Goal: Task Accomplishment & Management: Manage account settings

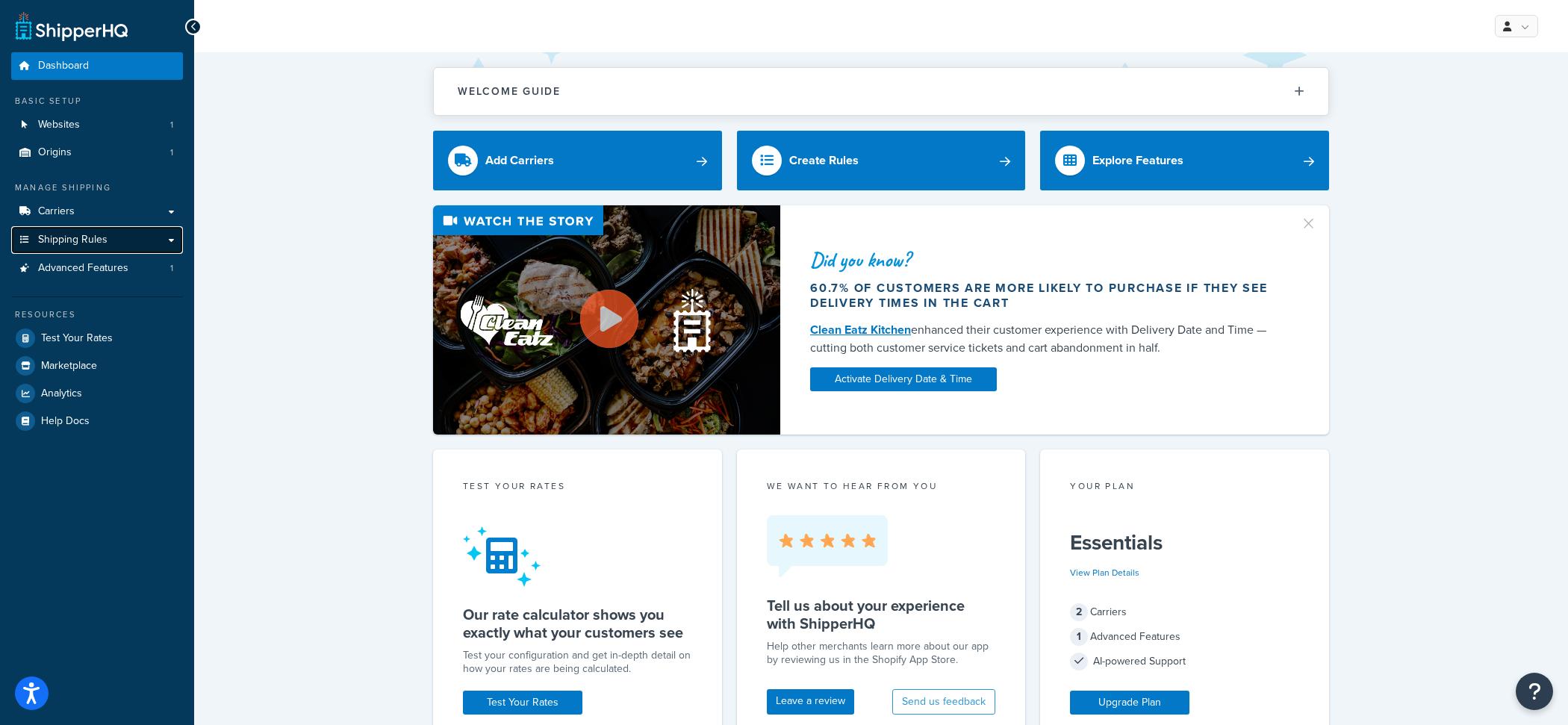
click at [66, 246] on span "Shipping Rules" at bounding box center [73, 240] width 69 height 12
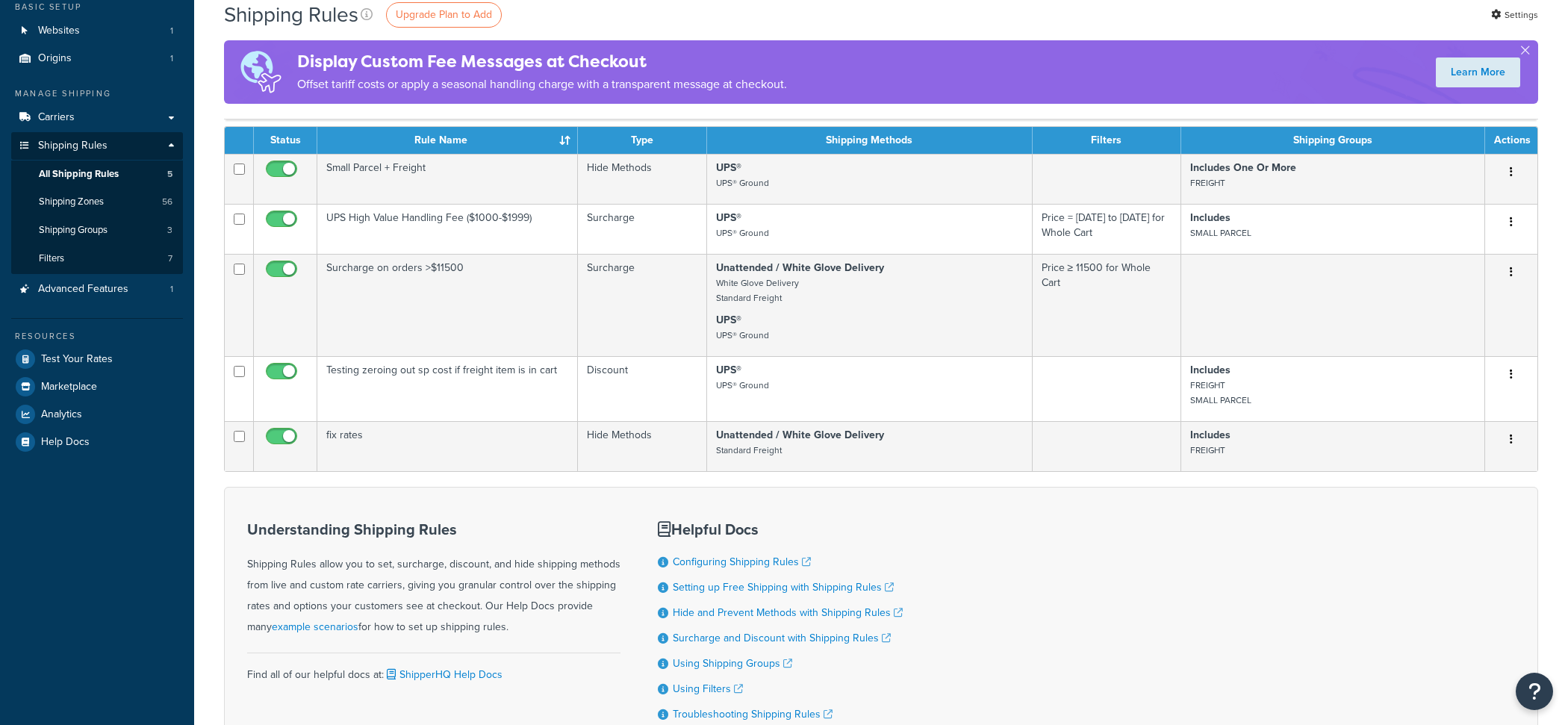
scroll to position [94, 0]
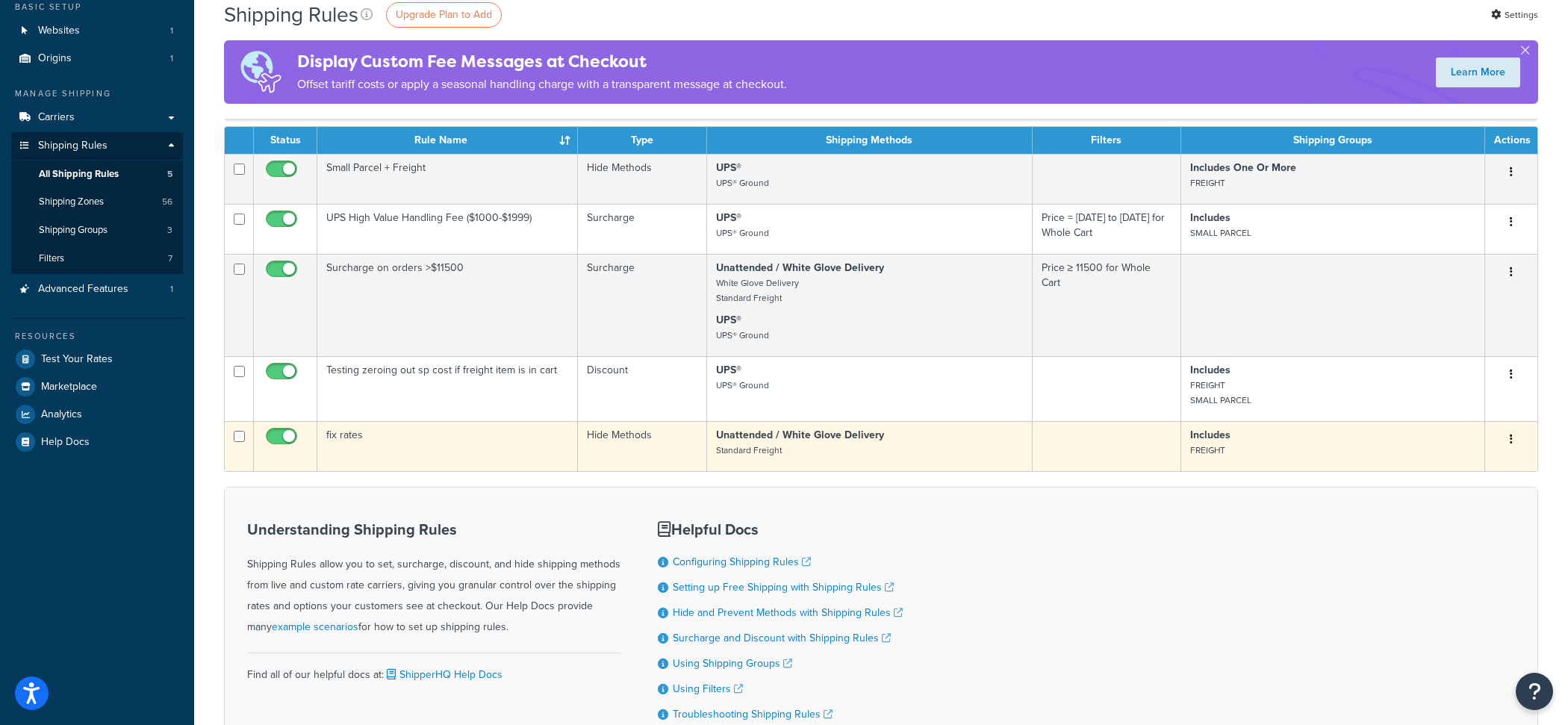
click at [291, 433] on input "checkbox" at bounding box center [283, 440] width 41 height 19
click at [276, 433] on input "checkbox" at bounding box center [283, 440] width 41 height 19
checkbox input "true"
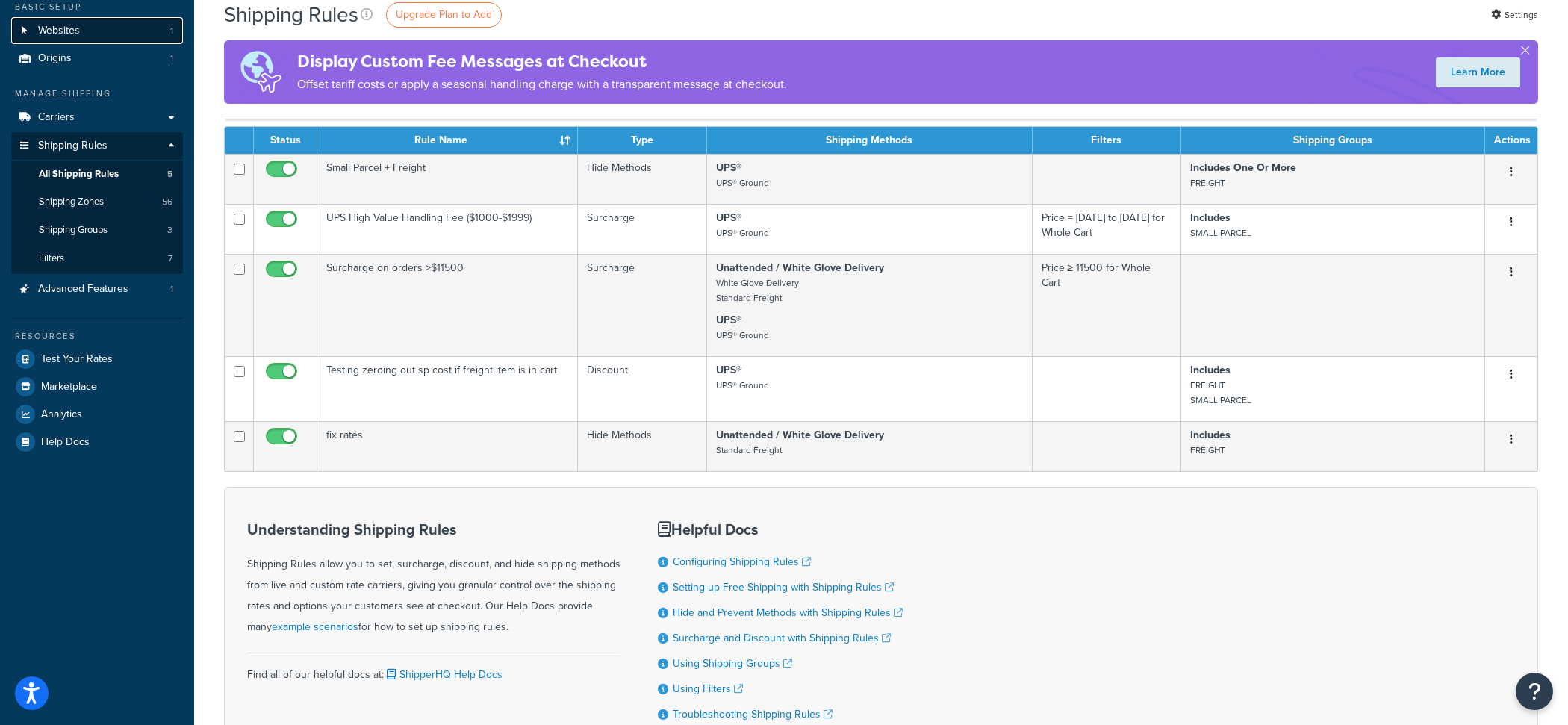
click at [117, 37] on link "Websites 1" at bounding box center [98, 30] width 172 height 27
click at [114, 123] on link "Carriers" at bounding box center [98, 117] width 172 height 27
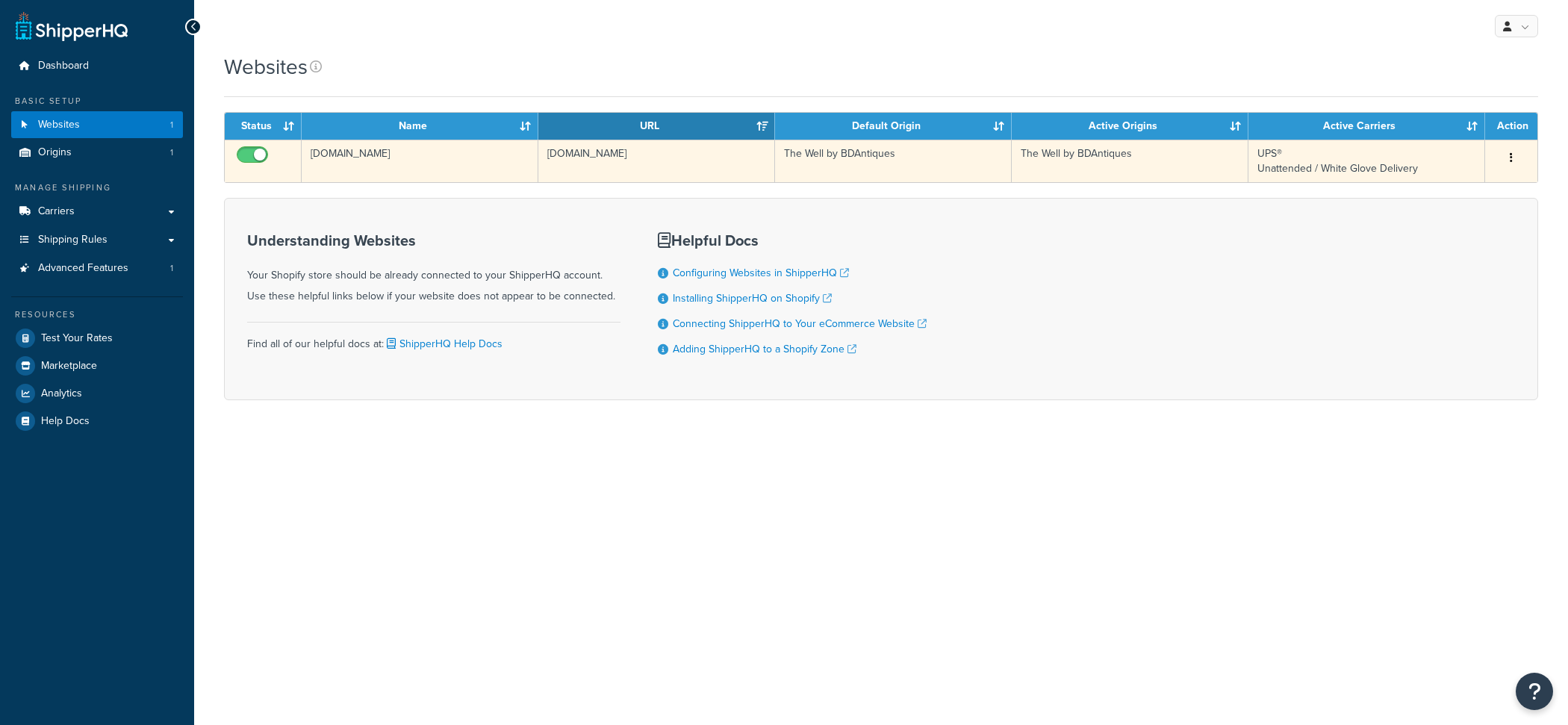
click at [558, 166] on td "shane-brown-co.myshopify.com" at bounding box center [656, 161] width 237 height 43
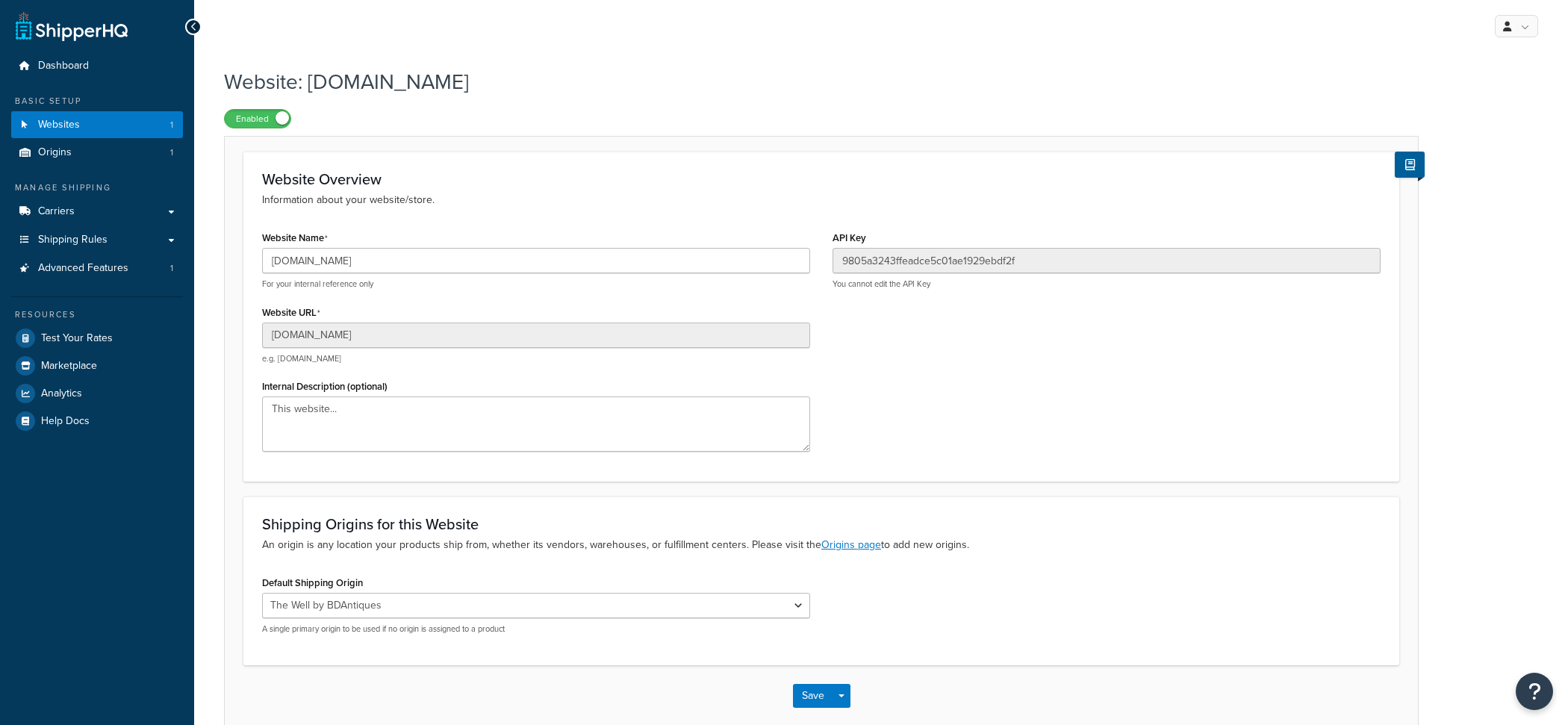
click at [435, 338] on input "shane-brown-co.myshopify.com" at bounding box center [536, 335] width 548 height 26
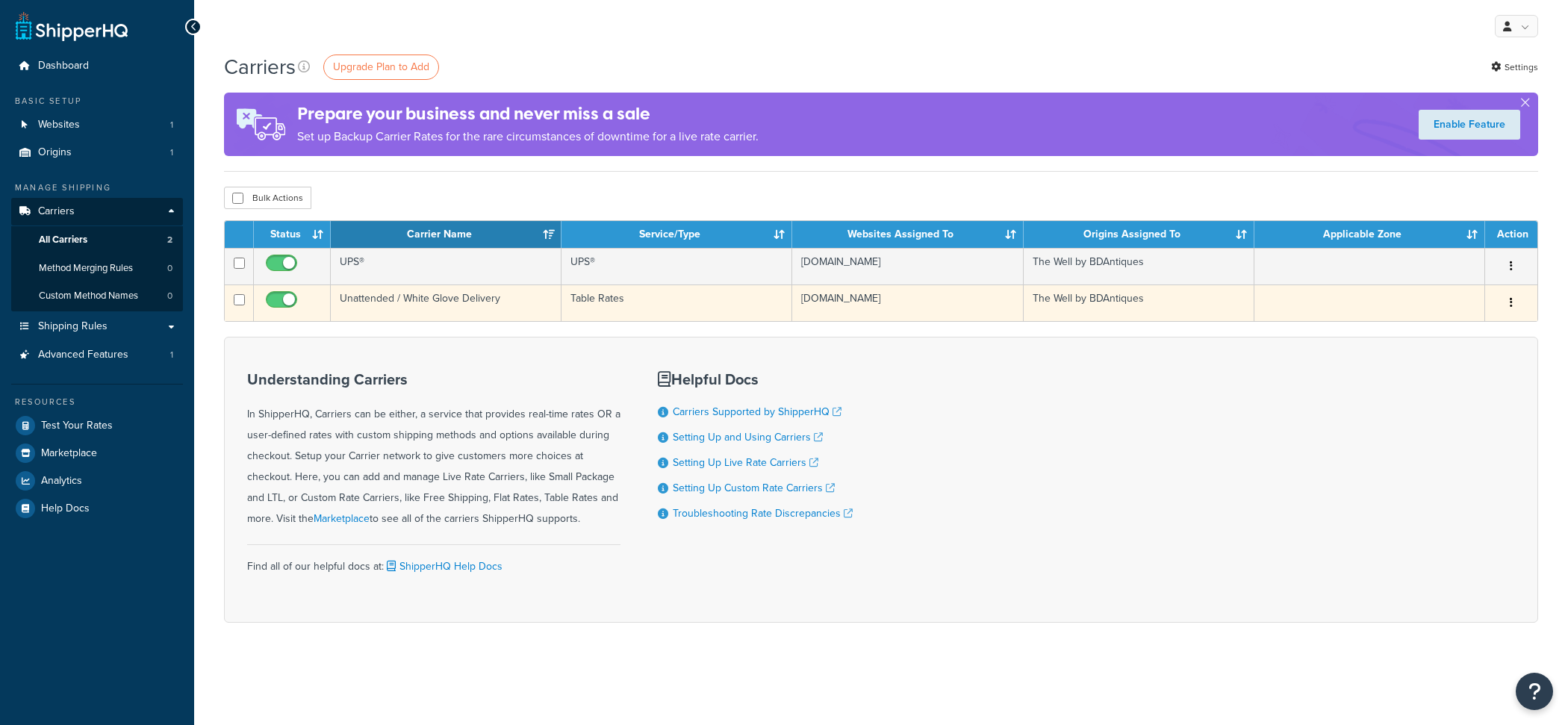
click at [499, 296] on td "Unattended / White Glove Delivery" at bounding box center [446, 302] width 230 height 36
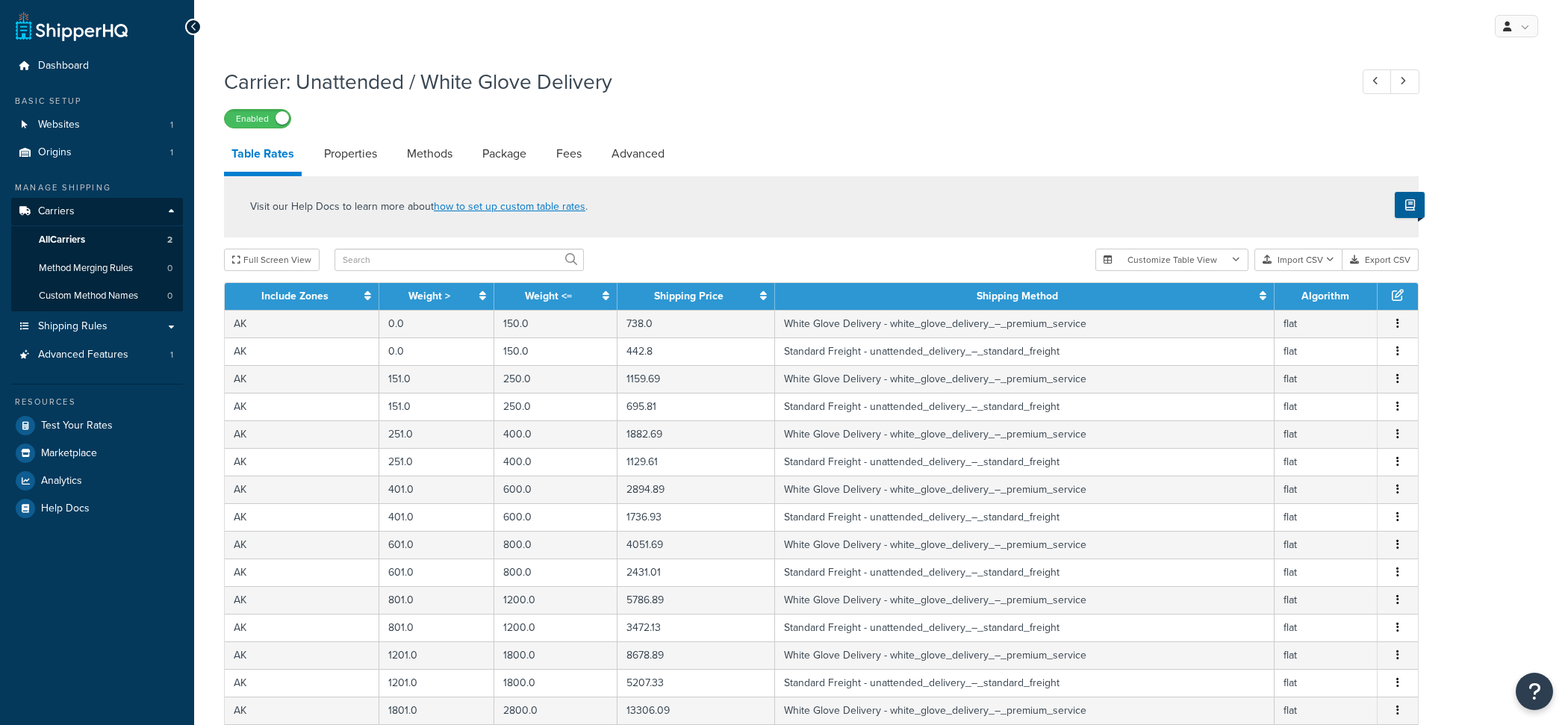
select select "25"
click at [1392, 264] on button "Export CSV" at bounding box center [1380, 259] width 76 height 22
click at [442, 168] on link "Methods" at bounding box center [430, 153] width 60 height 35
select select "25"
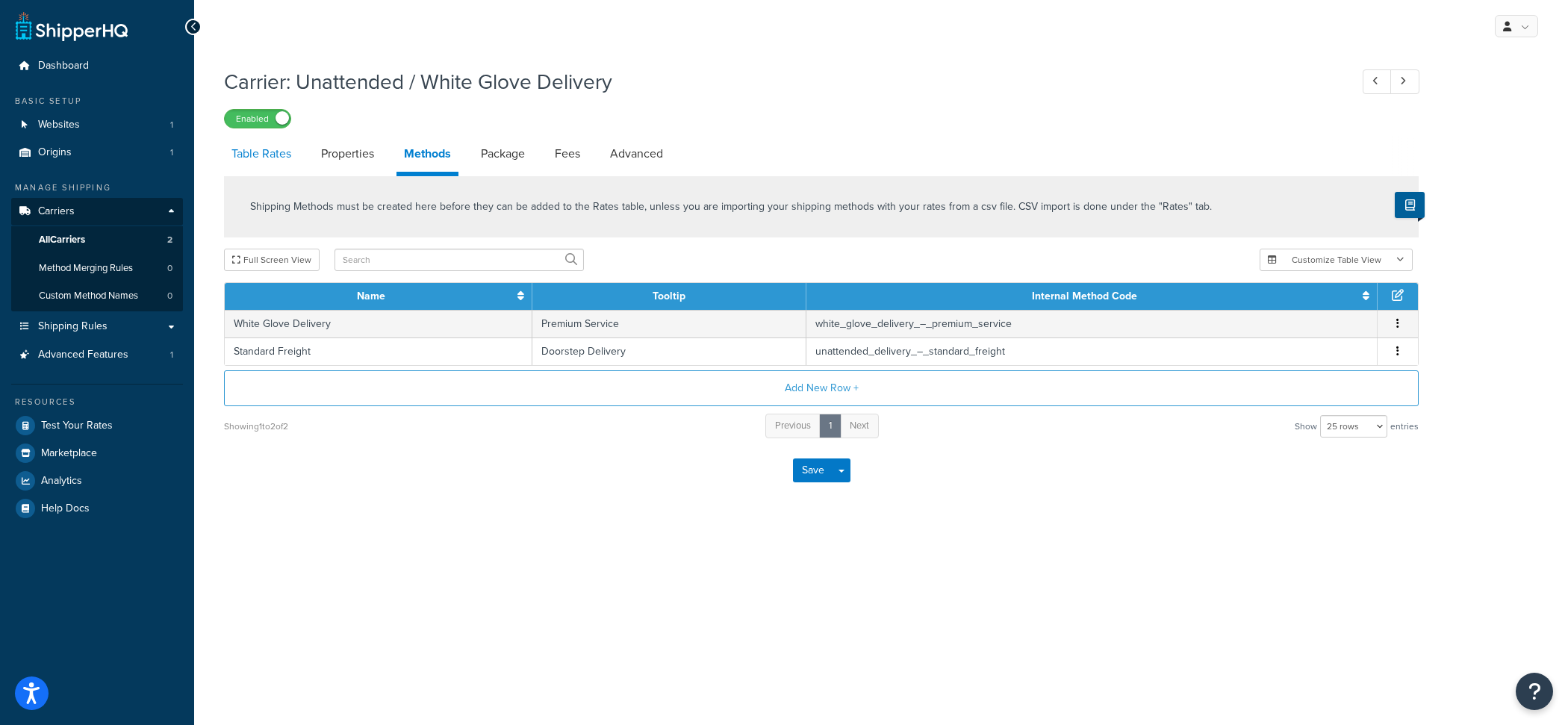
click at [256, 160] on link "Table Rates" at bounding box center [261, 153] width 74 height 35
select select "25"
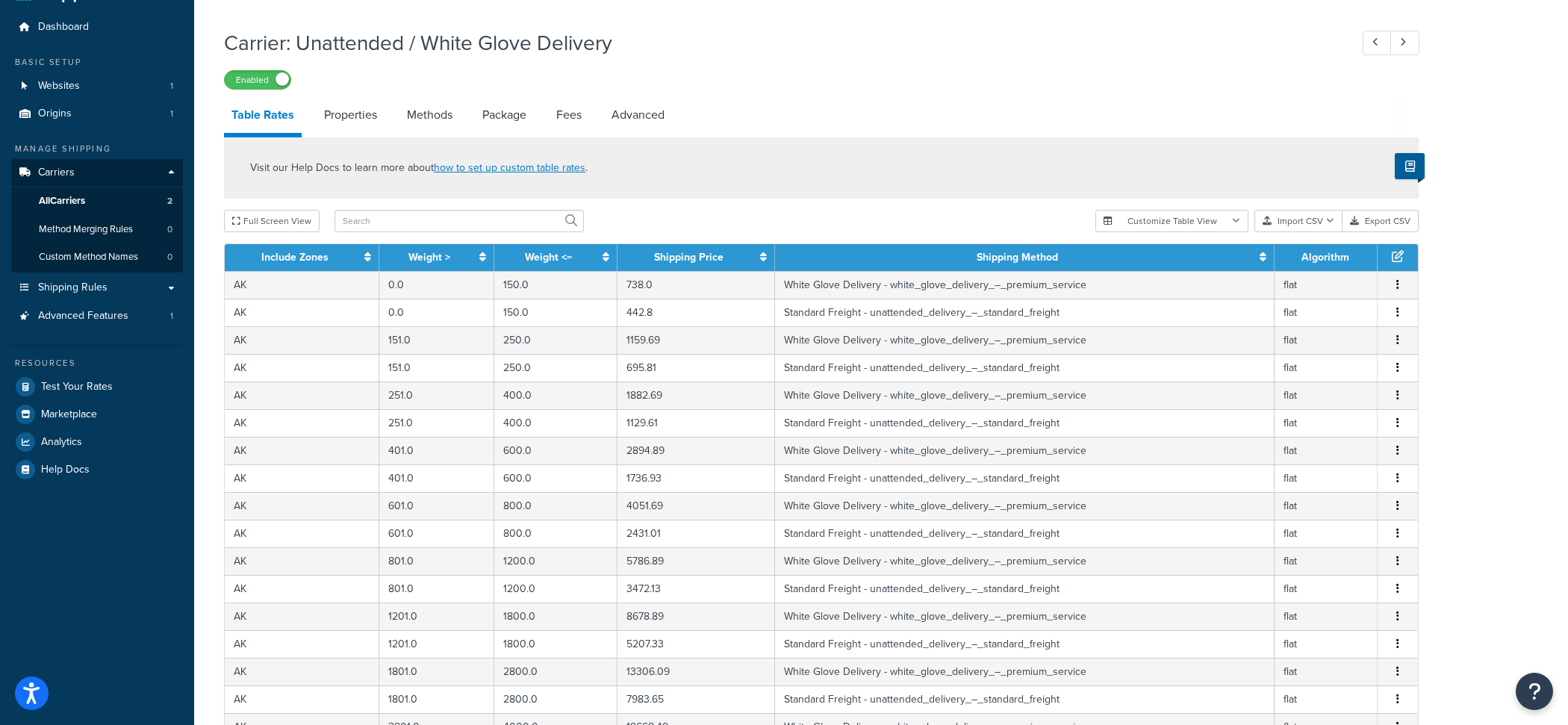
scroll to position [34, 0]
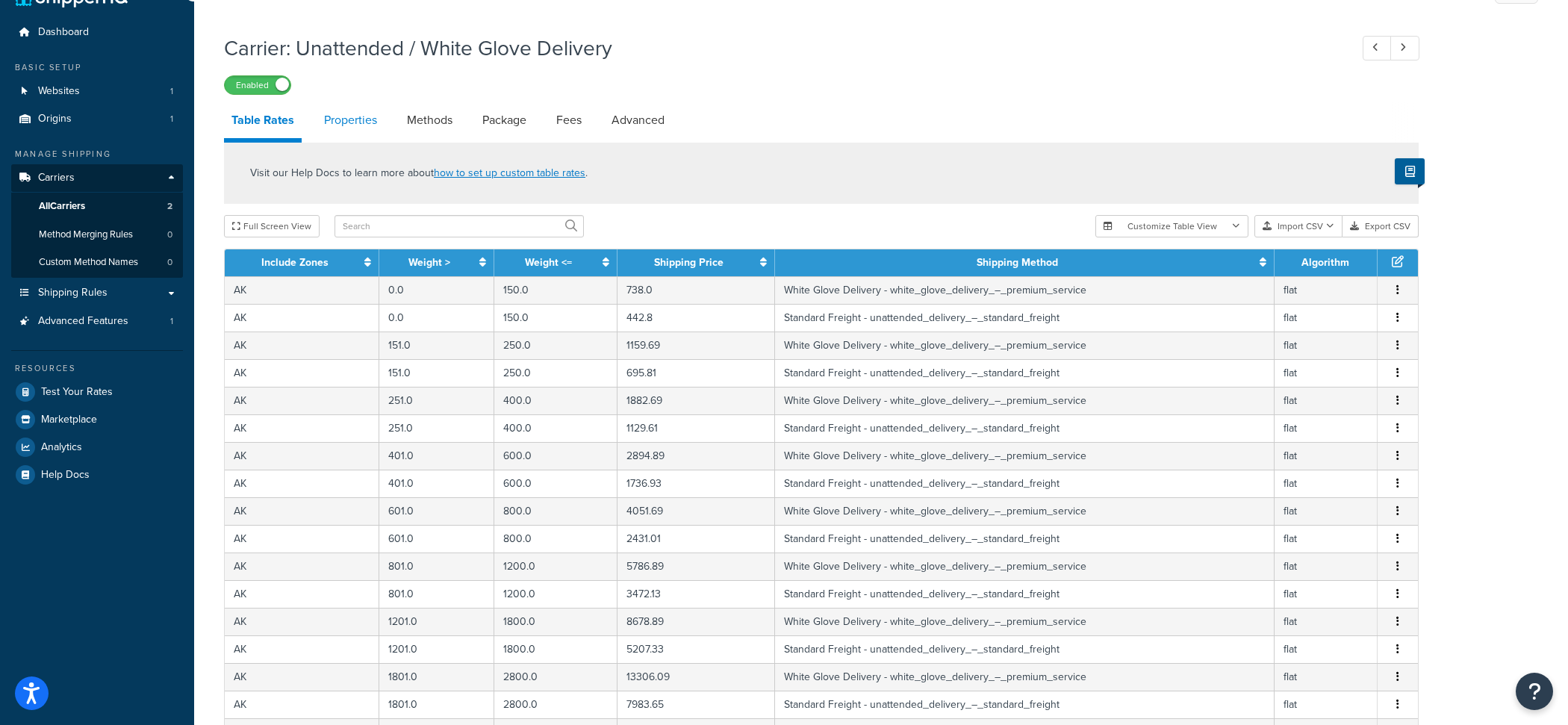
click at [351, 130] on link "Properties" at bounding box center [350, 120] width 68 height 35
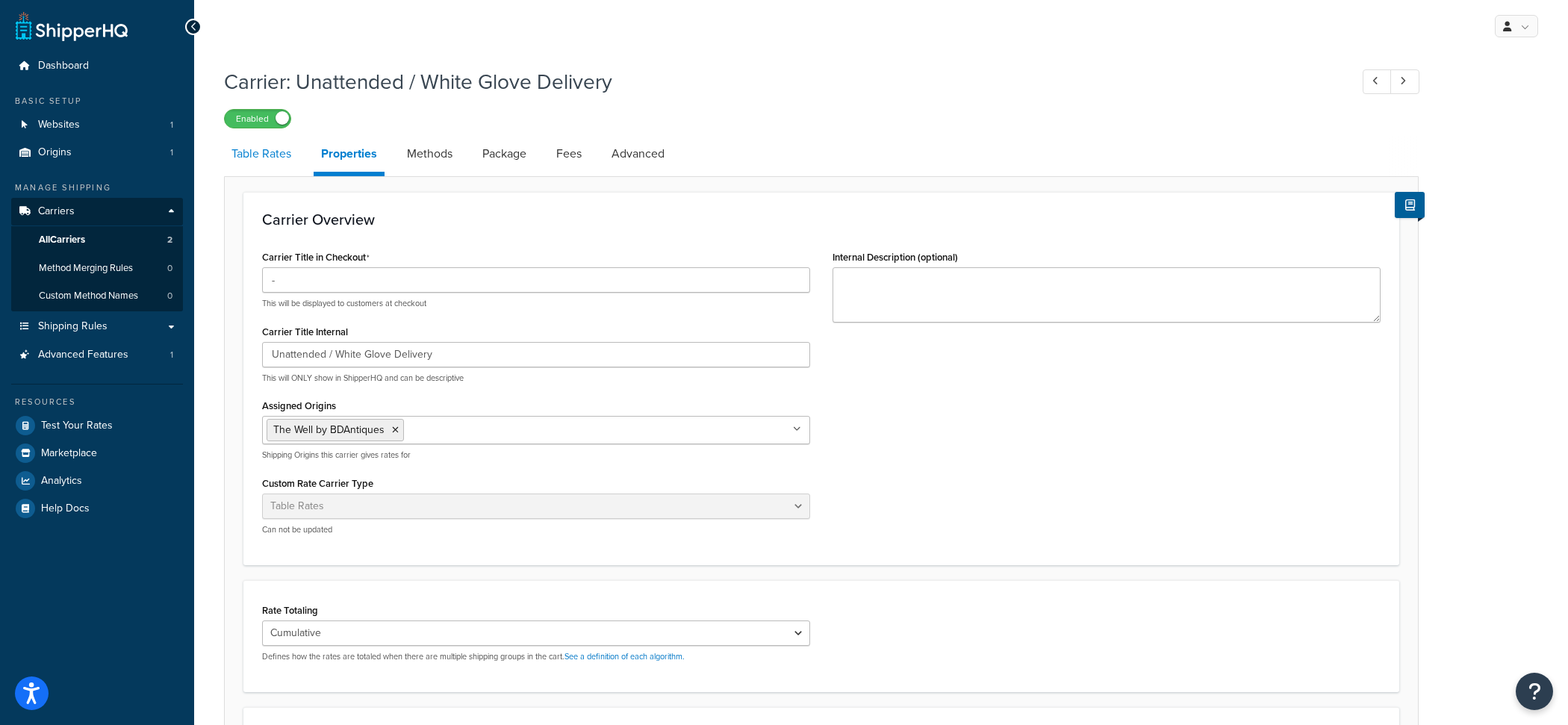
click at [282, 165] on link "Table Rates" at bounding box center [261, 153] width 74 height 35
select select "25"
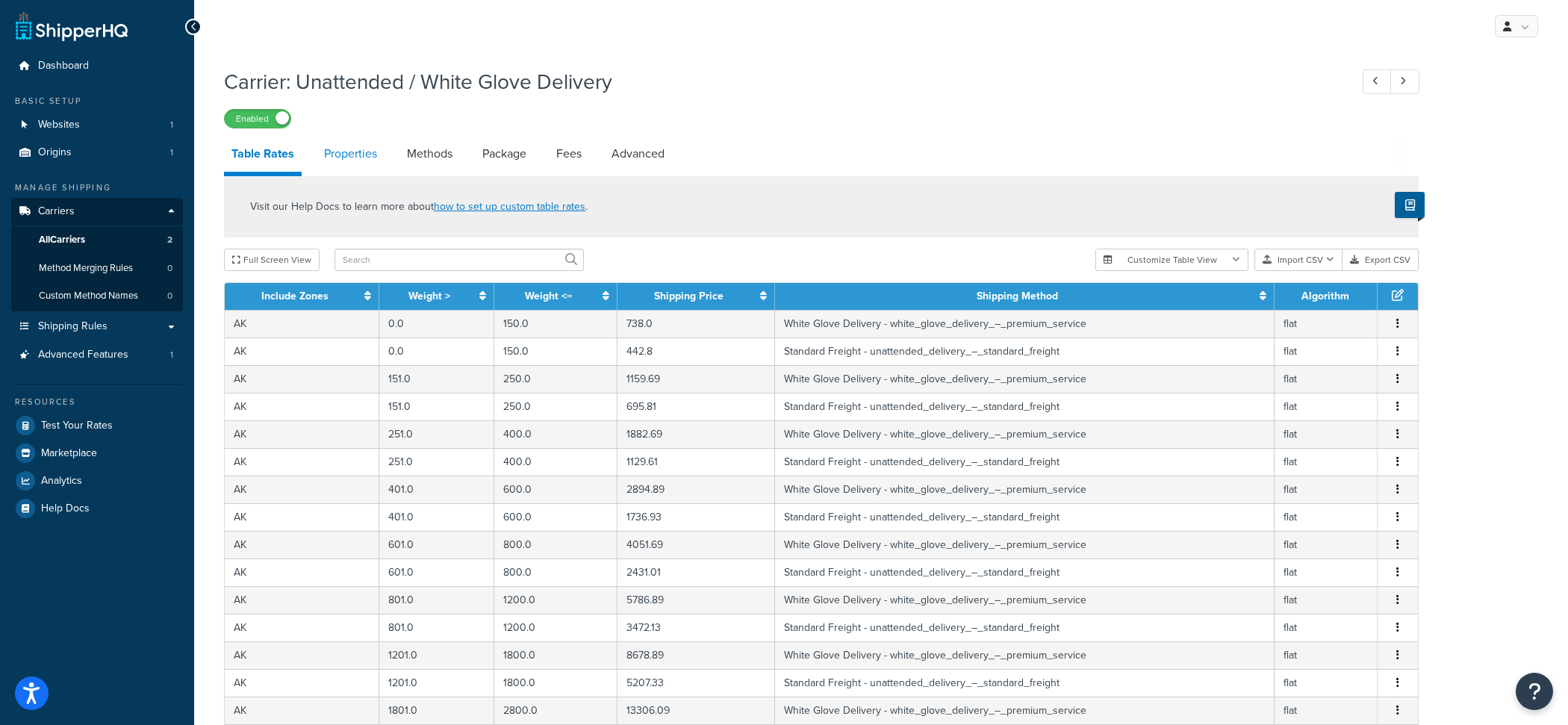
click at [371, 159] on link "Properties" at bounding box center [350, 153] width 68 height 35
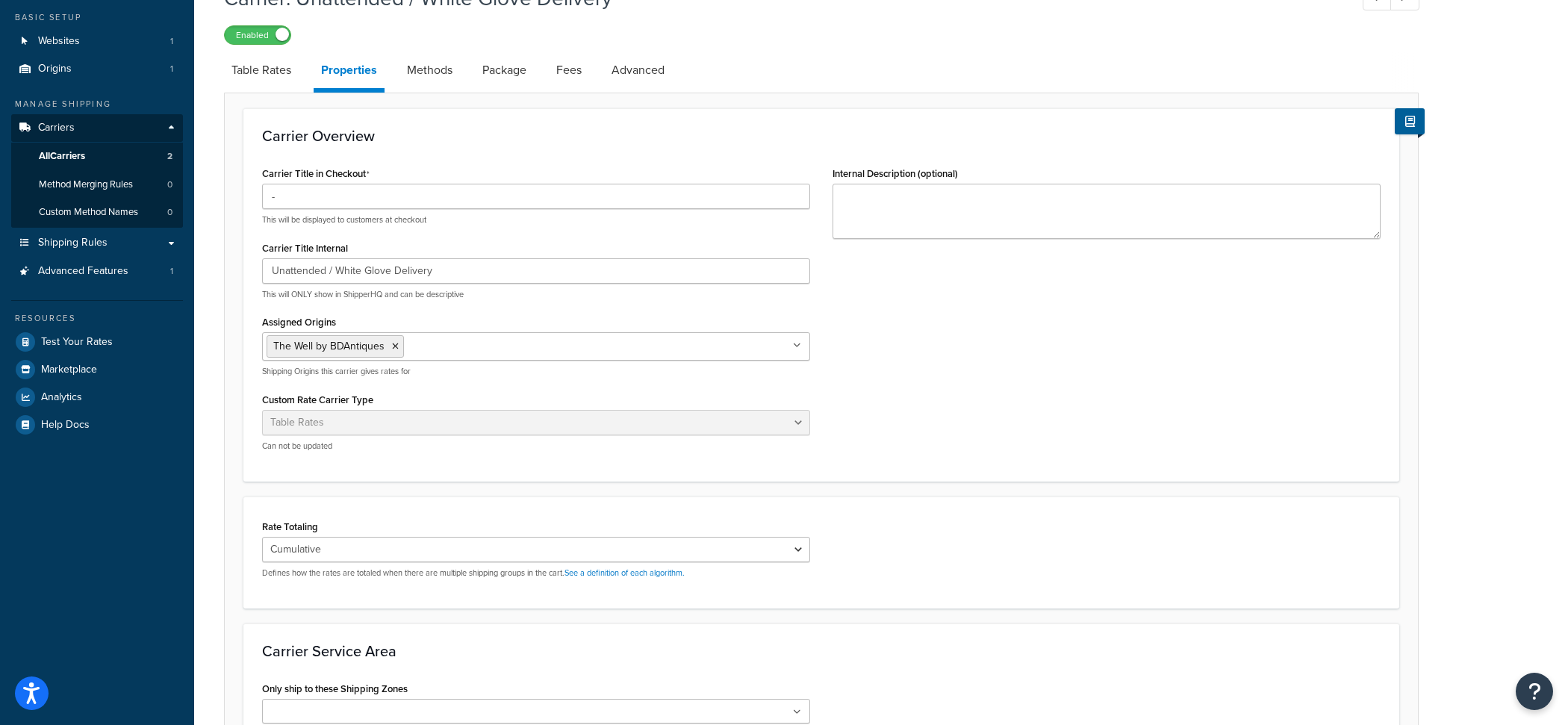
scroll to position [277, 0]
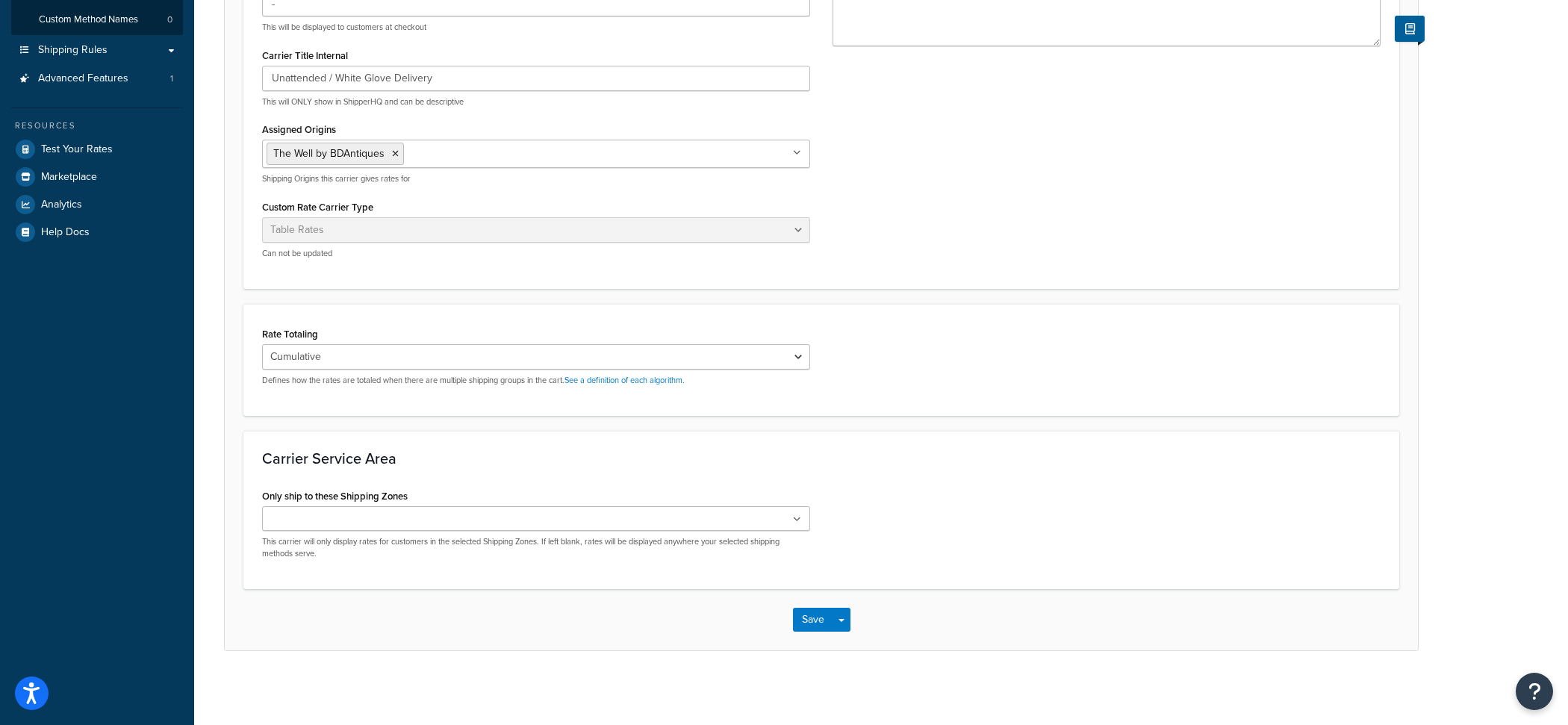
click at [433, 369] on div "Cumulative Highest Per Item Per SKU Defines how the rates are totaled when ther…" at bounding box center [536, 364] width 548 height 42
select select "HIGHEST"
click option "Highest" at bounding box center [0, 0] width 0 height 0
click at [850, 630] on div "Save Save Dropdown Save and Edit" at bounding box center [822, 620] width 1193 height 61
click at [850, 628] on div "Save Save Dropdown Save and Edit" at bounding box center [822, 620] width 1193 height 61
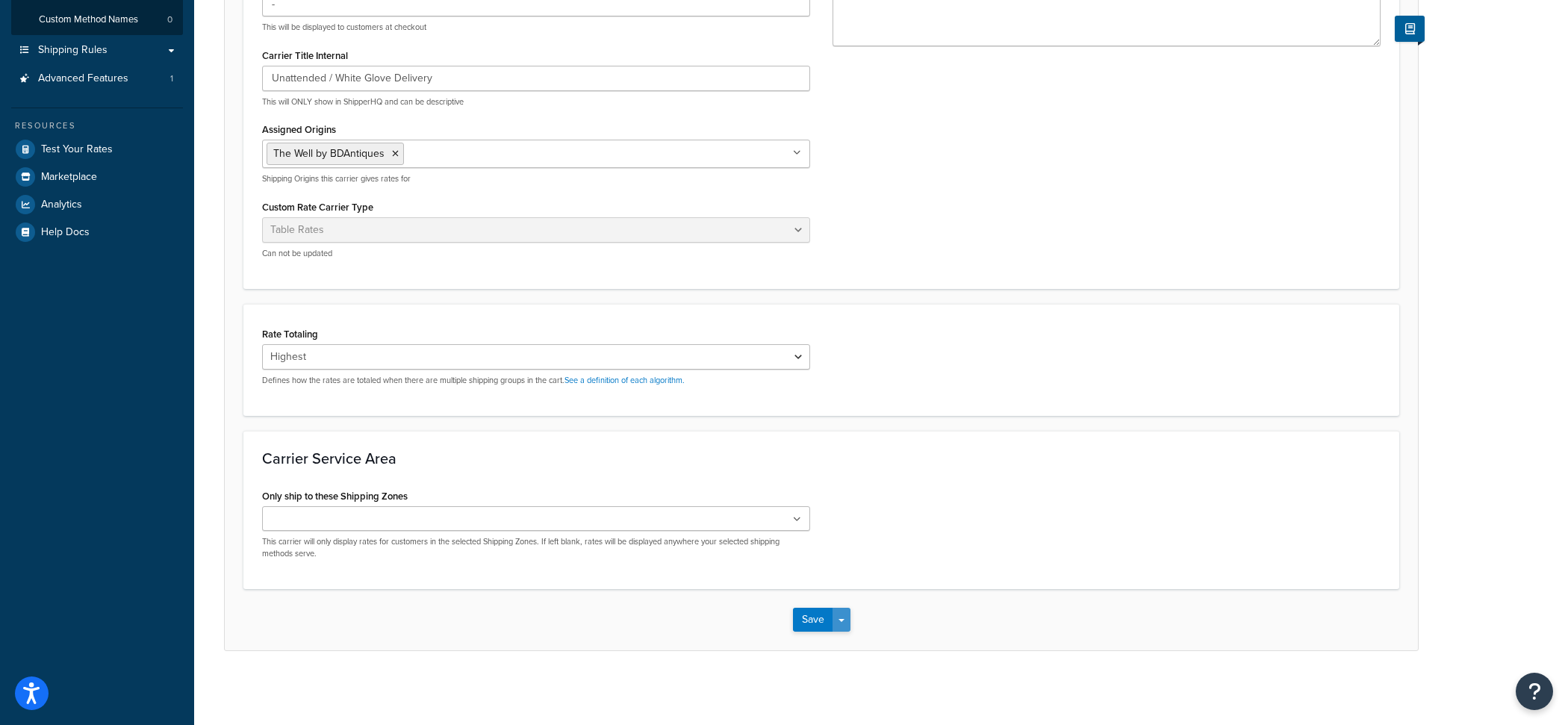
click at [850, 628] on button "Save Dropdown" at bounding box center [841, 620] width 18 height 24
click at [850, 642] on button "Save and Edit" at bounding box center [846, 647] width 109 height 31
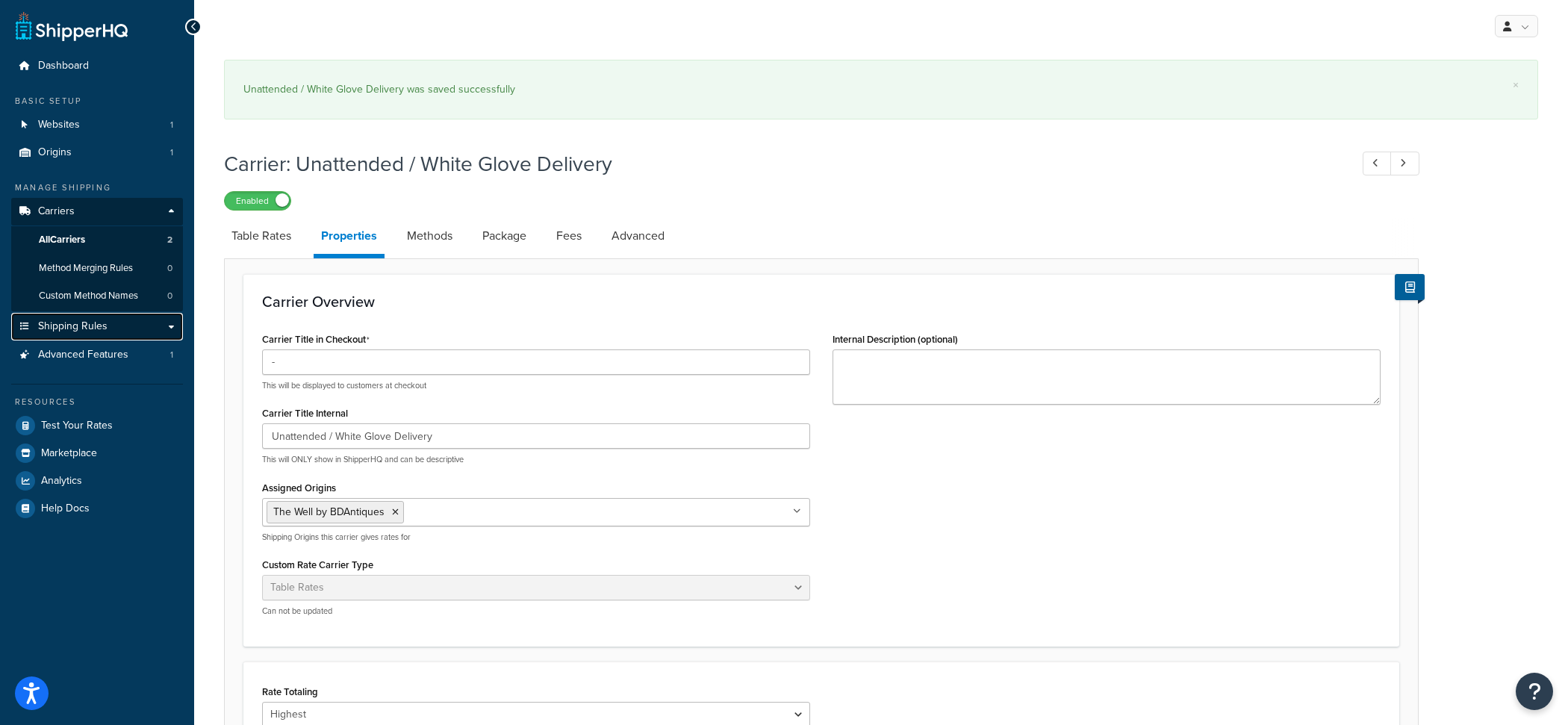
click at [113, 328] on link "Shipping Rules" at bounding box center [98, 326] width 172 height 27
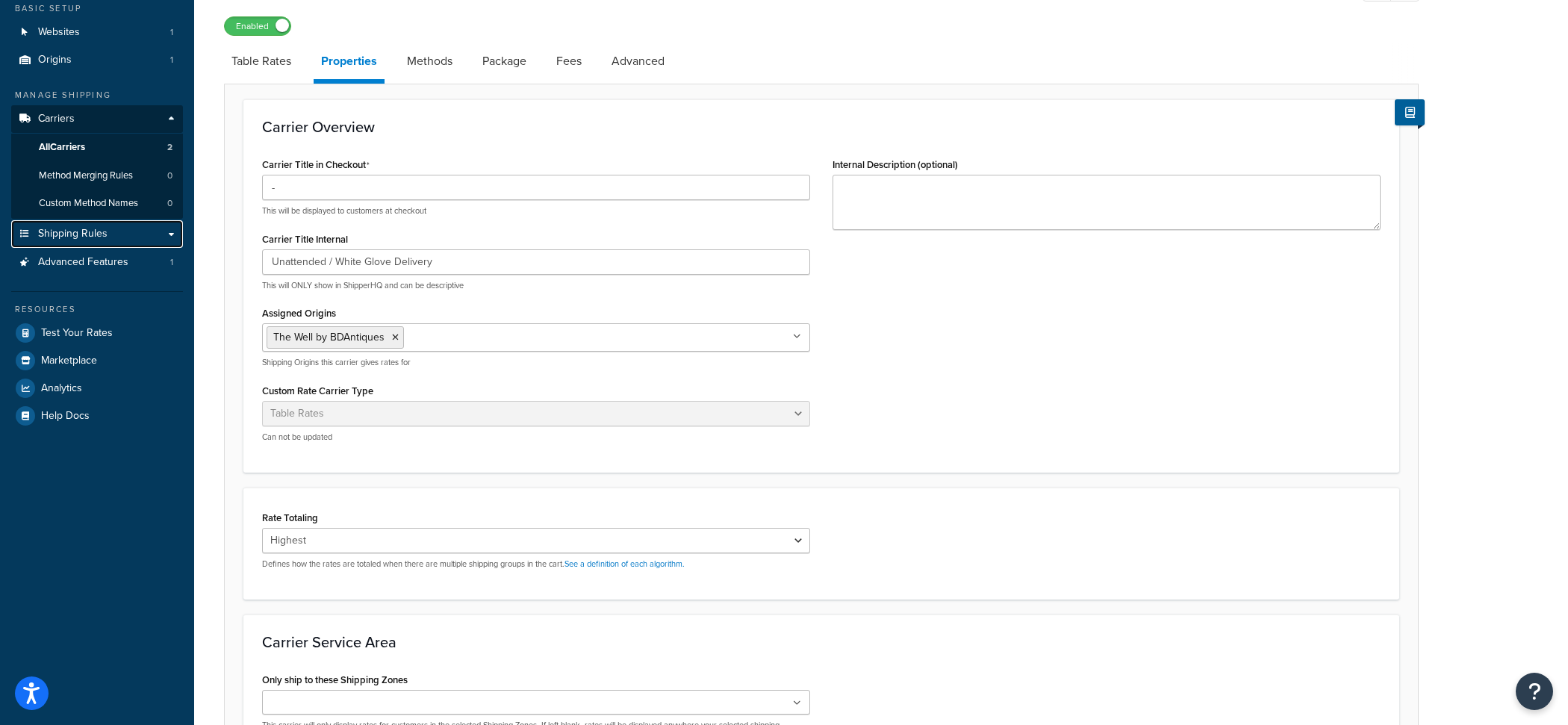
scroll to position [149, 0]
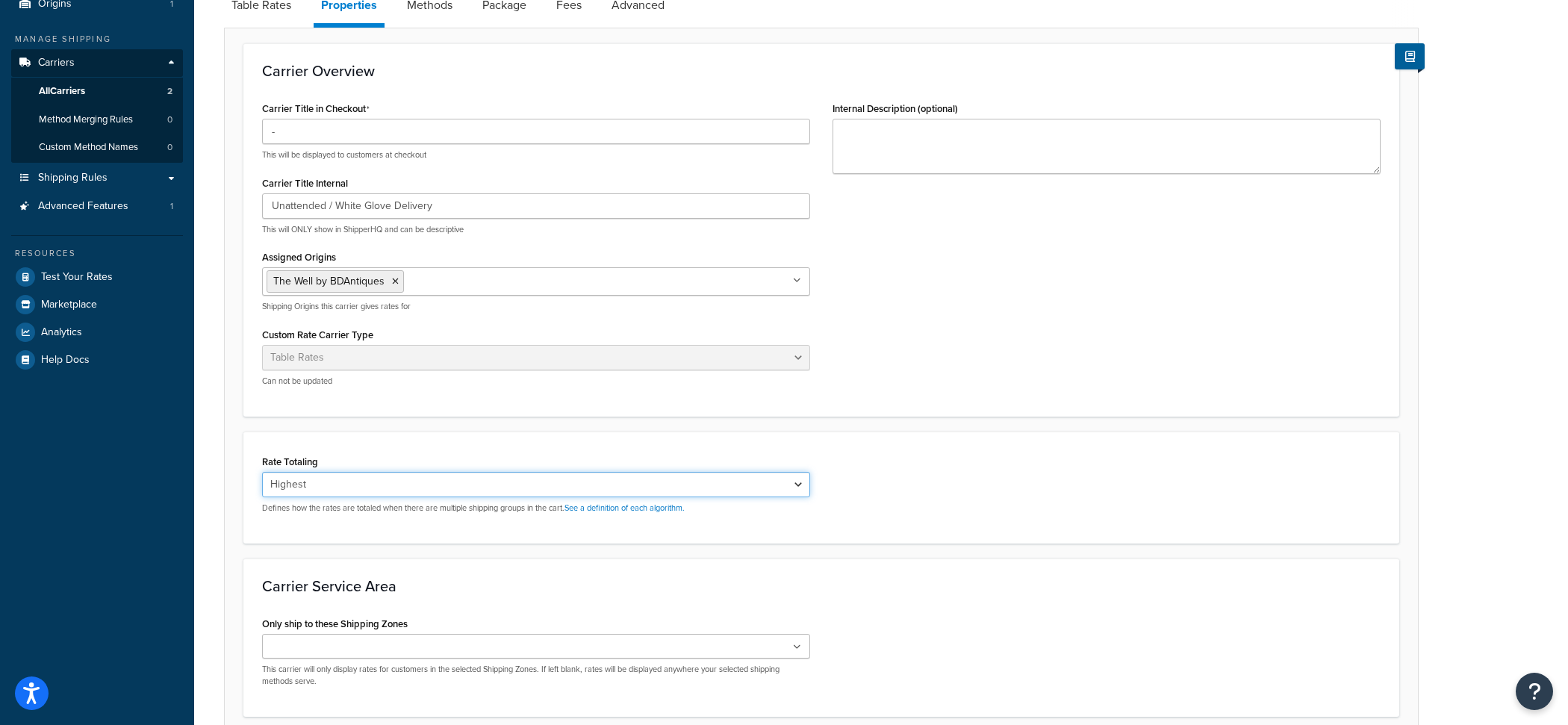
select select "CUMULATIVE"
click option "Cumulative" at bounding box center [0, 0] width 0 height 0
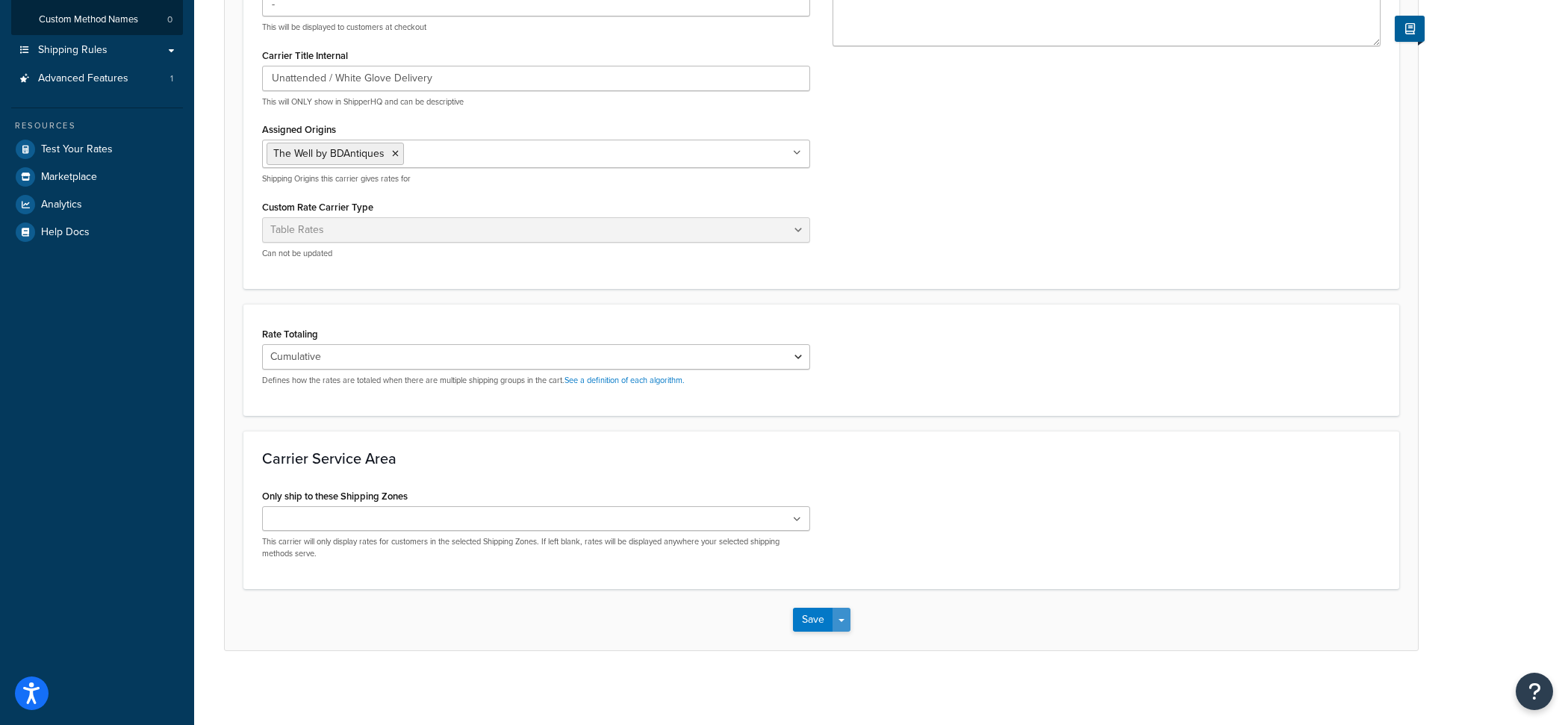
click at [845, 620] on button "Save Dropdown" at bounding box center [841, 620] width 18 height 24
click at [845, 637] on button "Save and Edit" at bounding box center [846, 647] width 109 height 31
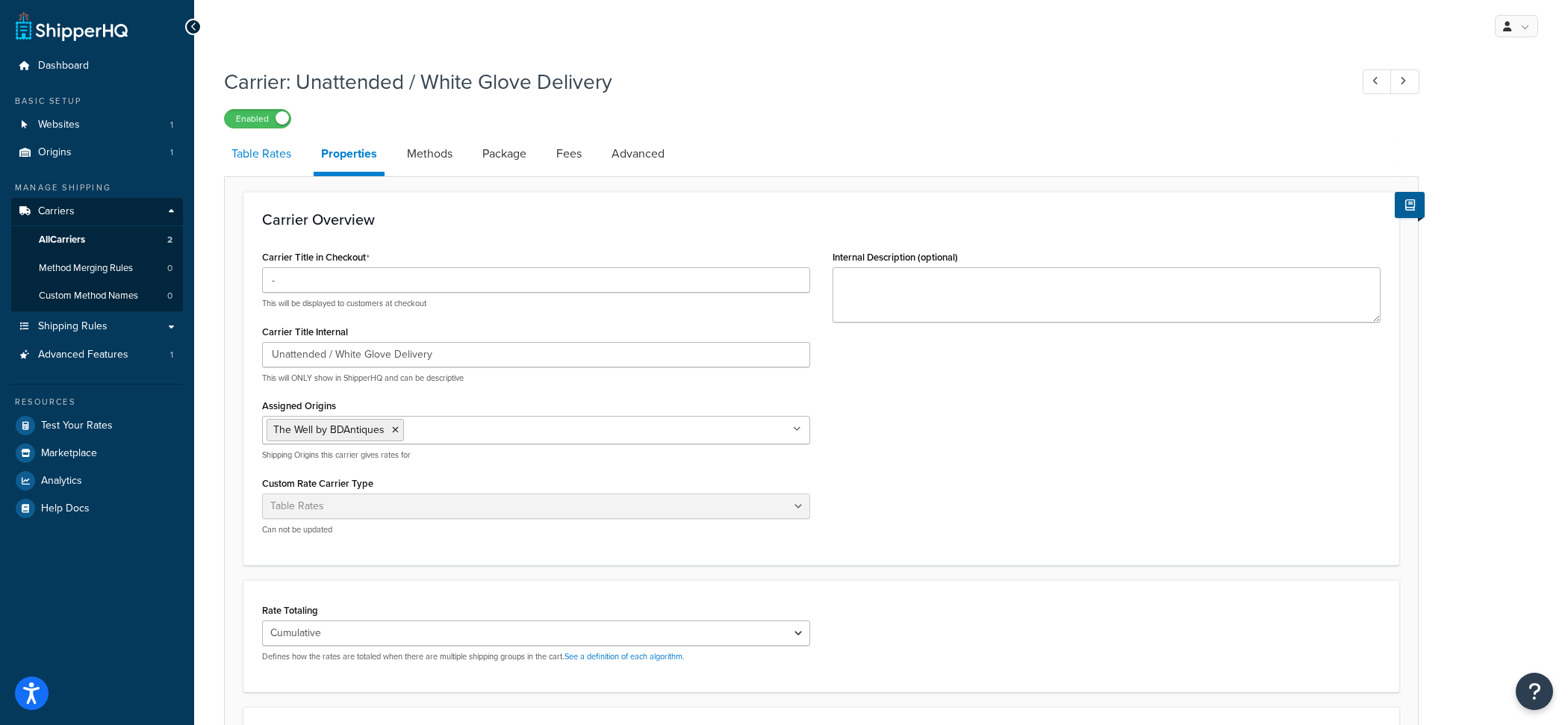
click at [280, 161] on link "Table Rates" at bounding box center [261, 153] width 74 height 35
select select "25"
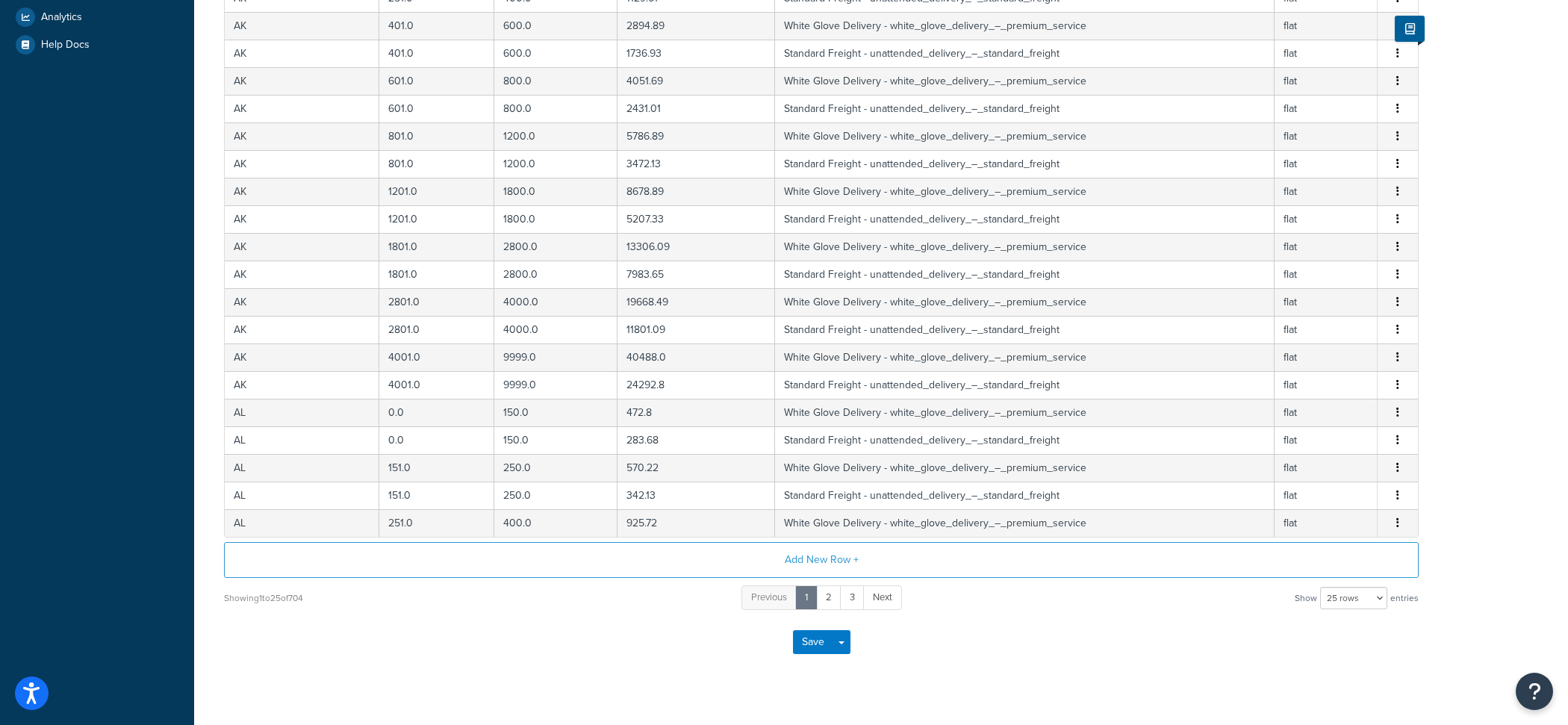
scroll to position [480, 0]
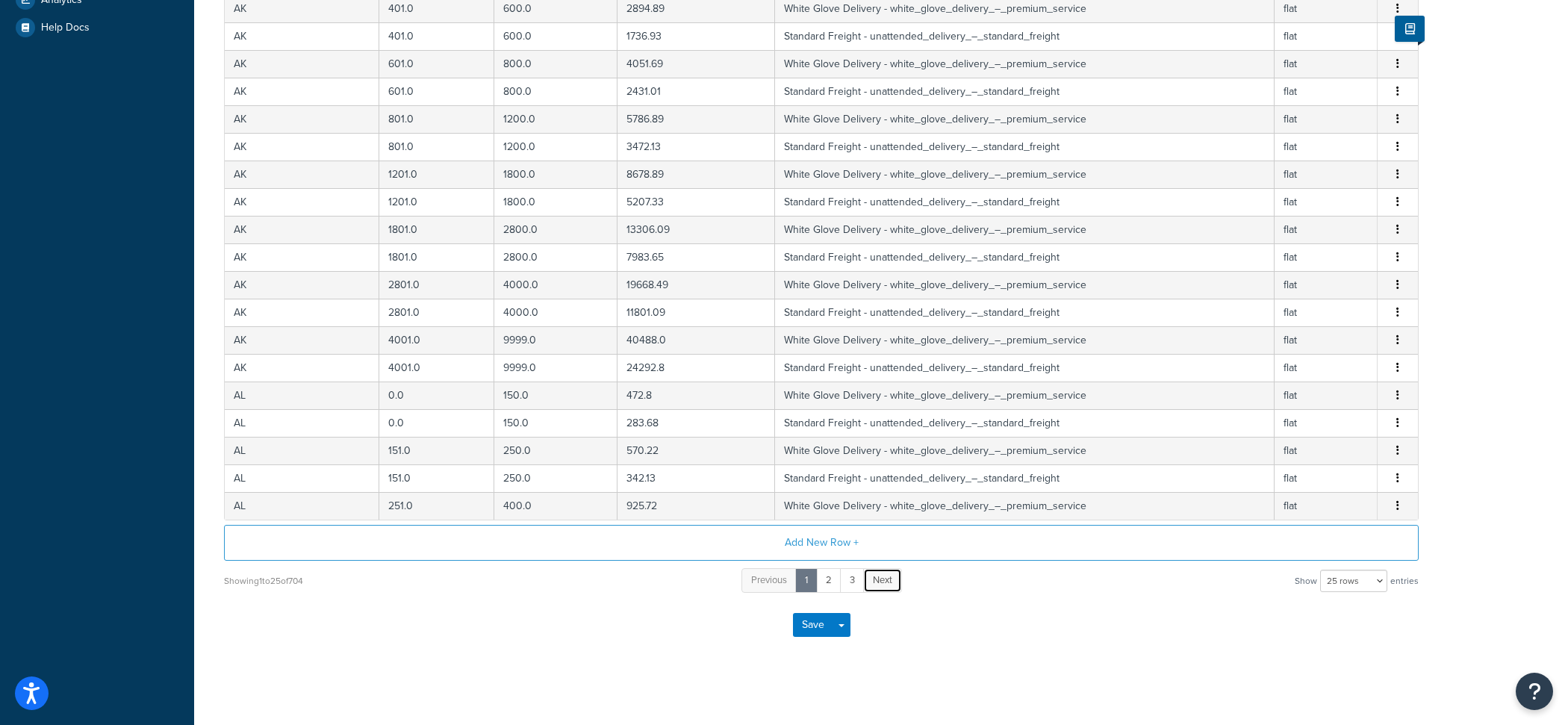
click at [894, 581] on link "Next" at bounding box center [883, 581] width 39 height 25
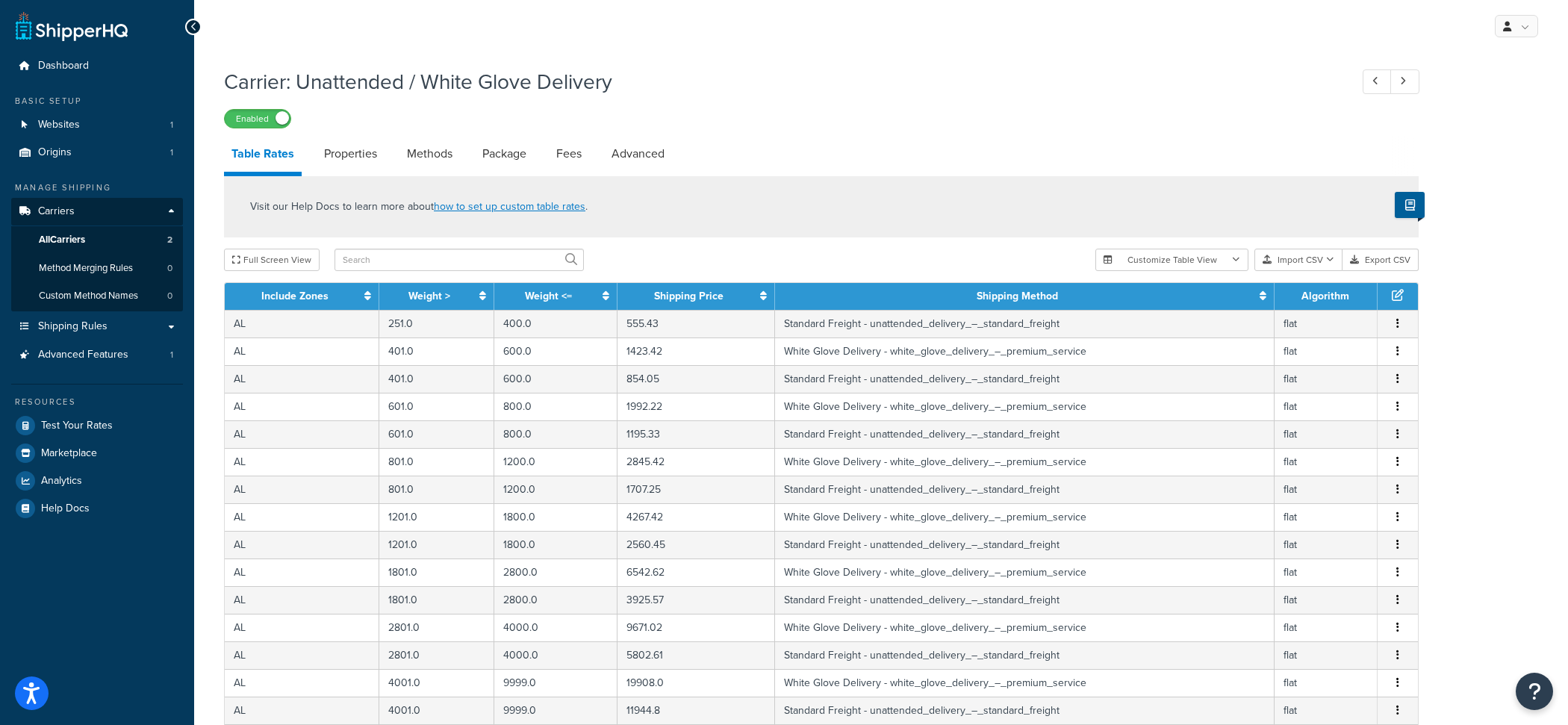
scroll to position [41, 0]
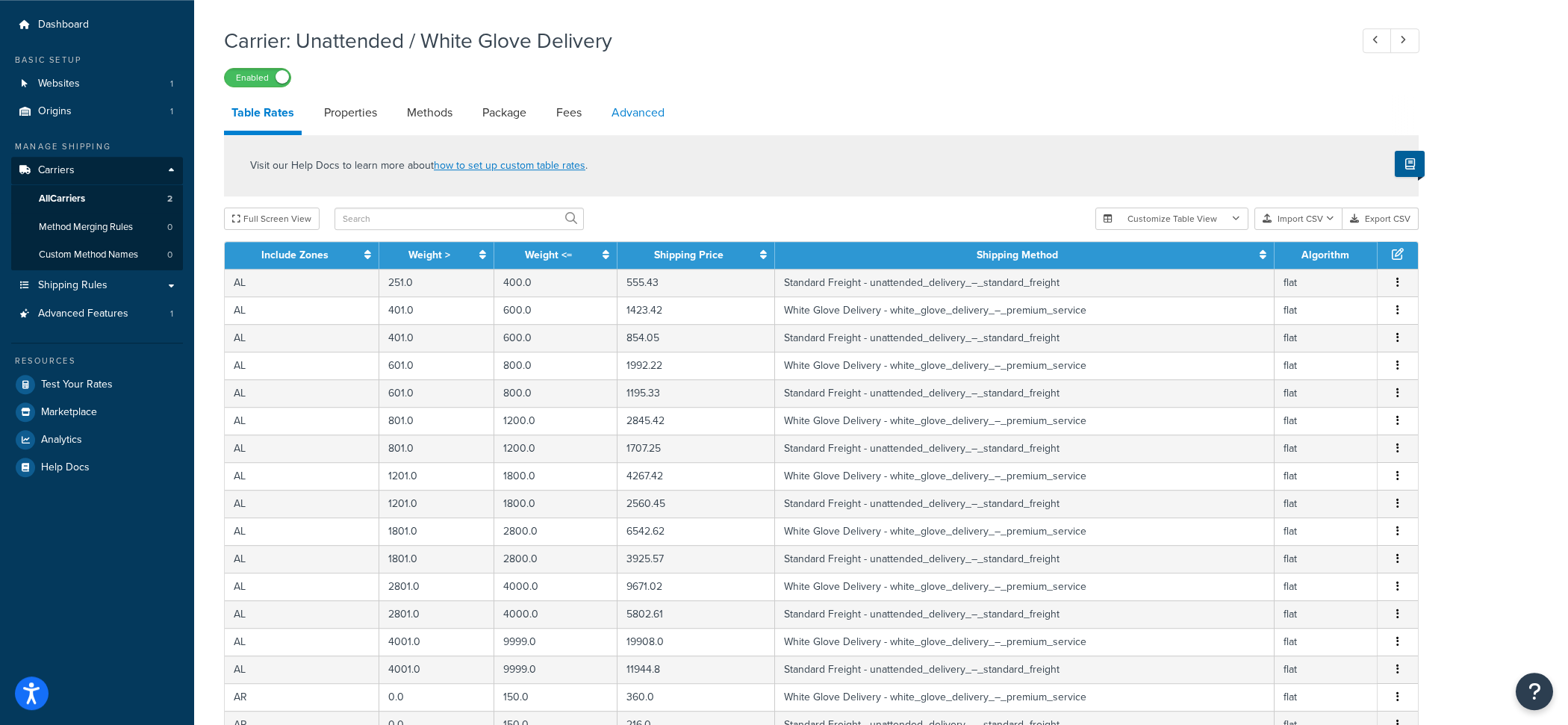
click at [638, 104] on link "Advanced" at bounding box center [637, 113] width 68 height 35
select select "false"
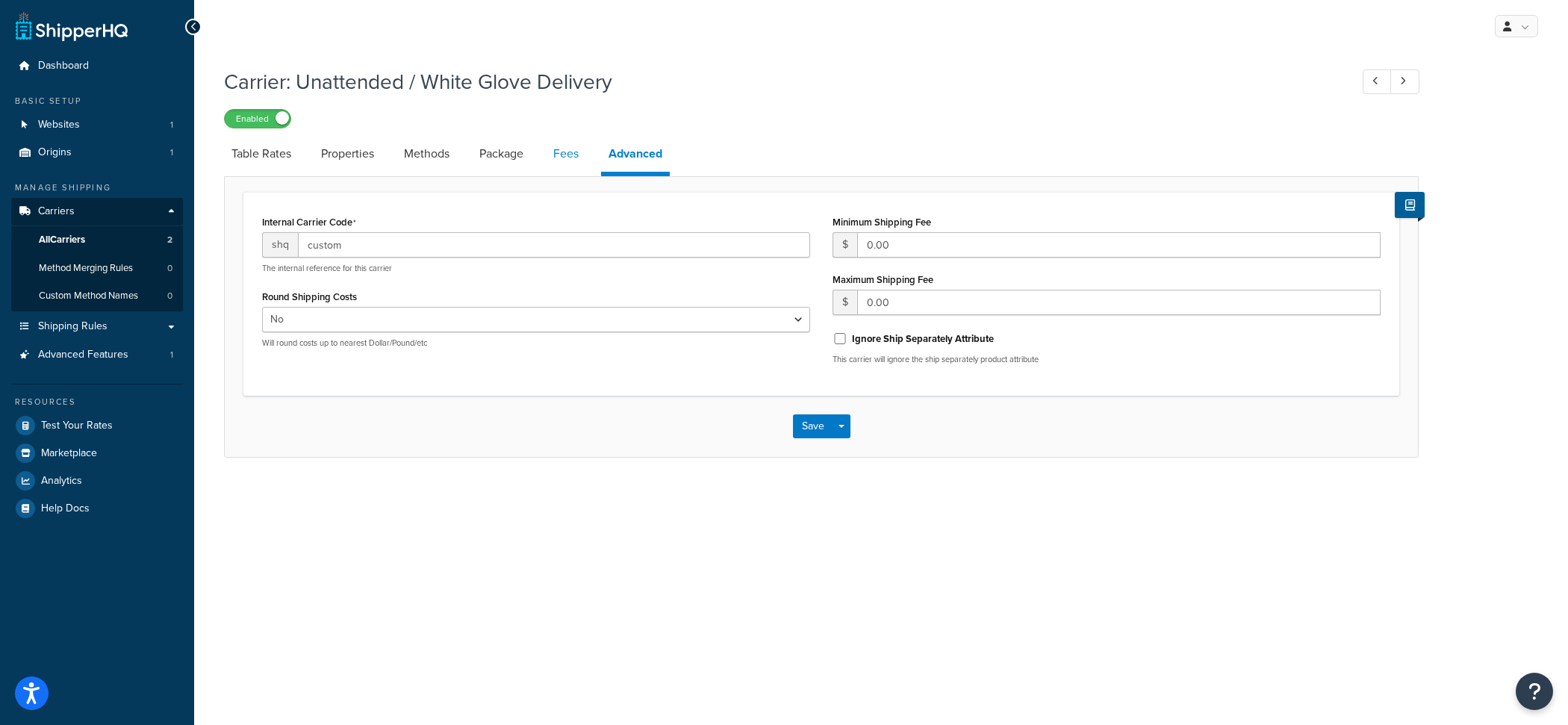
click at [551, 161] on link "Fees" at bounding box center [566, 153] width 40 height 35
select select "AFTER"
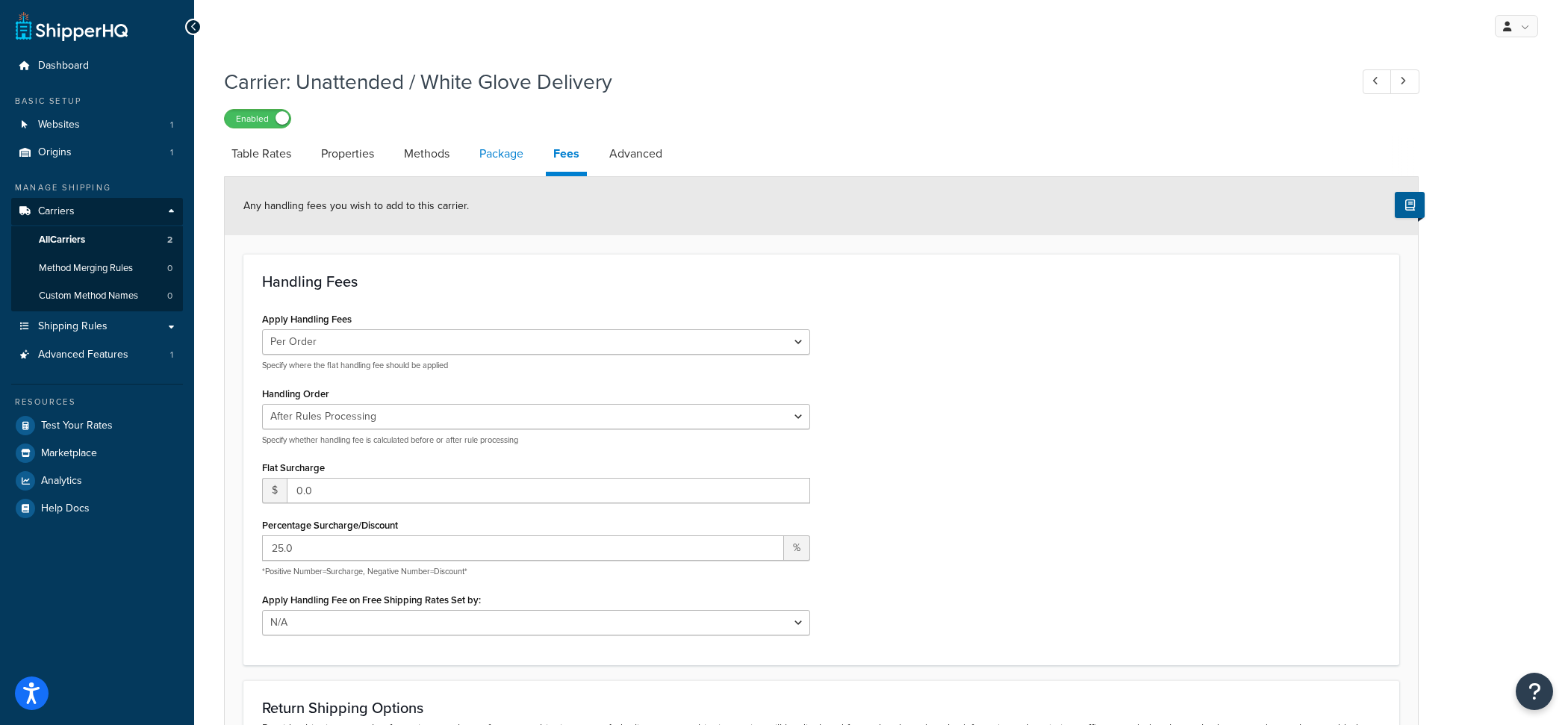
click at [488, 156] on link "Package" at bounding box center [501, 153] width 59 height 35
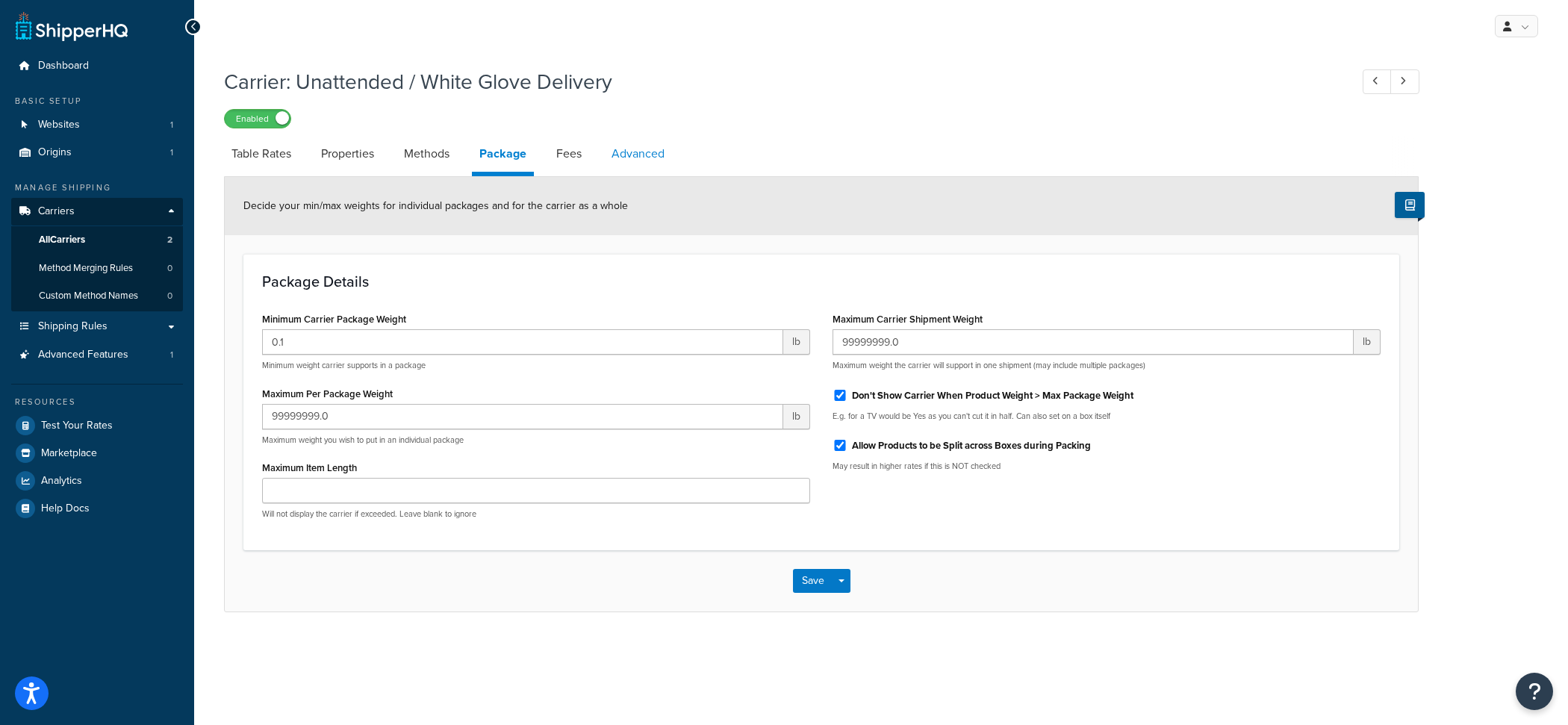
click at [634, 156] on link "Advanced" at bounding box center [637, 153] width 68 height 35
select select "false"
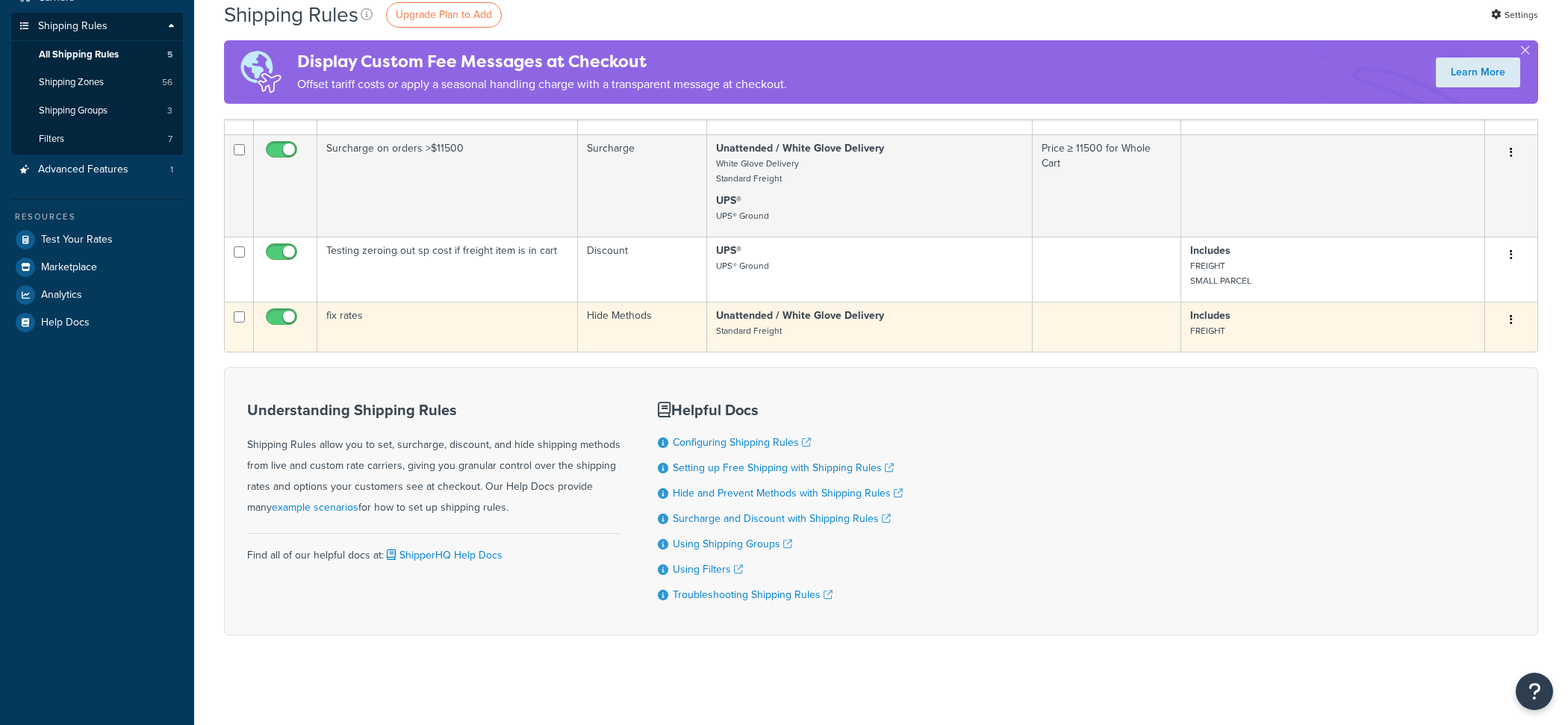
scroll to position [215, 0]
click at [288, 318] on input "checkbox" at bounding box center [283, 320] width 41 height 19
click at [285, 314] on input "checkbox" at bounding box center [283, 320] width 41 height 19
checkbox input "true"
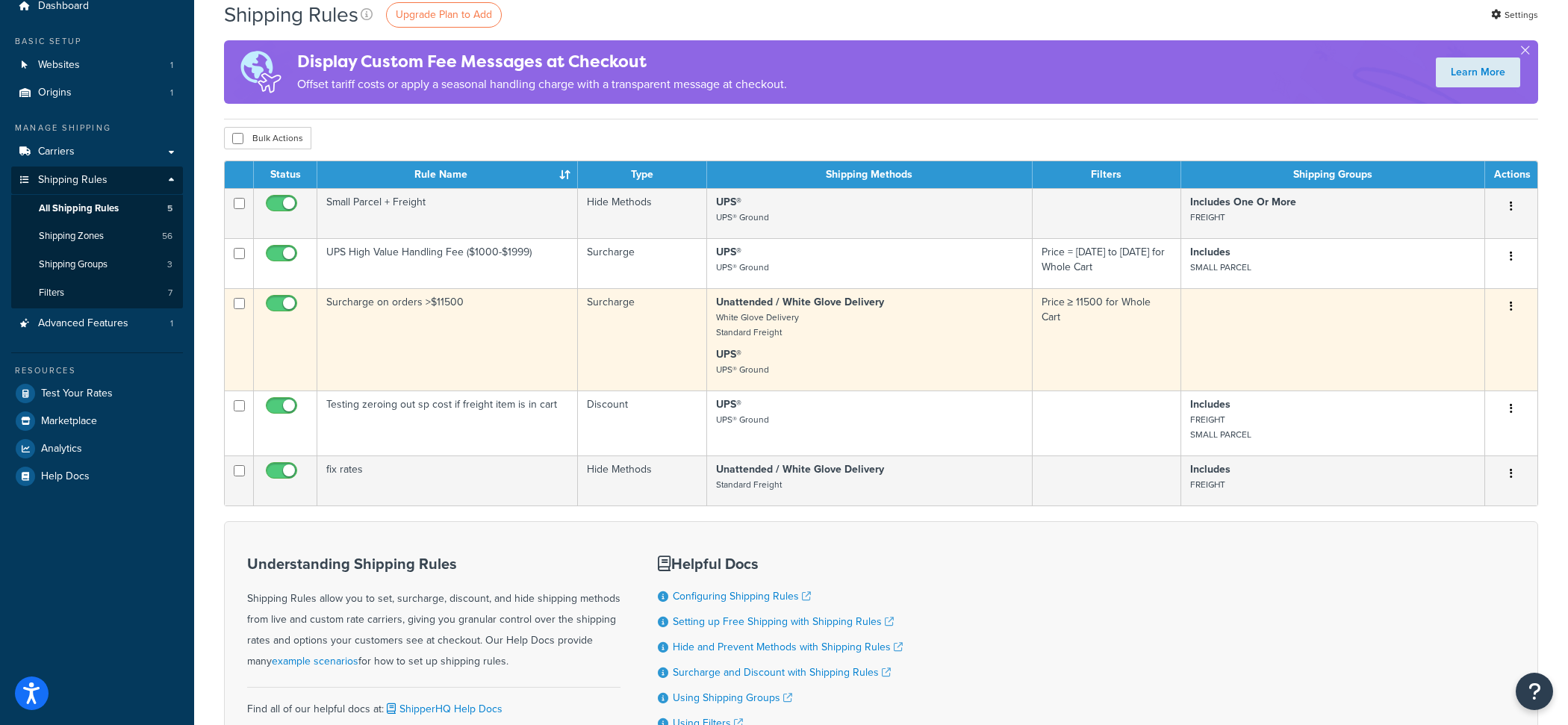
scroll to position [0, 0]
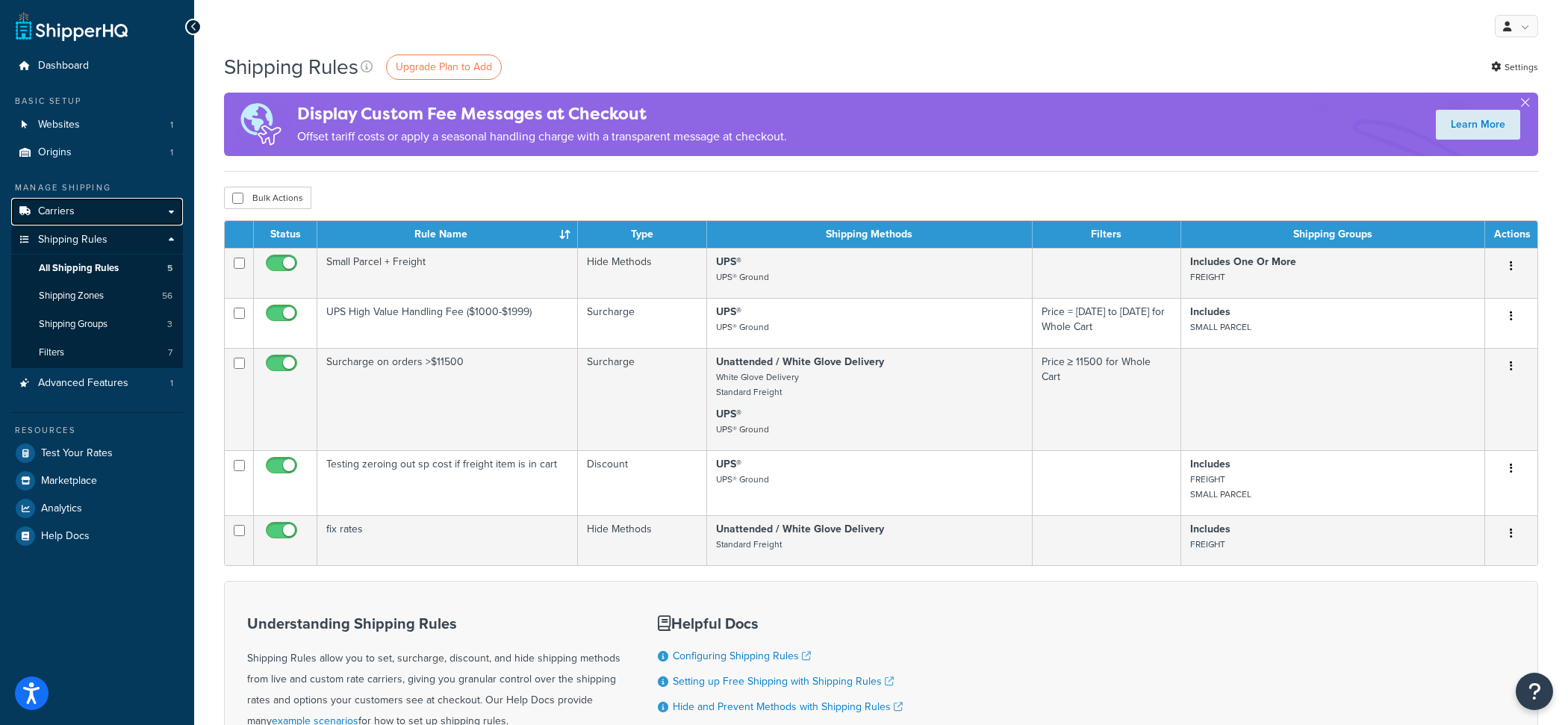
click at [124, 223] on link "Carriers" at bounding box center [98, 211] width 172 height 27
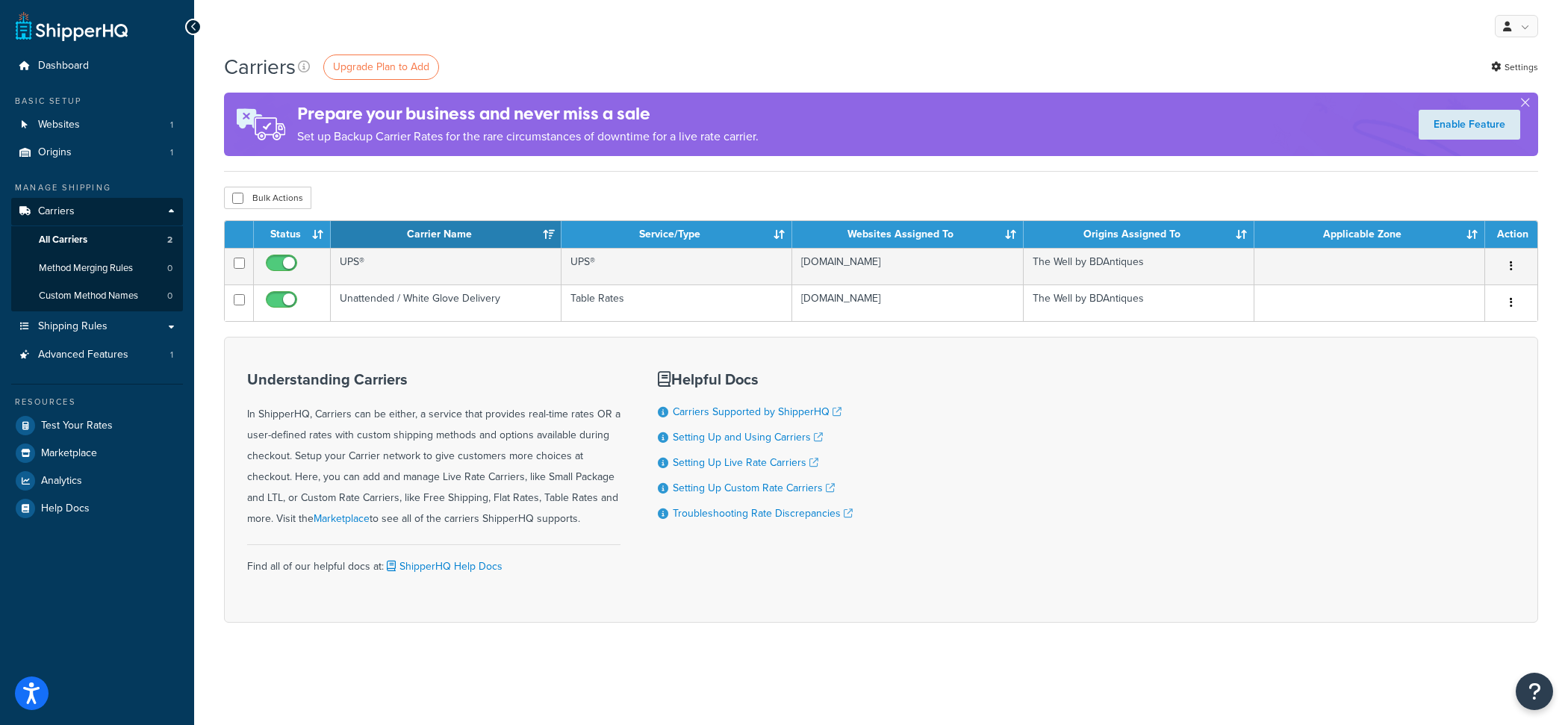
click at [483, 322] on form "Status Carrier Name Service/Type Websites Assigned To Origins Assigned To Appli…" at bounding box center [881, 421] width 1314 height 402
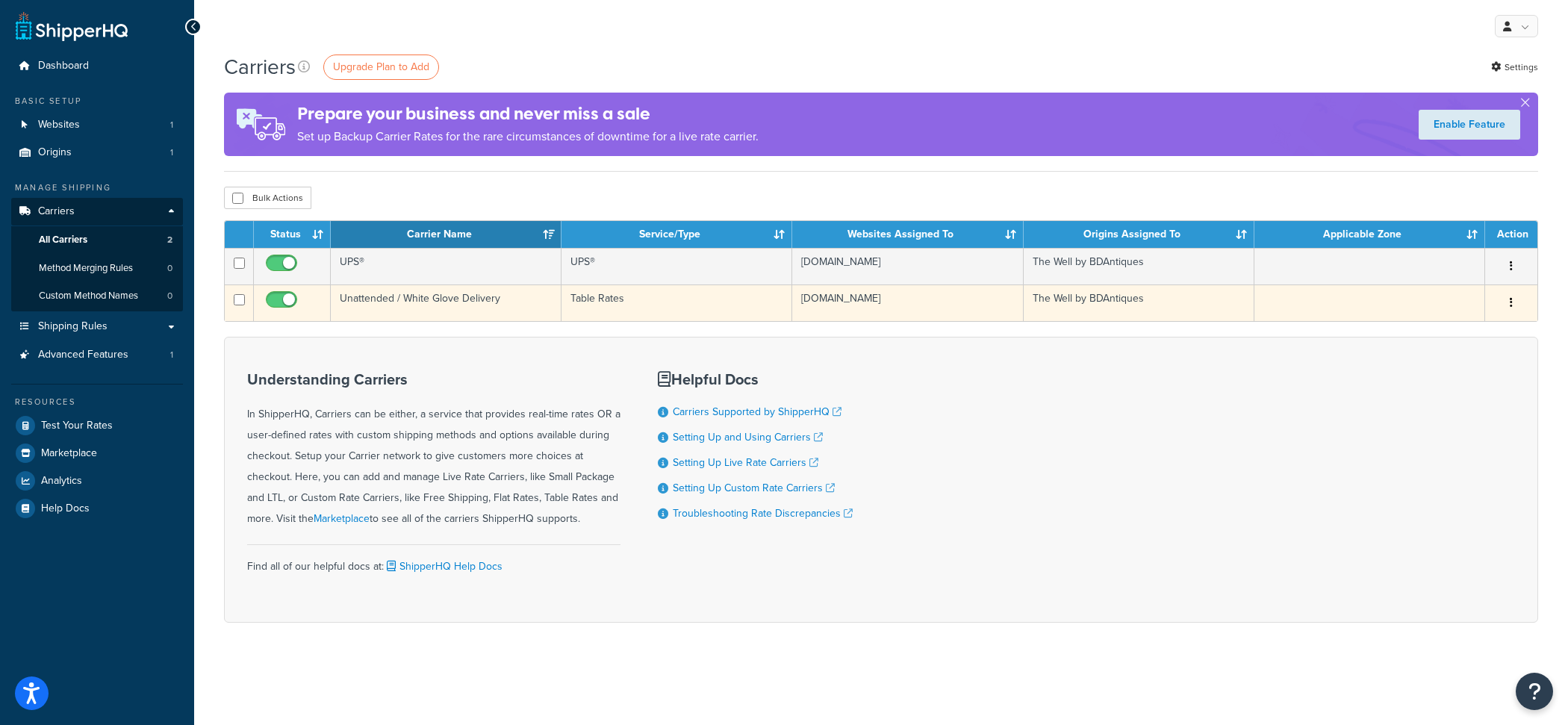
click at [483, 315] on td "Unattended / White Glove Delivery" at bounding box center [446, 302] width 230 height 36
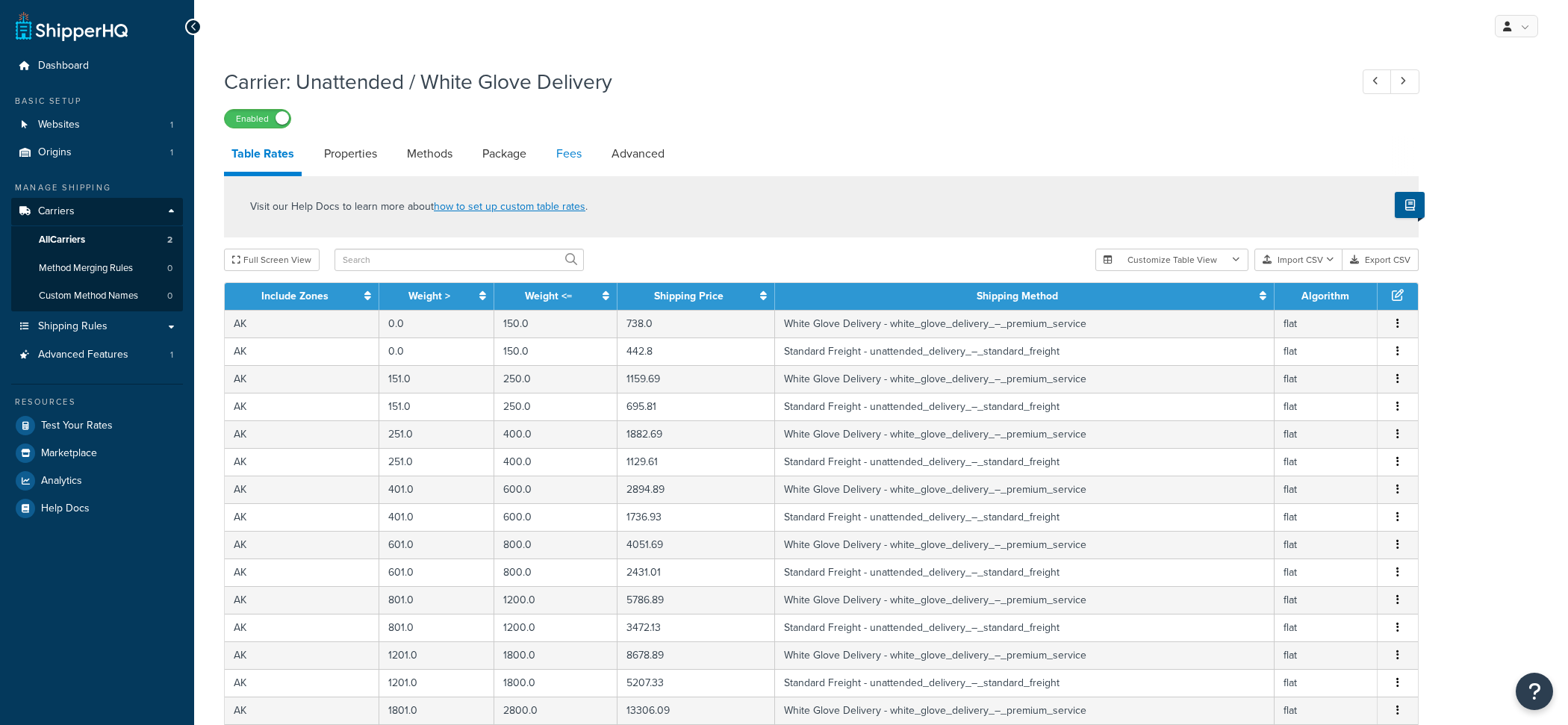
drag, startPoint x: 0, startPoint y: 0, endPoint x: 558, endPoint y: 159, distance: 580.2
click at [558, 159] on link "Fees" at bounding box center [568, 153] width 40 height 35
select select "AFTER"
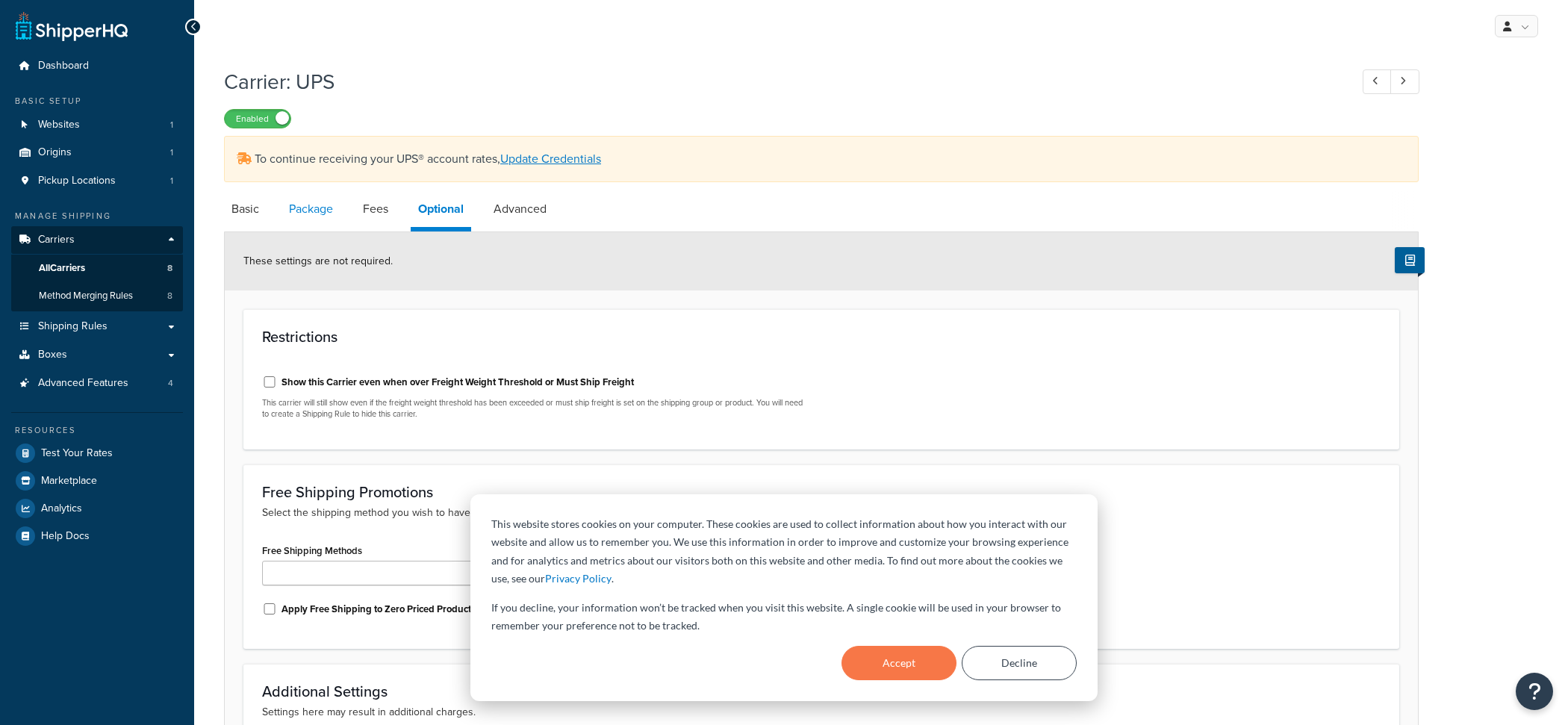
click at [320, 206] on link "Package" at bounding box center [311, 209] width 59 height 35
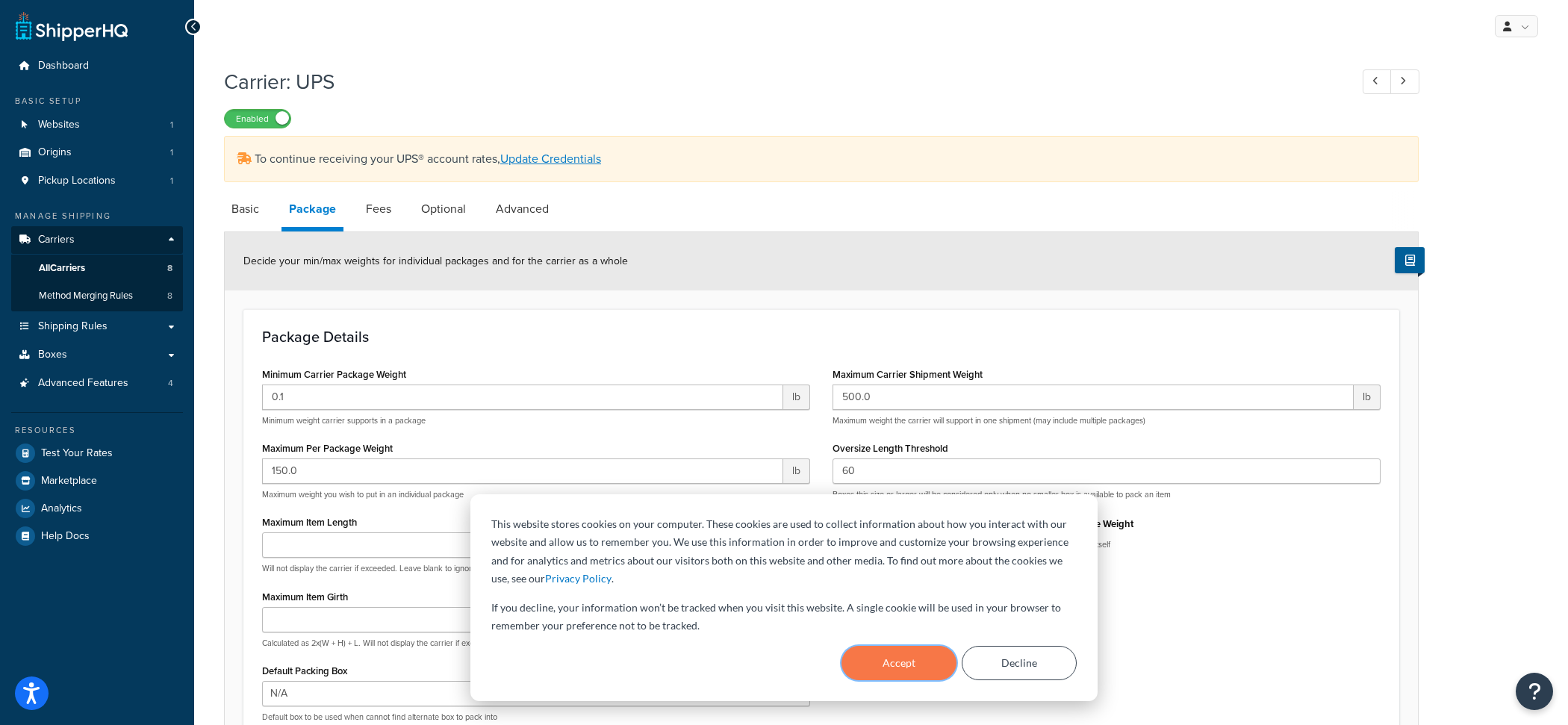
click at [929, 668] on button "Accept" at bounding box center [899, 663] width 115 height 35
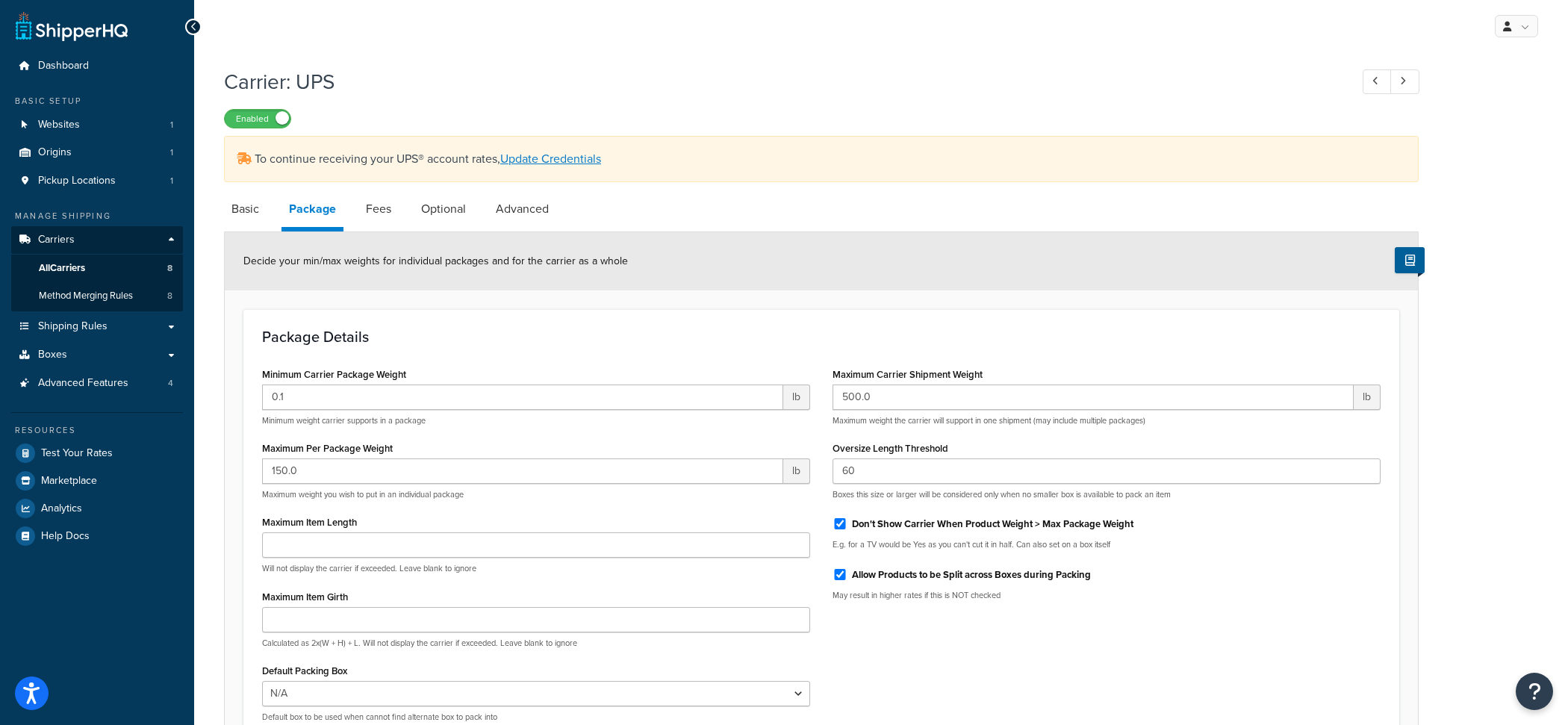
click at [921, 530] on label "Don't Show Carrier When Product Weight > Max Package Weight" at bounding box center [993, 524] width 282 height 13
click at [847, 529] on input "Don't Show Carrier When Product Weight > Max Package Weight" at bounding box center [839, 524] width 15 height 12
checkbox input "false"
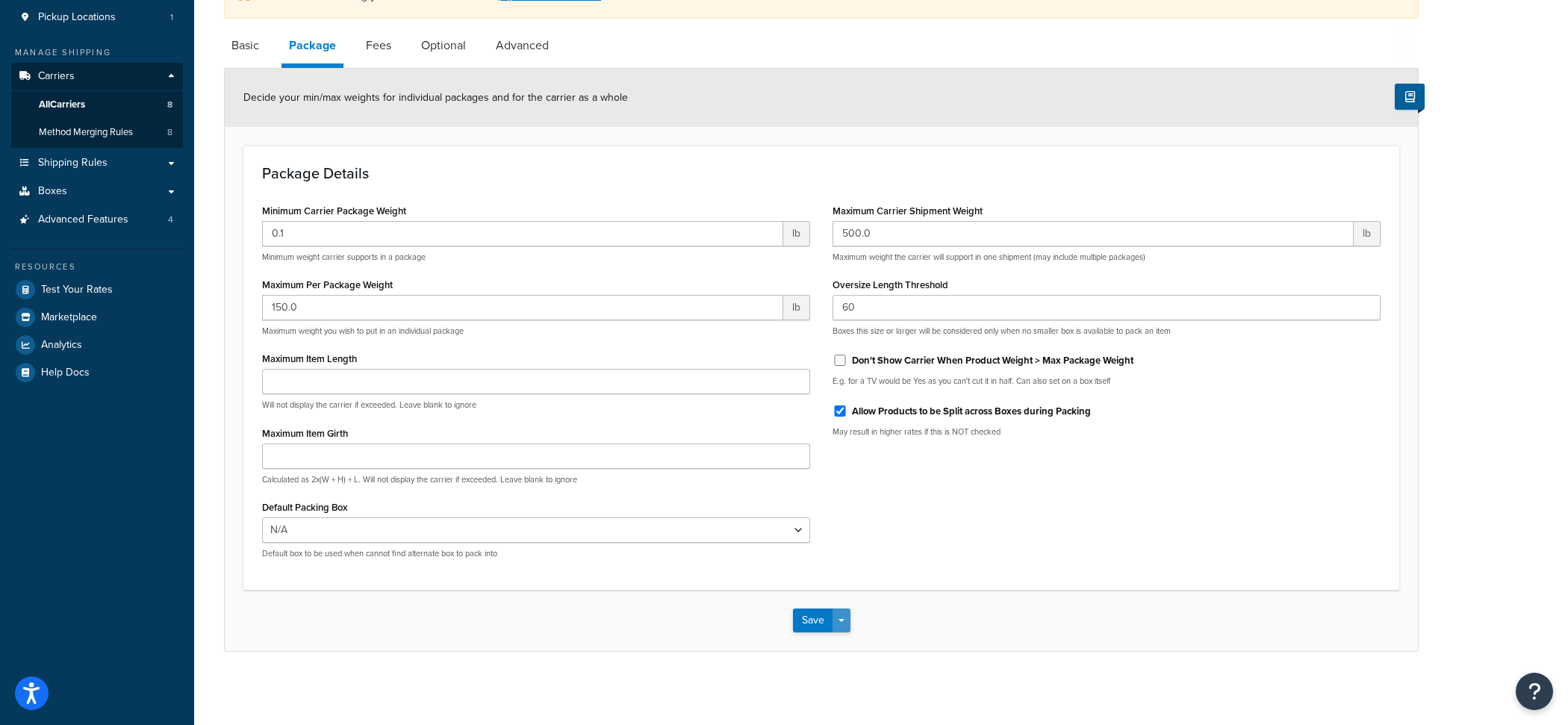
click at [843, 622] on button "Save Dropdown" at bounding box center [841, 620] width 18 height 24
click at [844, 636] on button "Save and Edit" at bounding box center [846, 647] width 109 height 31
click at [854, 363] on label "Don't Show Carrier When Product Weight > Max Package Weight" at bounding box center [993, 360] width 282 height 13
click at [847, 363] on input "Don't Show Carrier When Product Weight > Max Package Weight" at bounding box center [839, 360] width 15 height 12
checkbox input "true"
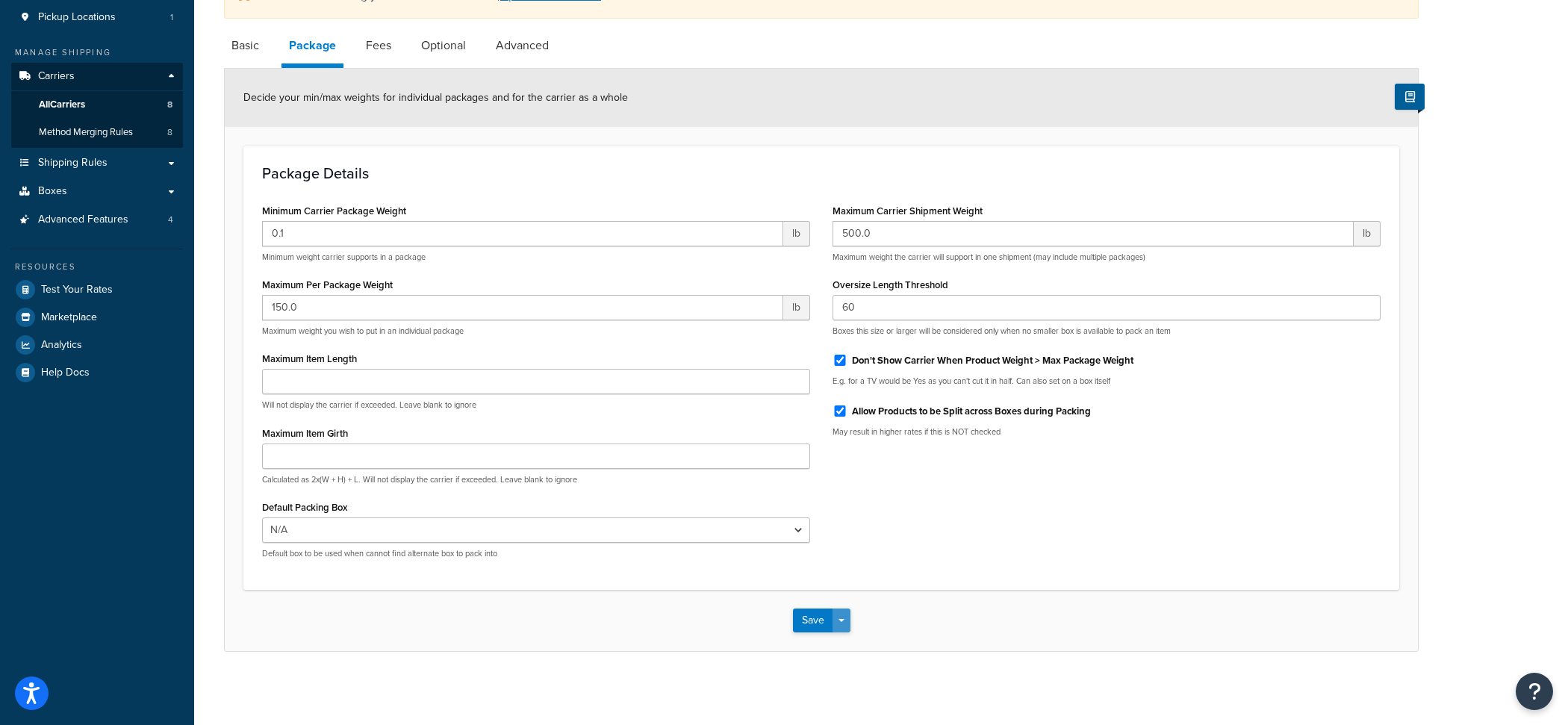
click at [841, 625] on button "Save Dropdown" at bounding box center [841, 620] width 18 height 24
click at [844, 642] on button "Save and Edit" at bounding box center [846, 647] width 109 height 31
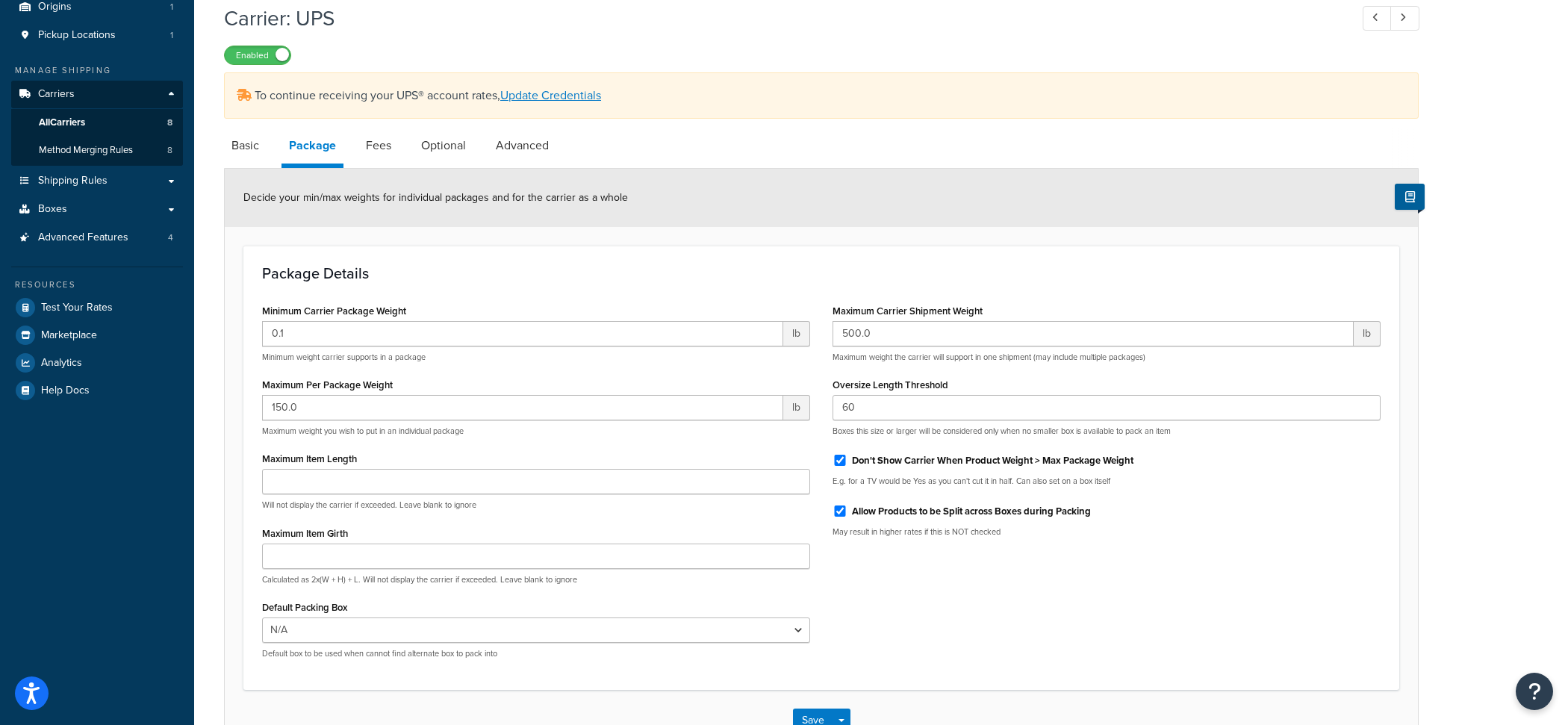
scroll to position [150, 0]
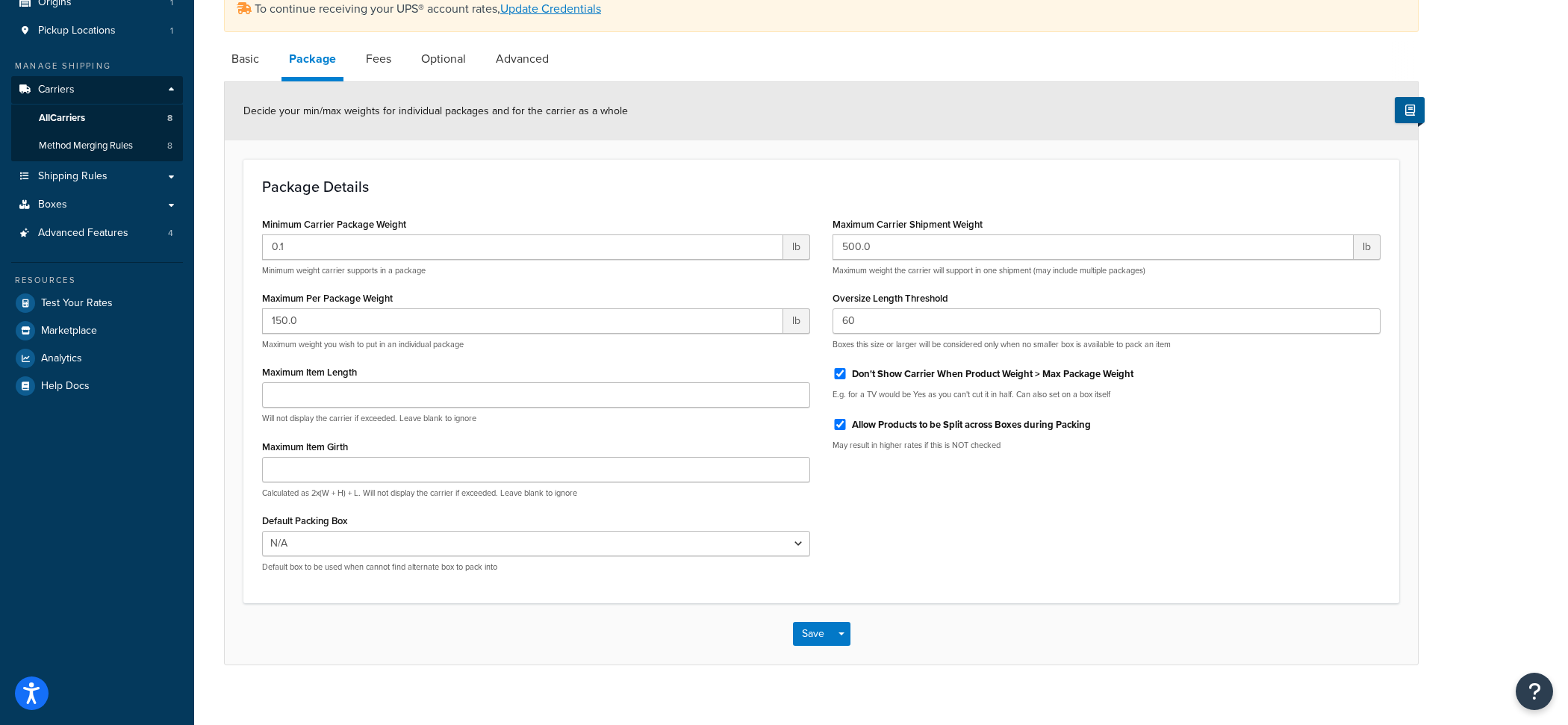
click at [922, 378] on label "Don't Show Carrier When Product Weight > Max Package Weight" at bounding box center [993, 373] width 282 height 13
click at [847, 378] on input "Don't Show Carrier When Product Weight > Max Package Weight" at bounding box center [839, 373] width 15 height 12
checkbox input "false"
click at [847, 642] on button "Save Dropdown" at bounding box center [841, 634] width 18 height 24
click at [847, 655] on button "Save and Edit" at bounding box center [846, 661] width 109 height 31
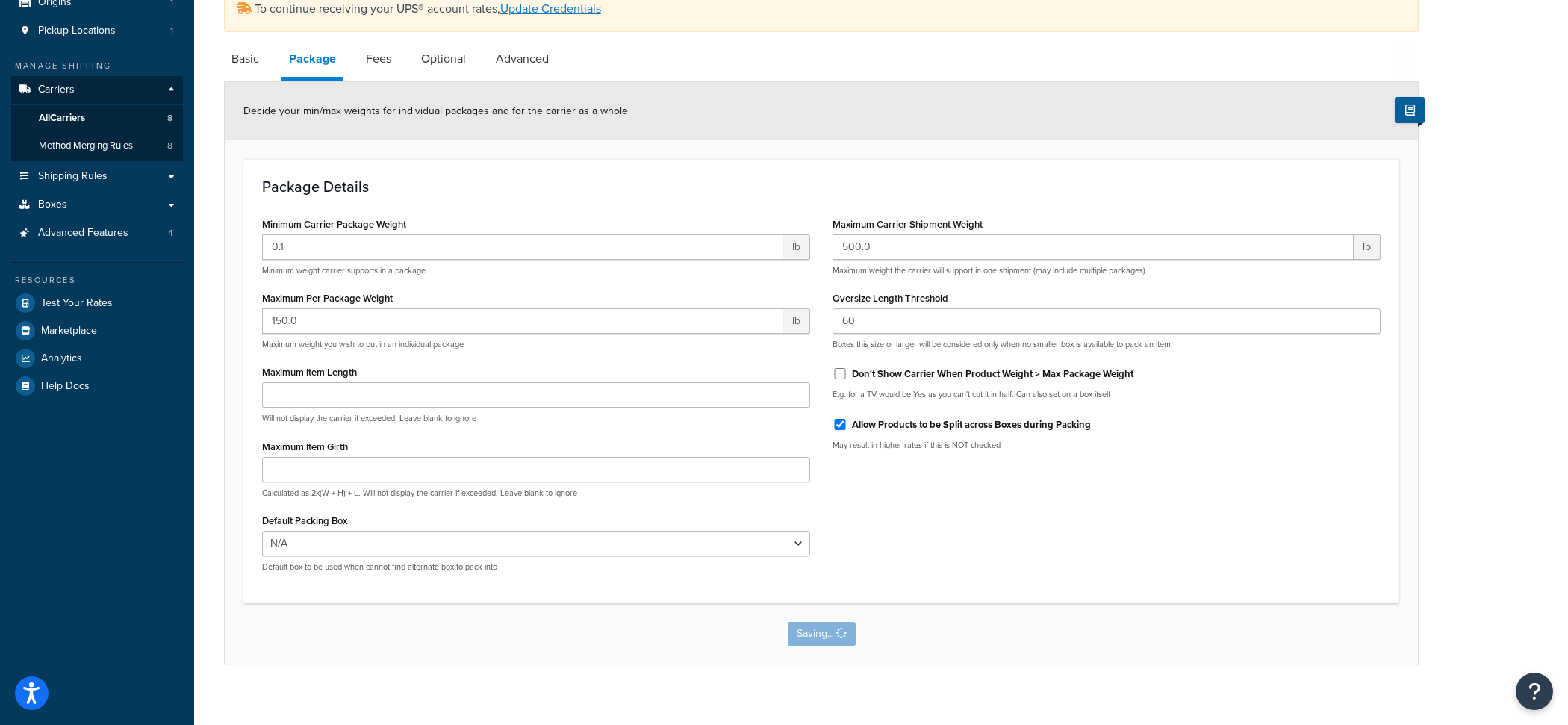
scroll to position [0, 0]
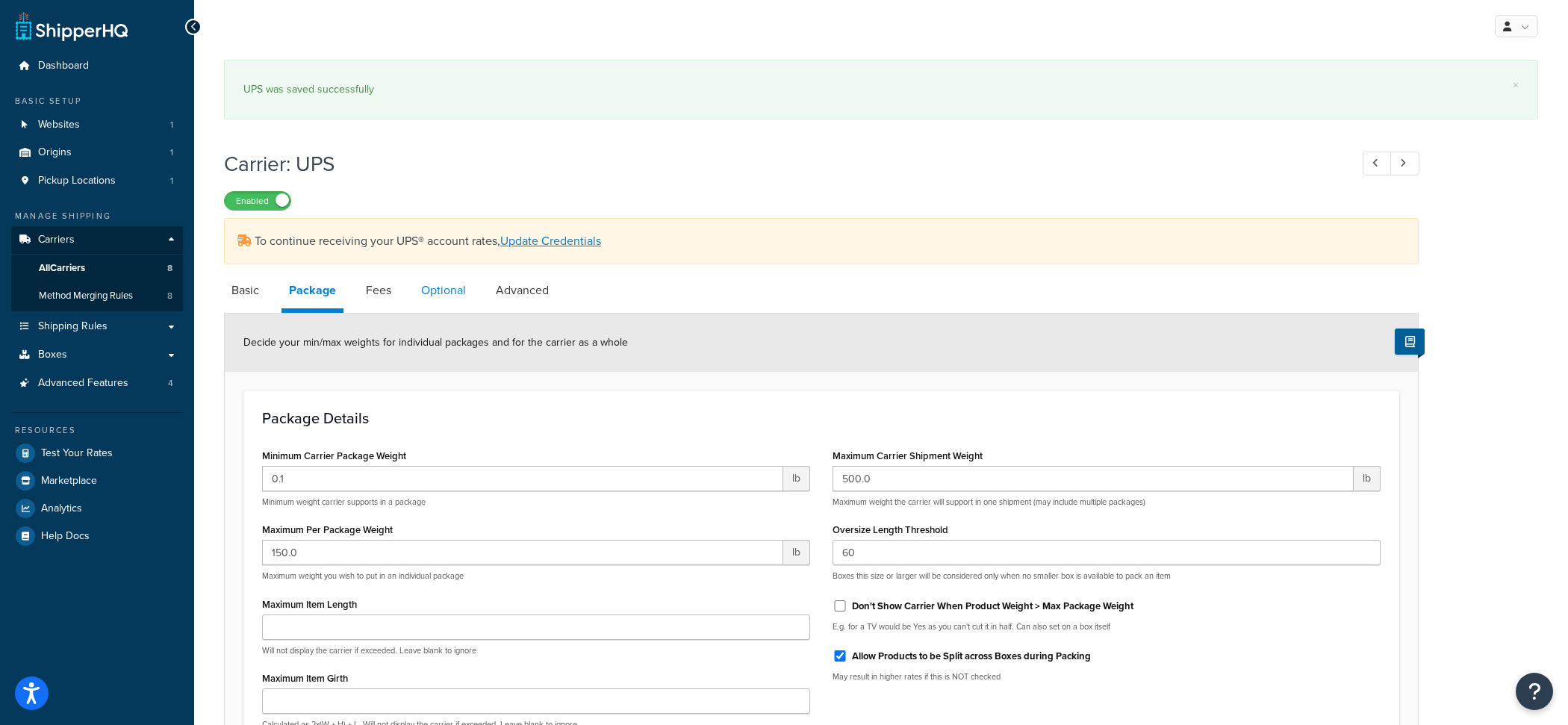
click at [433, 296] on link "Optional" at bounding box center [443, 290] width 59 height 35
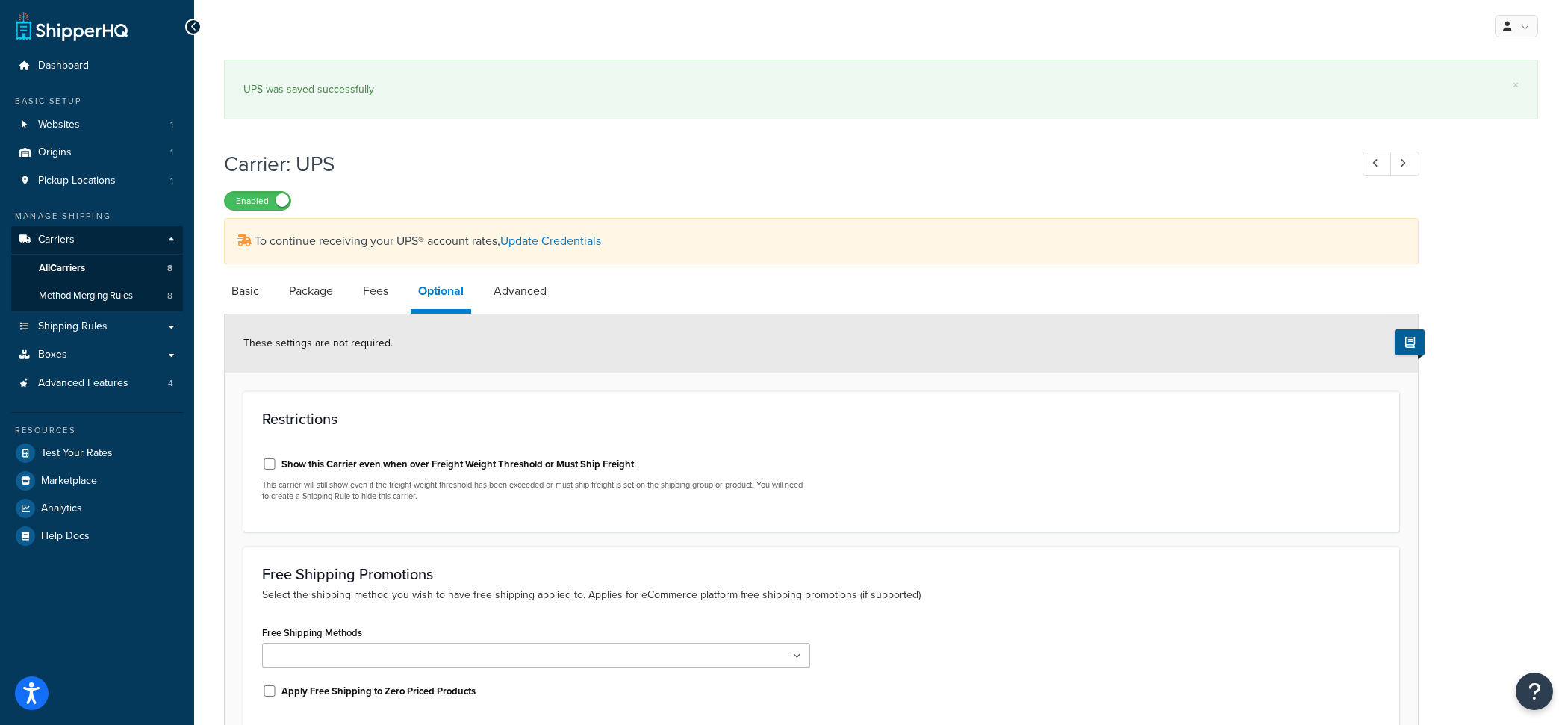
click at [433, 463] on label "Show this Carrier even when over Freight Weight Threshold or Must Ship Freight" at bounding box center [458, 464] width 353 height 13
click at [277, 463] on input "Show this Carrier even when over Freight Weight Threshold or Must Ship Freight" at bounding box center [269, 464] width 15 height 12
checkbox input "true"
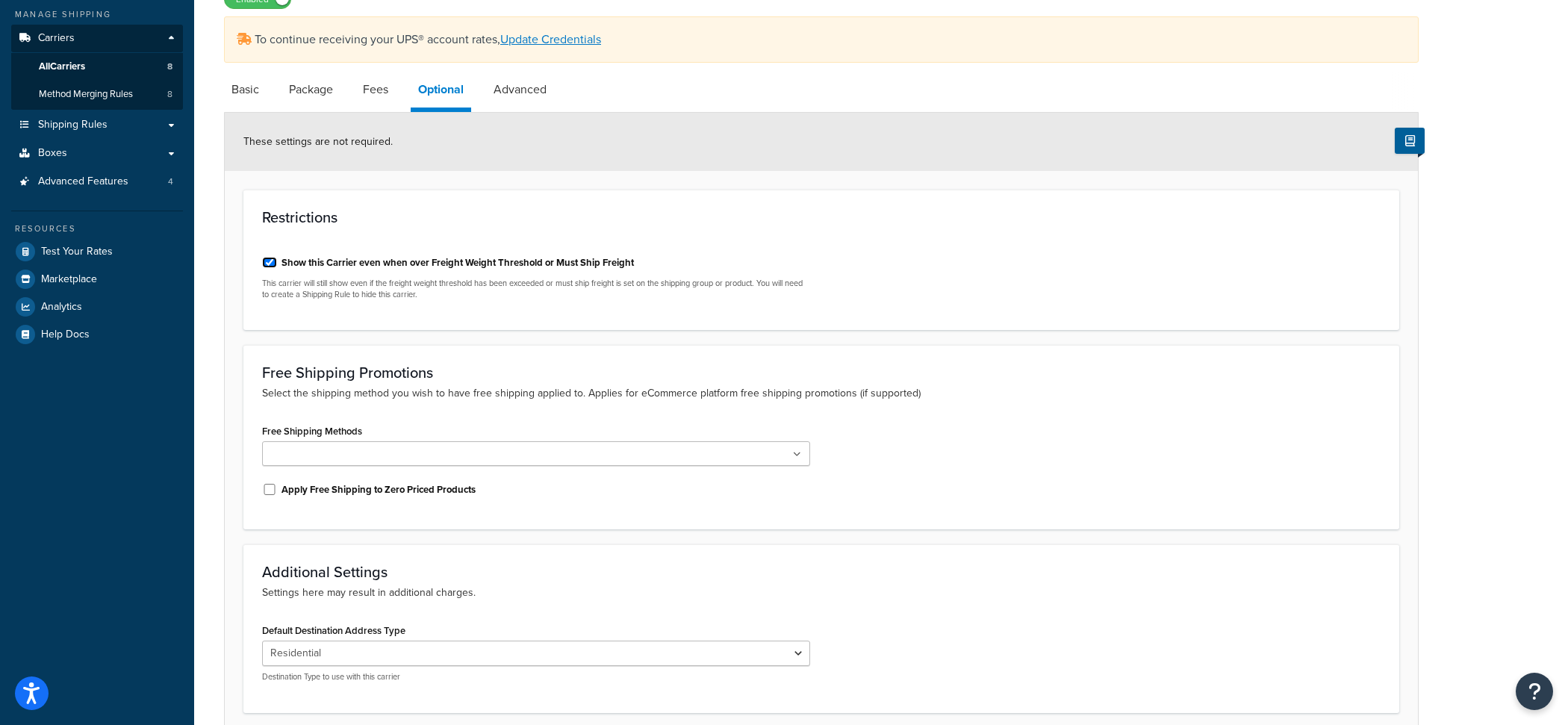
scroll to position [324, 0]
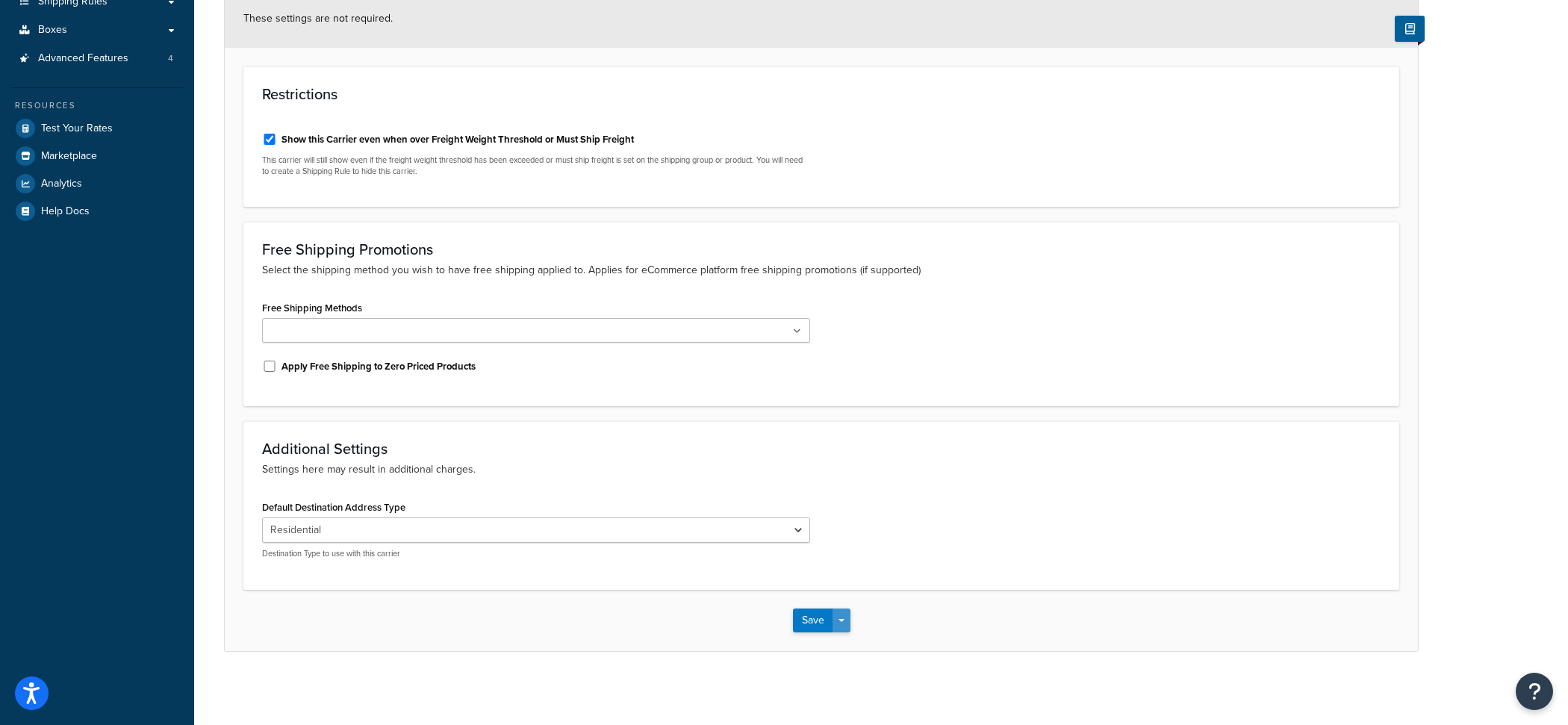
click at [848, 627] on button "Save Dropdown" at bounding box center [841, 620] width 18 height 24
click at [854, 649] on button "Save and Edit" at bounding box center [846, 647] width 109 height 31
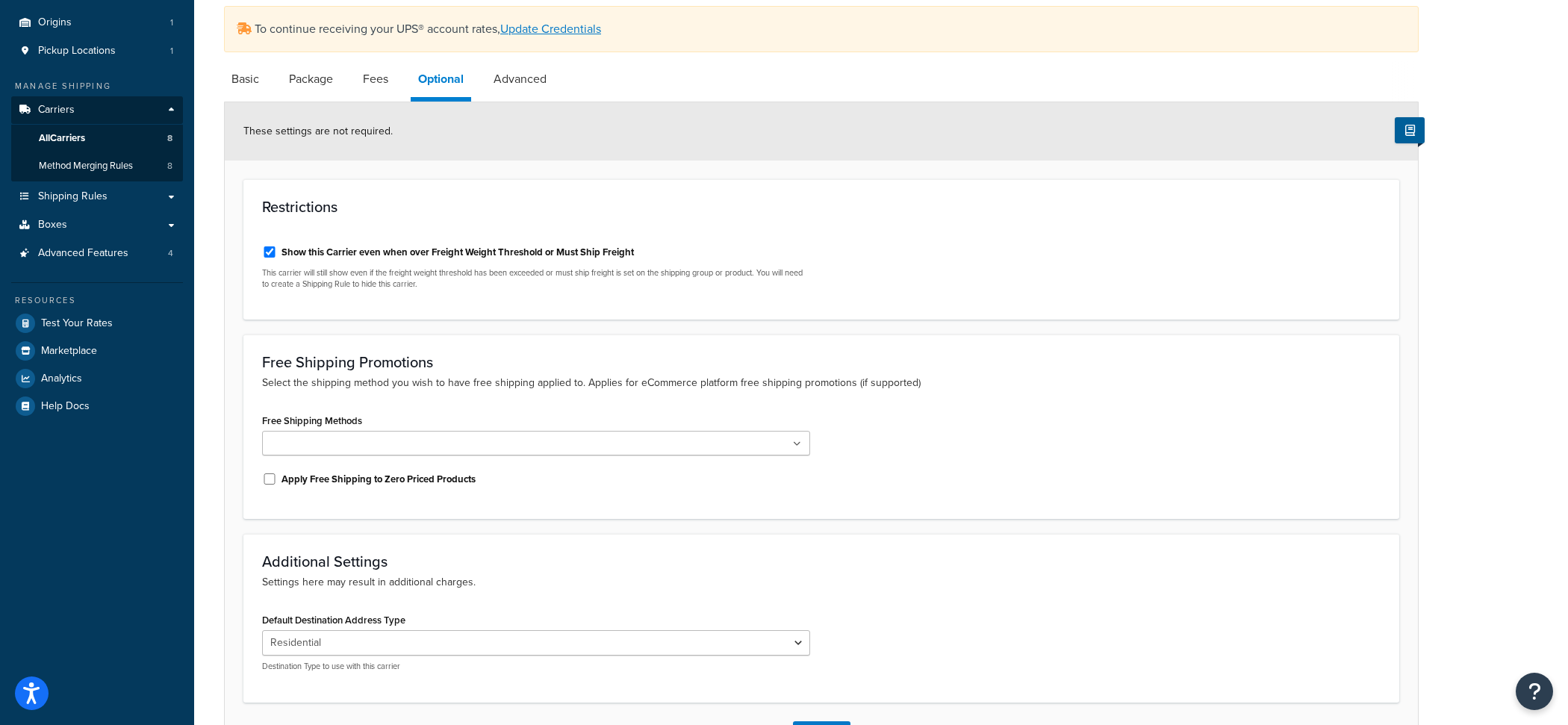
scroll to position [82, 0]
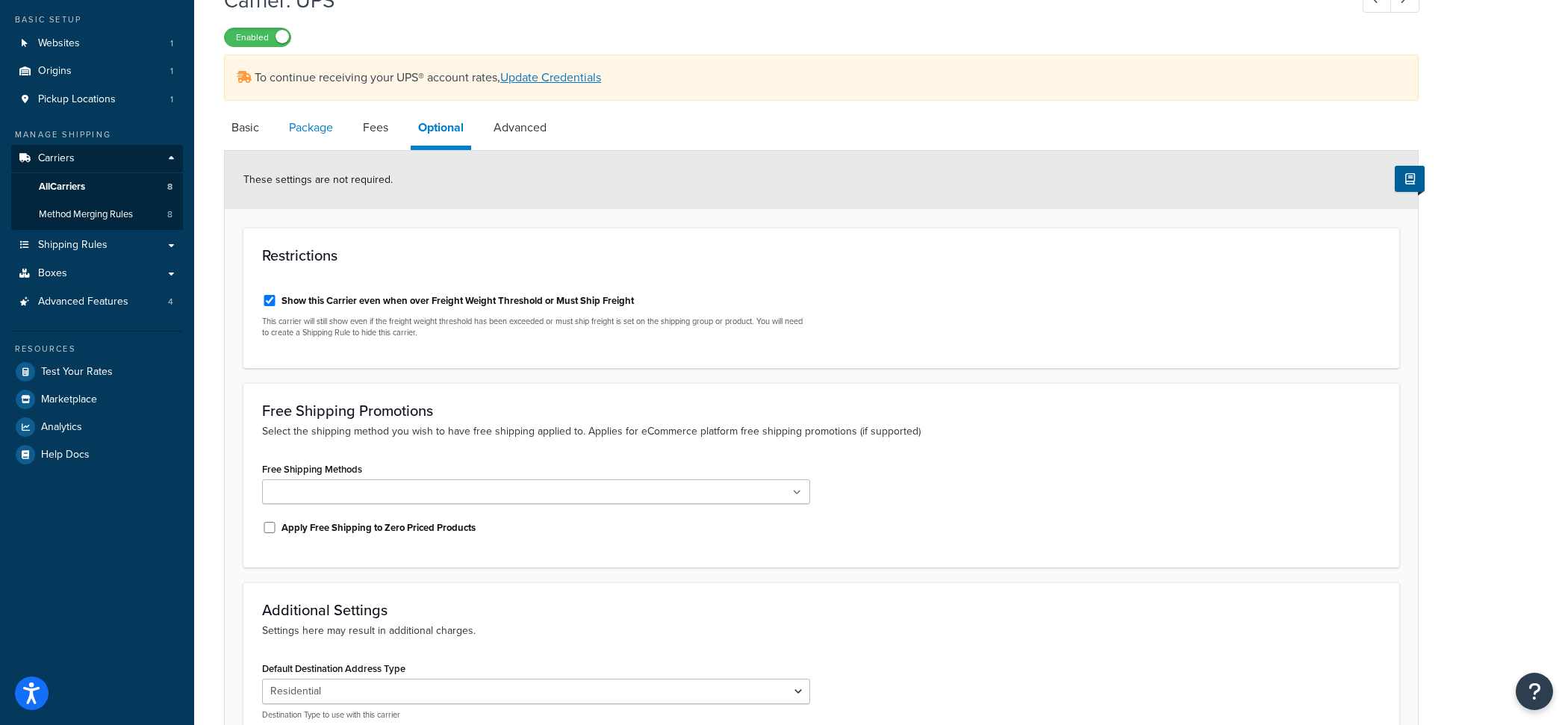
click at [331, 133] on link "Package" at bounding box center [311, 128] width 59 height 35
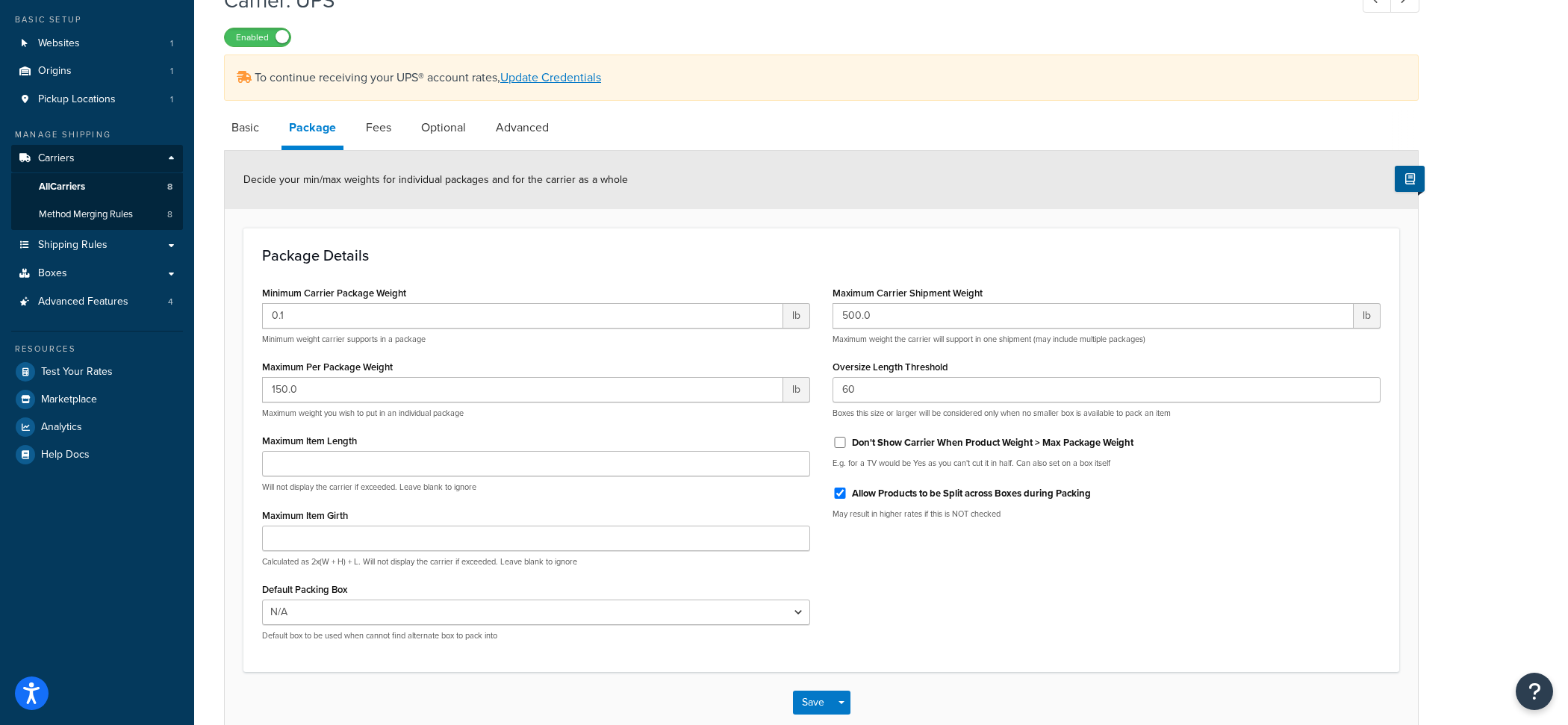
click at [843, 433] on div "Don't Show Carrier When Product Weight > Max Package Weight" at bounding box center [1106, 440] width 548 height 22
click at [864, 442] on label "Don't Show Carrier When Product Weight > Max Package Weight" at bounding box center [993, 442] width 282 height 13
click at [847, 442] on input "Don't Show Carrier When Product Weight > Max Package Weight" at bounding box center [839, 442] width 15 height 12
checkbox input "true"
click at [445, 135] on link "Optional" at bounding box center [443, 128] width 59 height 35
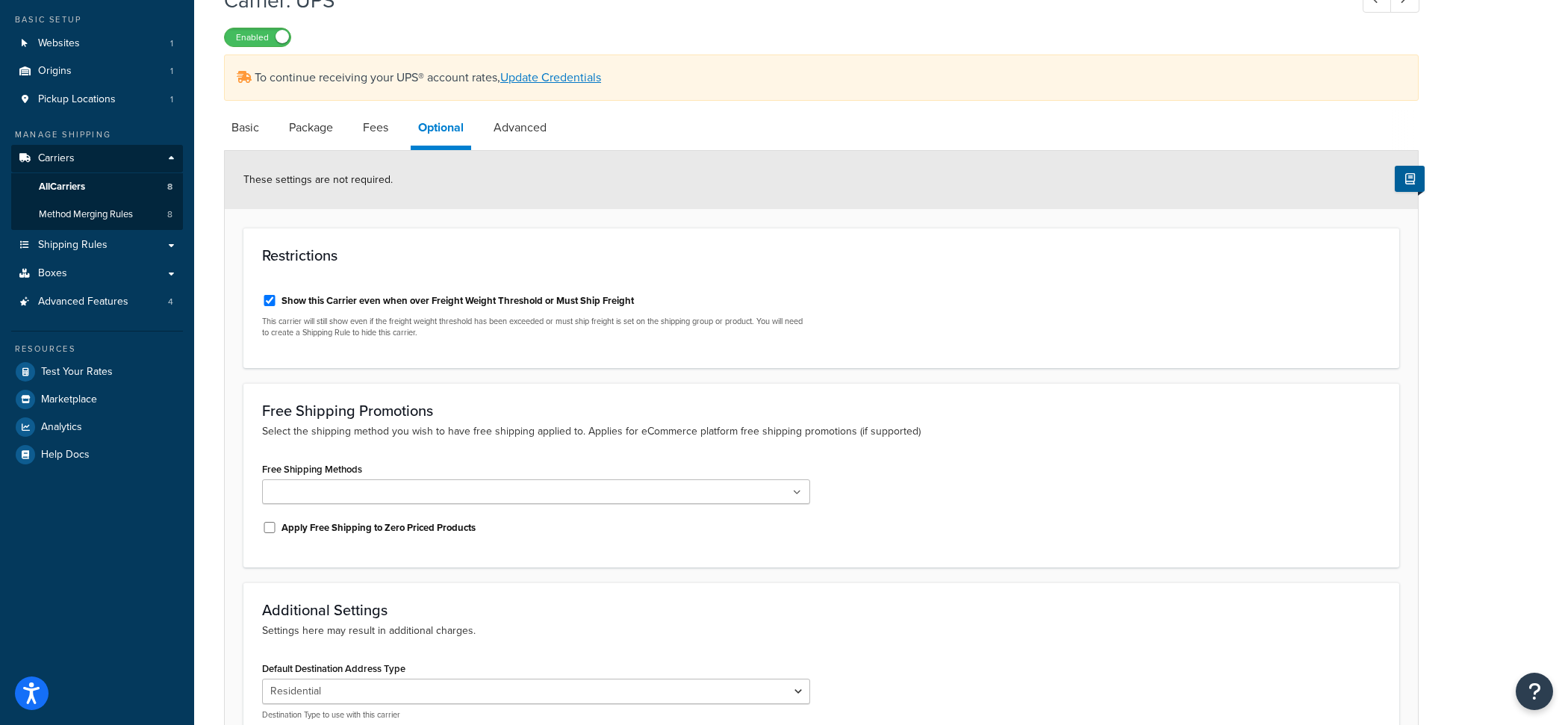
click at [502, 297] on label "Show this Carrier even when over Freight Weight Threshold or Must Ship Freight" at bounding box center [458, 300] width 353 height 13
click at [277, 297] on input "Show this Carrier even when over Freight Weight Threshold or Must Ship Freight" at bounding box center [269, 300] width 15 height 12
checkbox input "false"
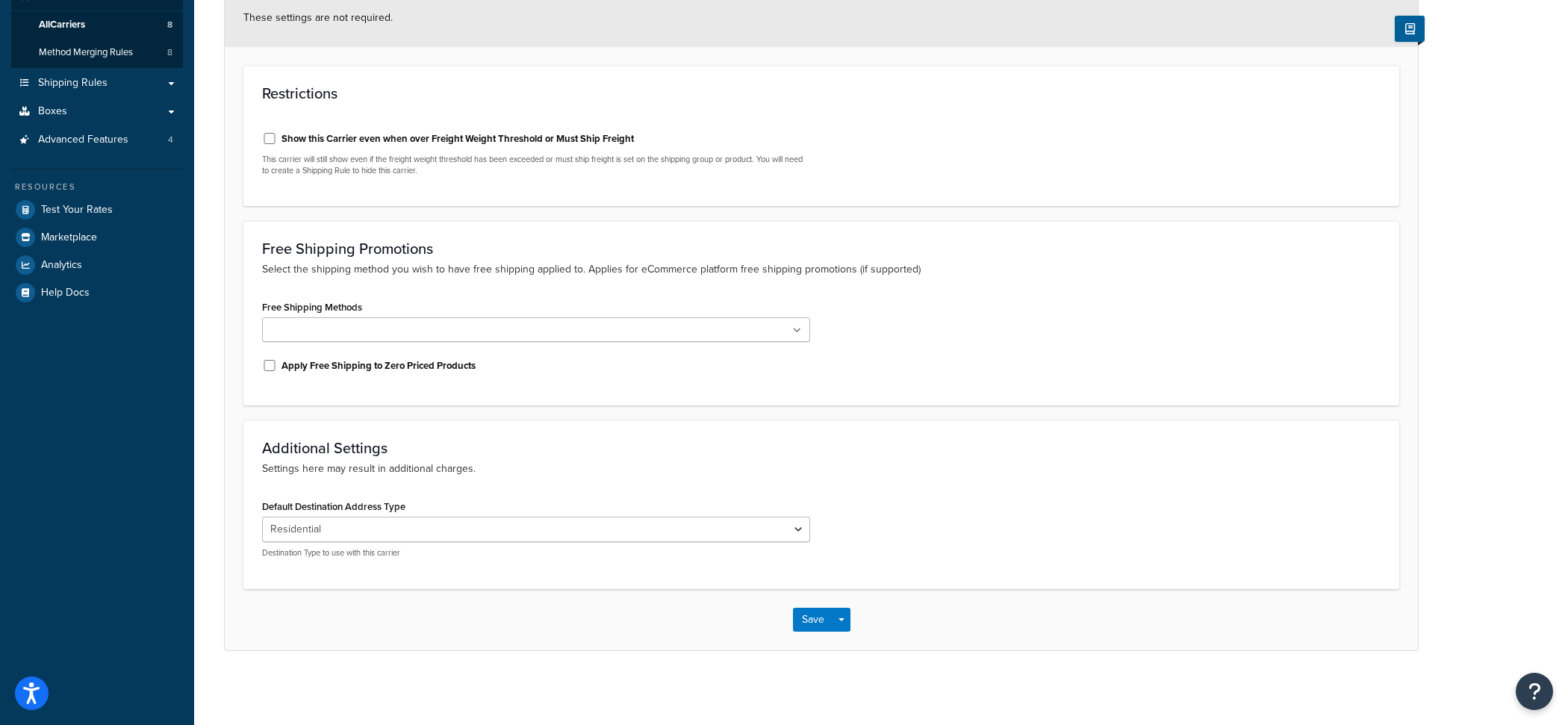
click at [852, 617] on div "Save Save Dropdown Save and Edit" at bounding box center [822, 620] width 1193 height 61
click at [851, 618] on div "Save Save Dropdown Save and Edit" at bounding box center [822, 620] width 1193 height 61
click at [848, 618] on button "Save Dropdown" at bounding box center [841, 620] width 18 height 24
click at [850, 643] on button "Save and Edit" at bounding box center [846, 647] width 109 height 31
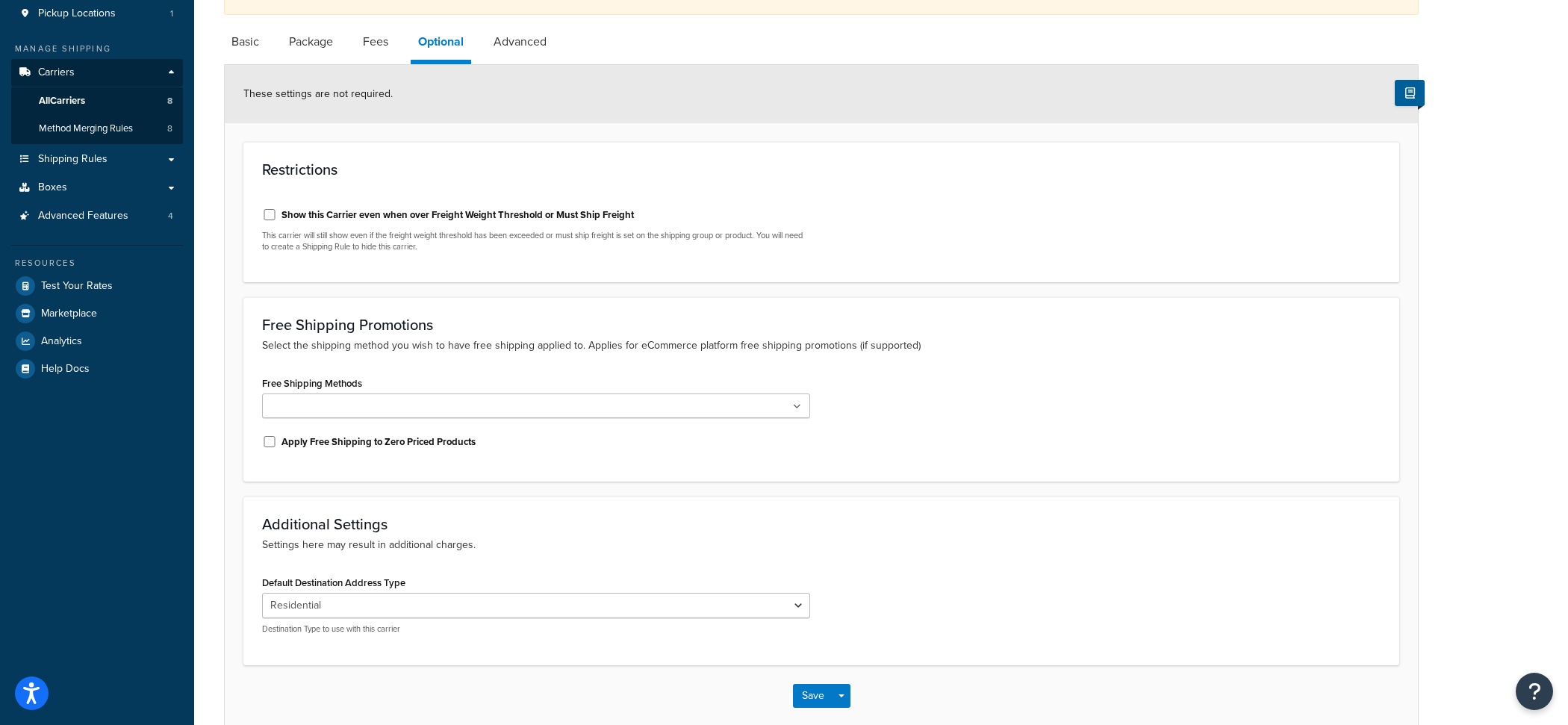
scroll to position [0, 0]
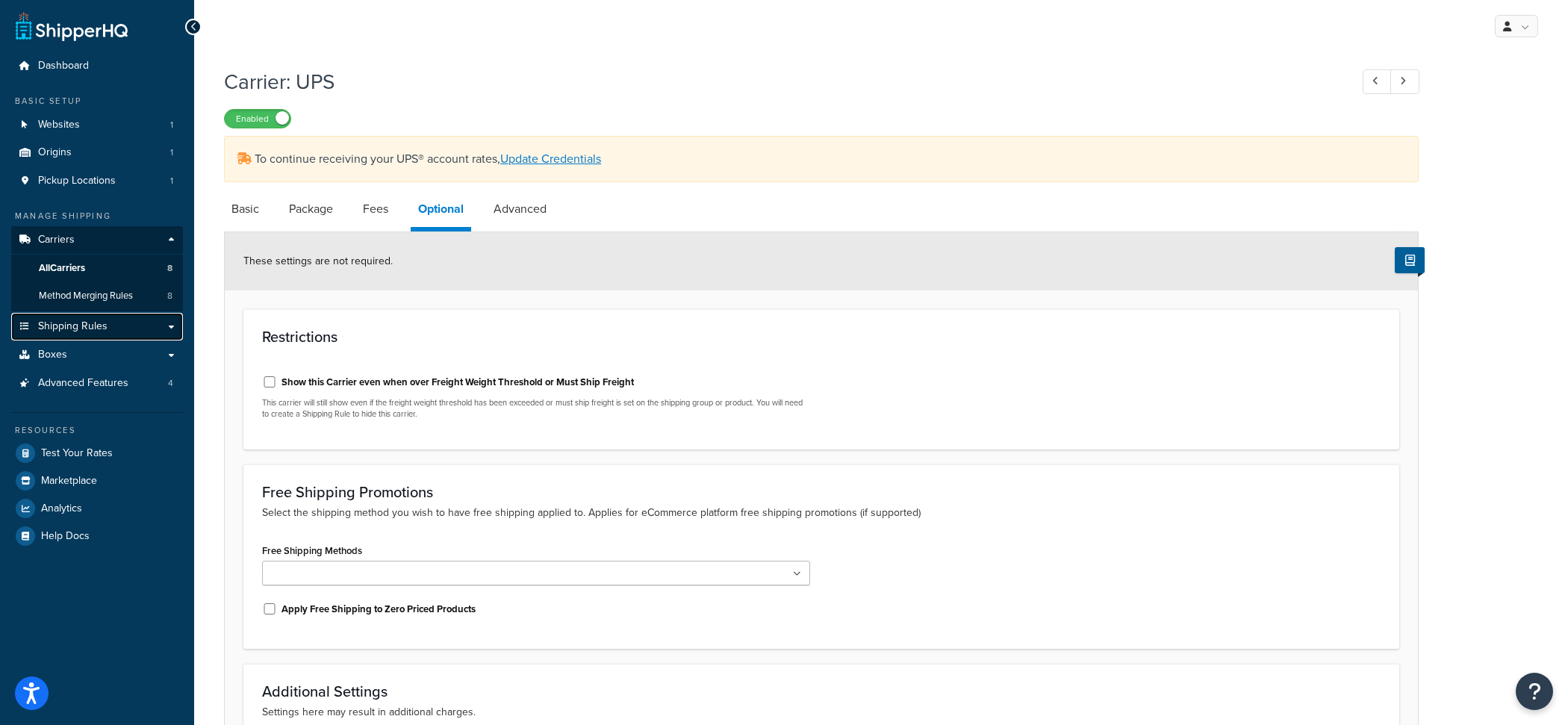
click at [140, 321] on link "Shipping Rules" at bounding box center [98, 326] width 172 height 27
click at [371, 214] on link "Fees" at bounding box center [375, 209] width 40 height 35
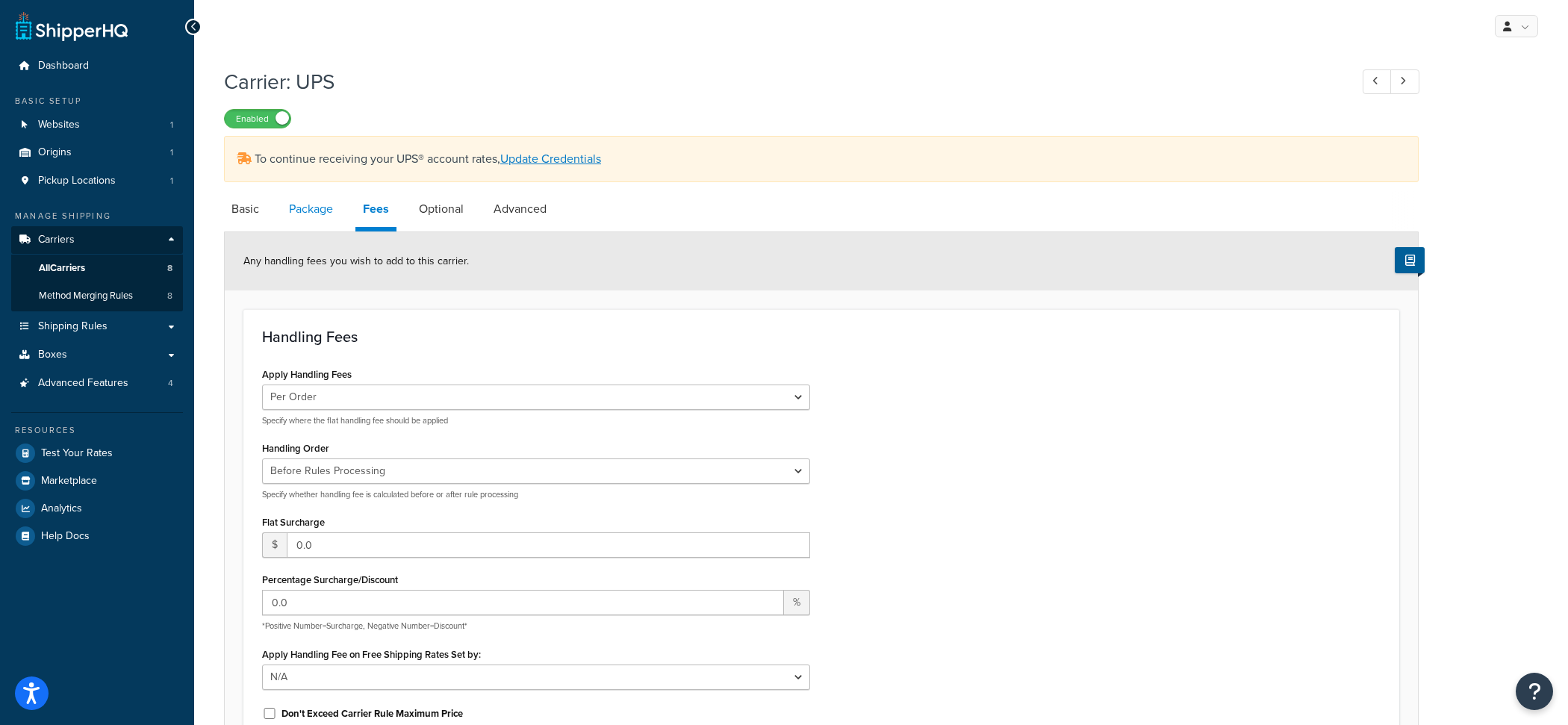
click at [319, 214] on link "Package" at bounding box center [311, 209] width 59 height 35
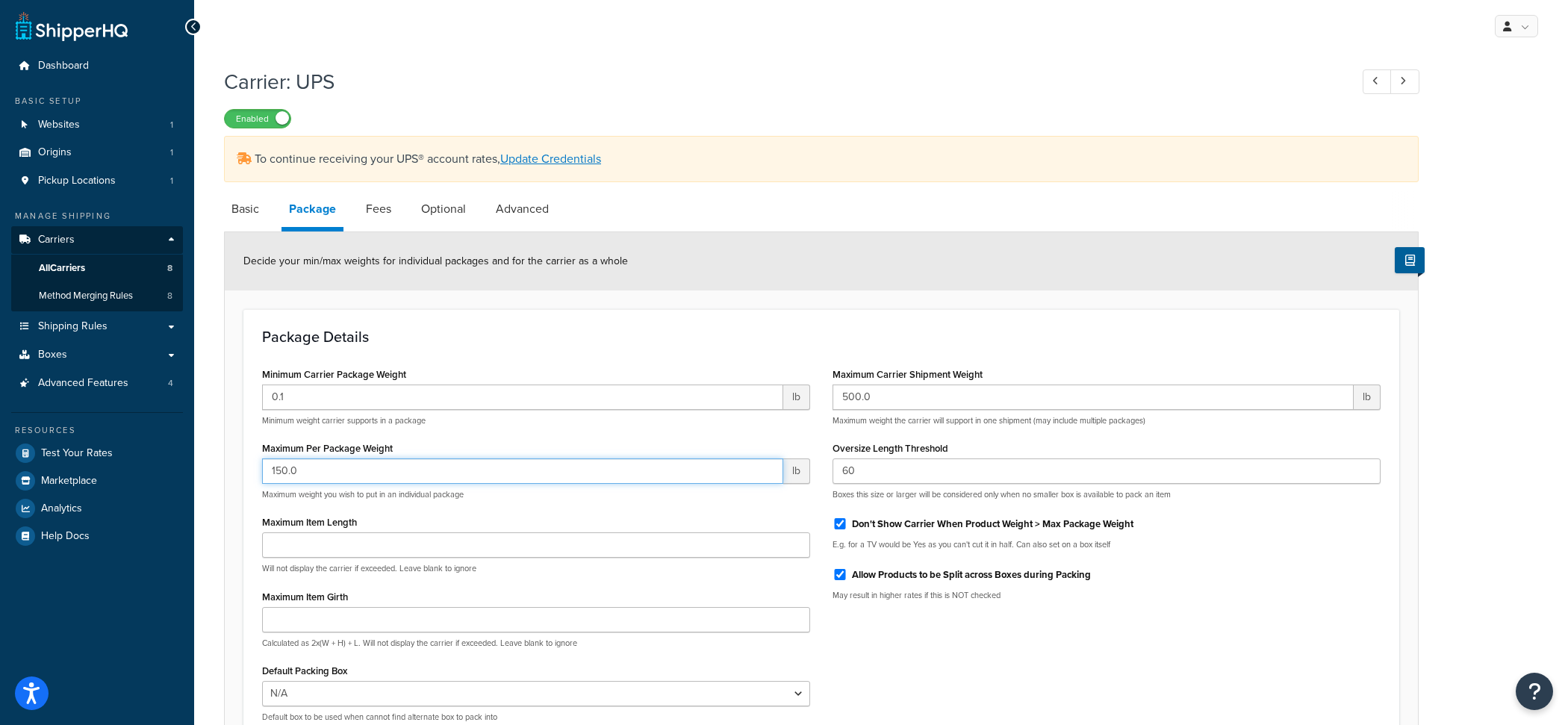
click at [592, 479] on input "150.0" at bounding box center [523, 471] width 521 height 26
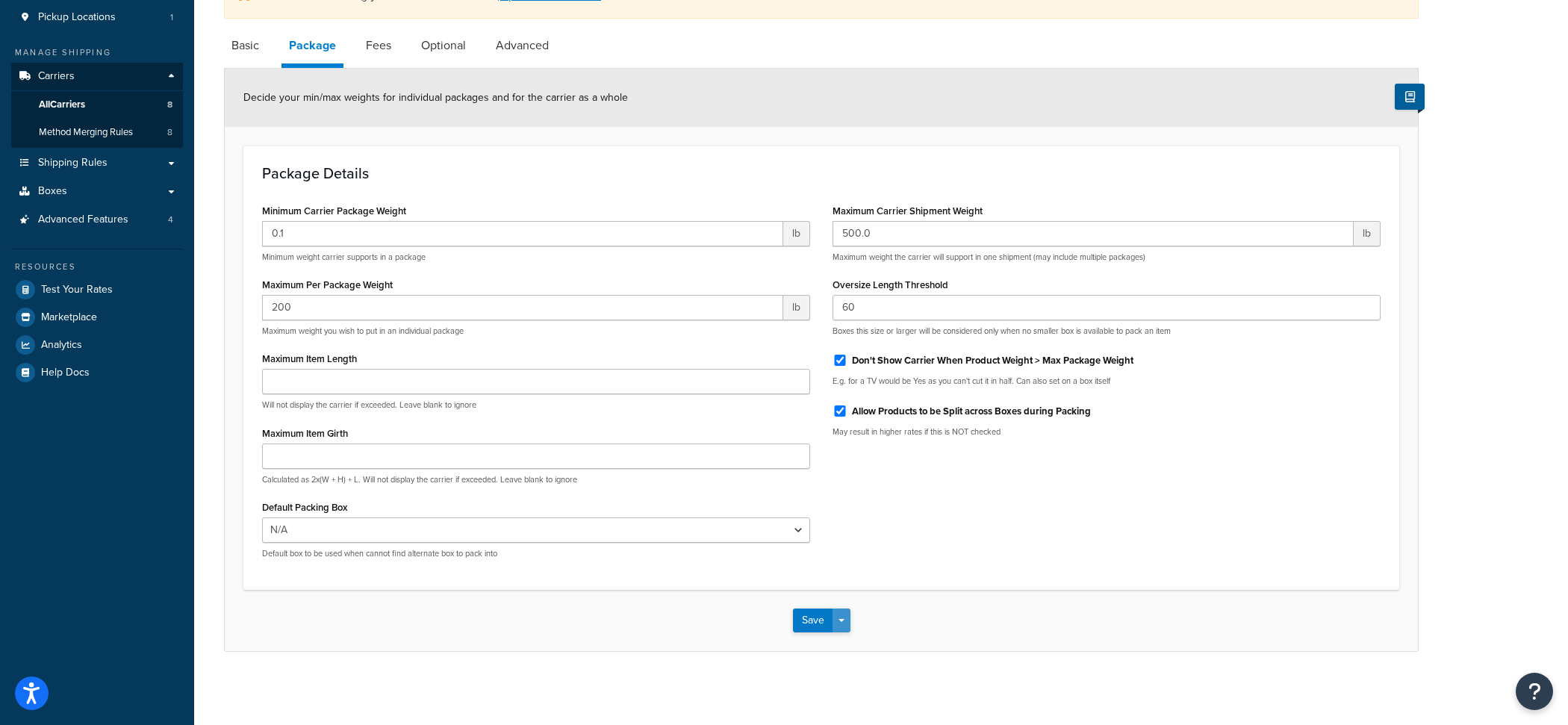
click at [846, 625] on button "Save Dropdown" at bounding box center [841, 620] width 18 height 24
click at [846, 640] on button "Save and Edit" at bounding box center [846, 647] width 109 height 31
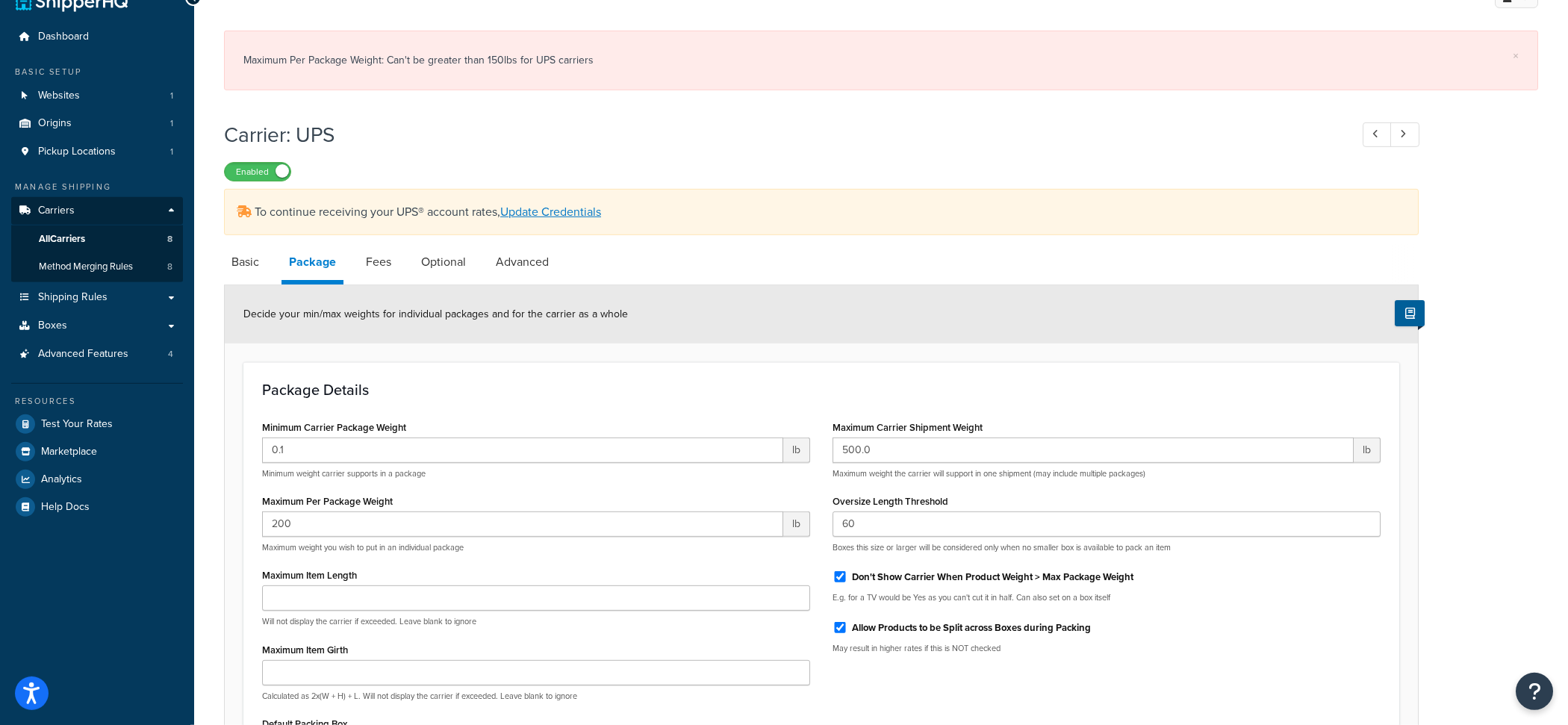
scroll to position [31, 0]
click at [533, 513] on input "200" at bounding box center [523, 521] width 521 height 26
type input "150"
click at [858, 694] on div "Minimum Carrier Package Weight 0.1 lb Minimum weight carrier supports in a pack…" at bounding box center [821, 599] width 1141 height 371
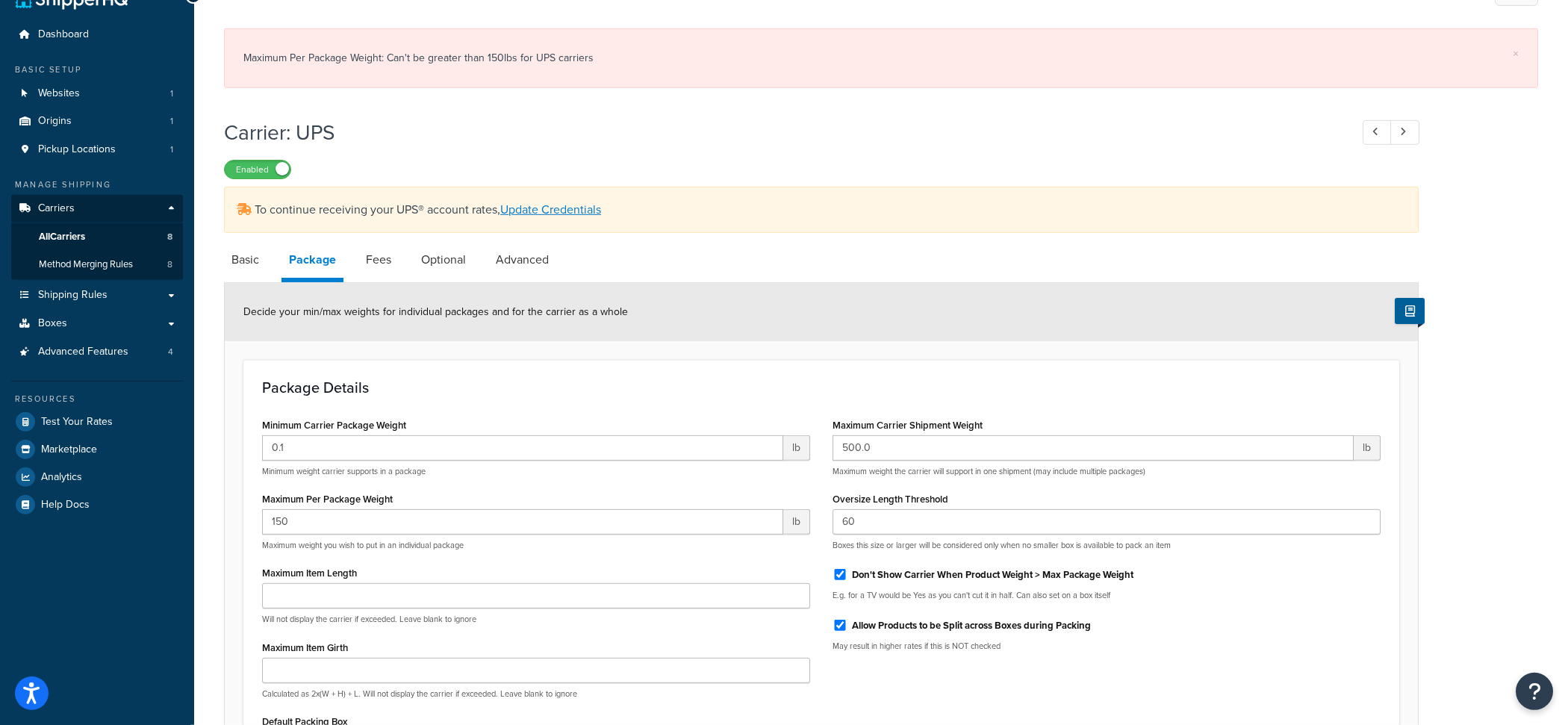
scroll to position [246, 0]
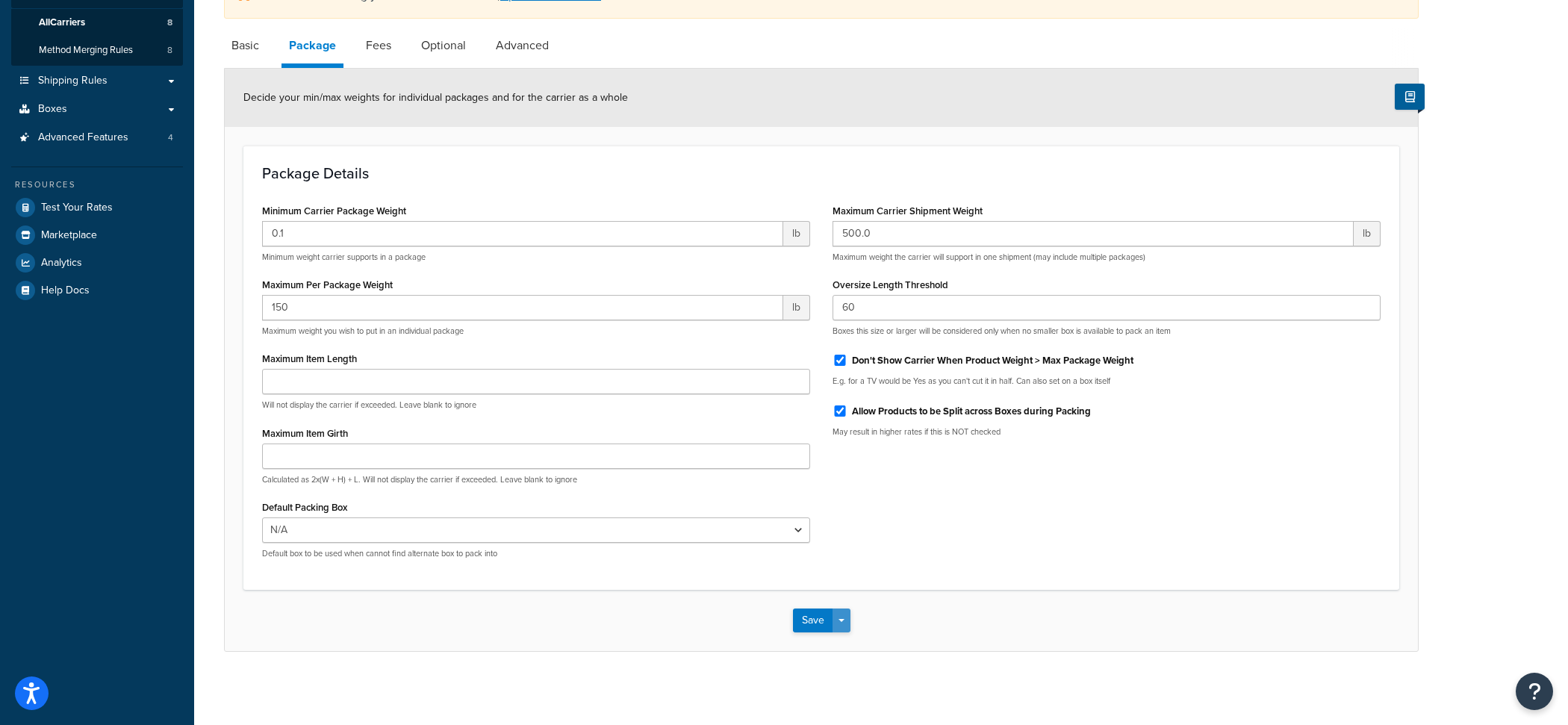
click at [846, 620] on button "Save Dropdown" at bounding box center [841, 620] width 18 height 24
click at [846, 636] on button "Save and Edit" at bounding box center [846, 647] width 109 height 31
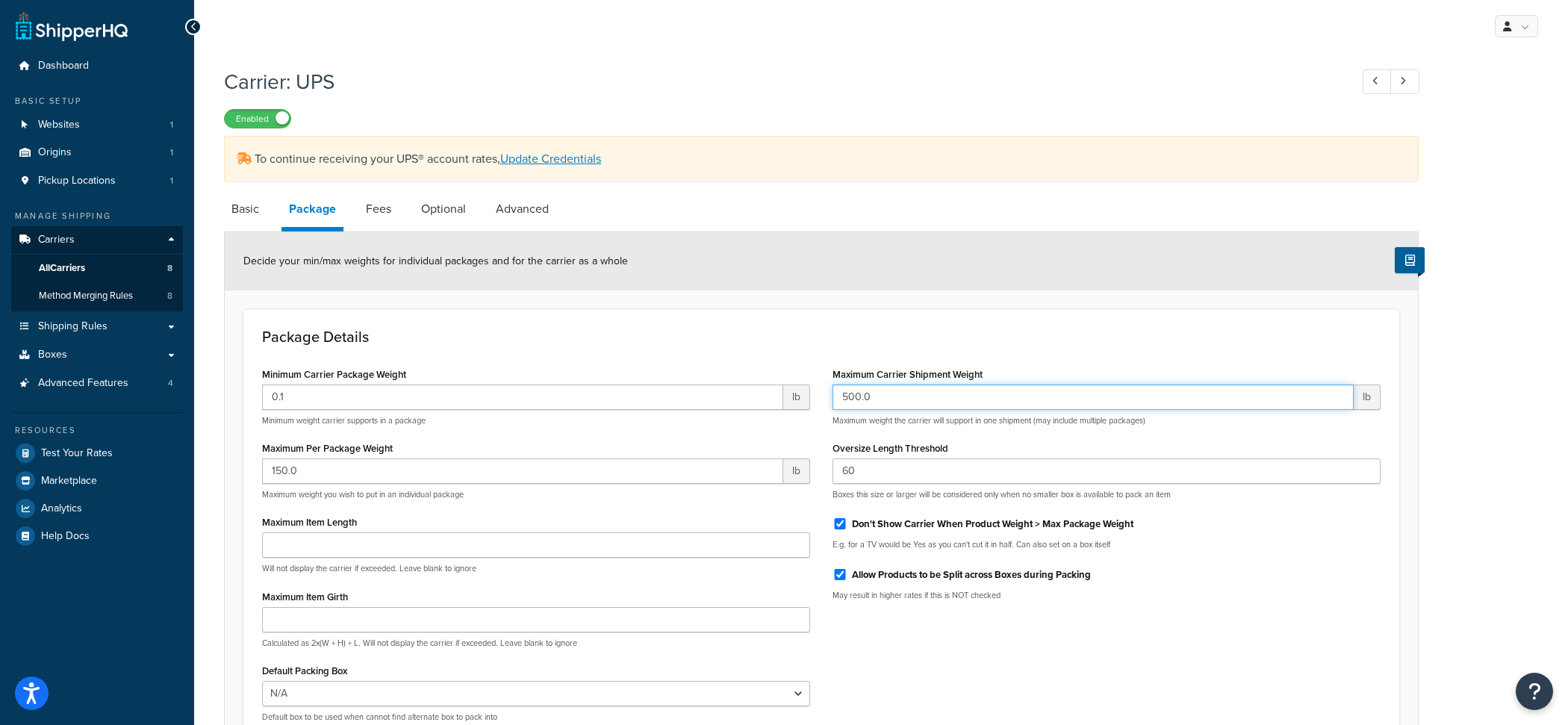
click at [963, 385] on input "500.0" at bounding box center [1093, 397] width 521 height 26
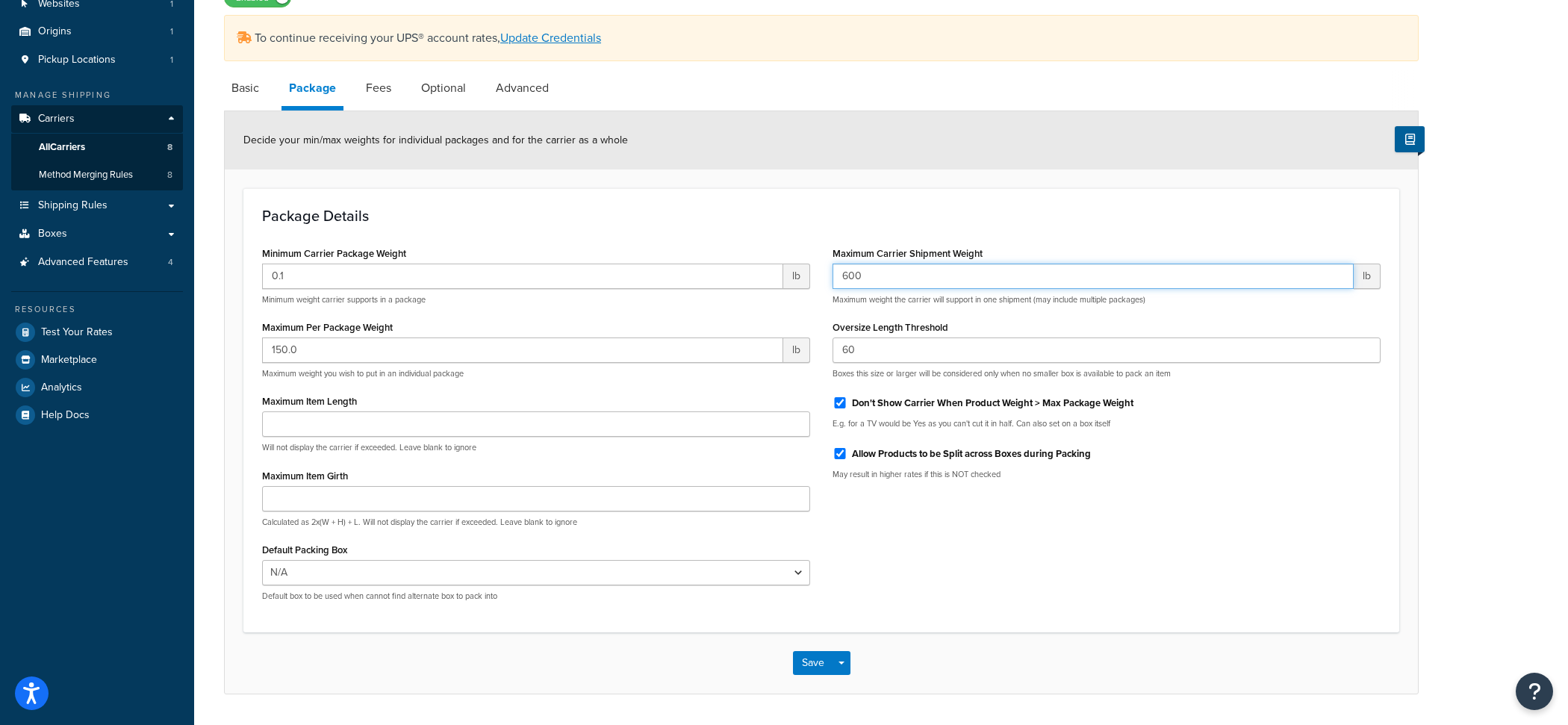
scroll to position [121, 0]
type input "600"
click at [857, 400] on label "Don't Show Carrier When Product Weight > Max Package Weight" at bounding box center [993, 401] width 282 height 13
click at [847, 400] on input "Don't Show Carrier When Product Weight > Max Package Weight" at bounding box center [839, 401] width 15 height 12
checkbox input "false"
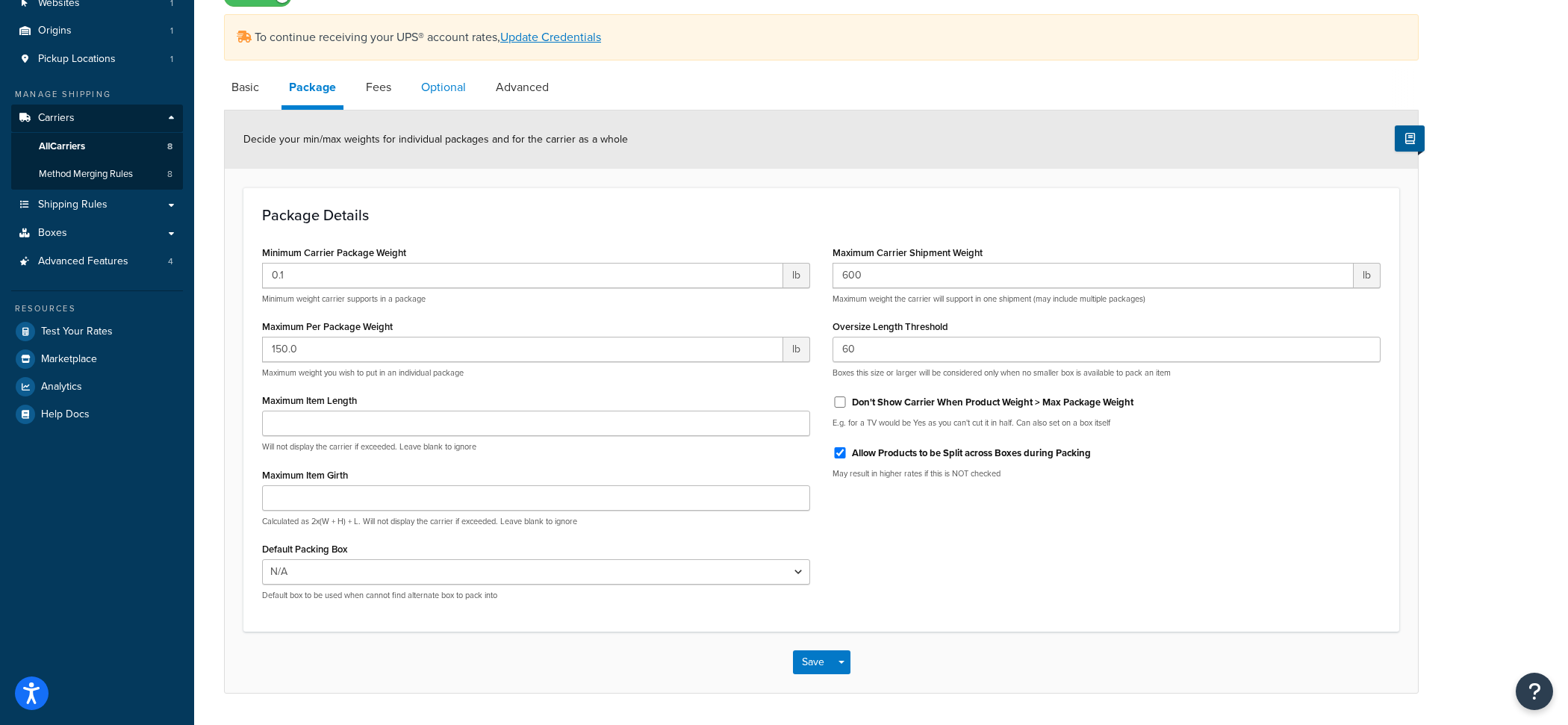
click at [438, 95] on link "Optional" at bounding box center [443, 87] width 59 height 35
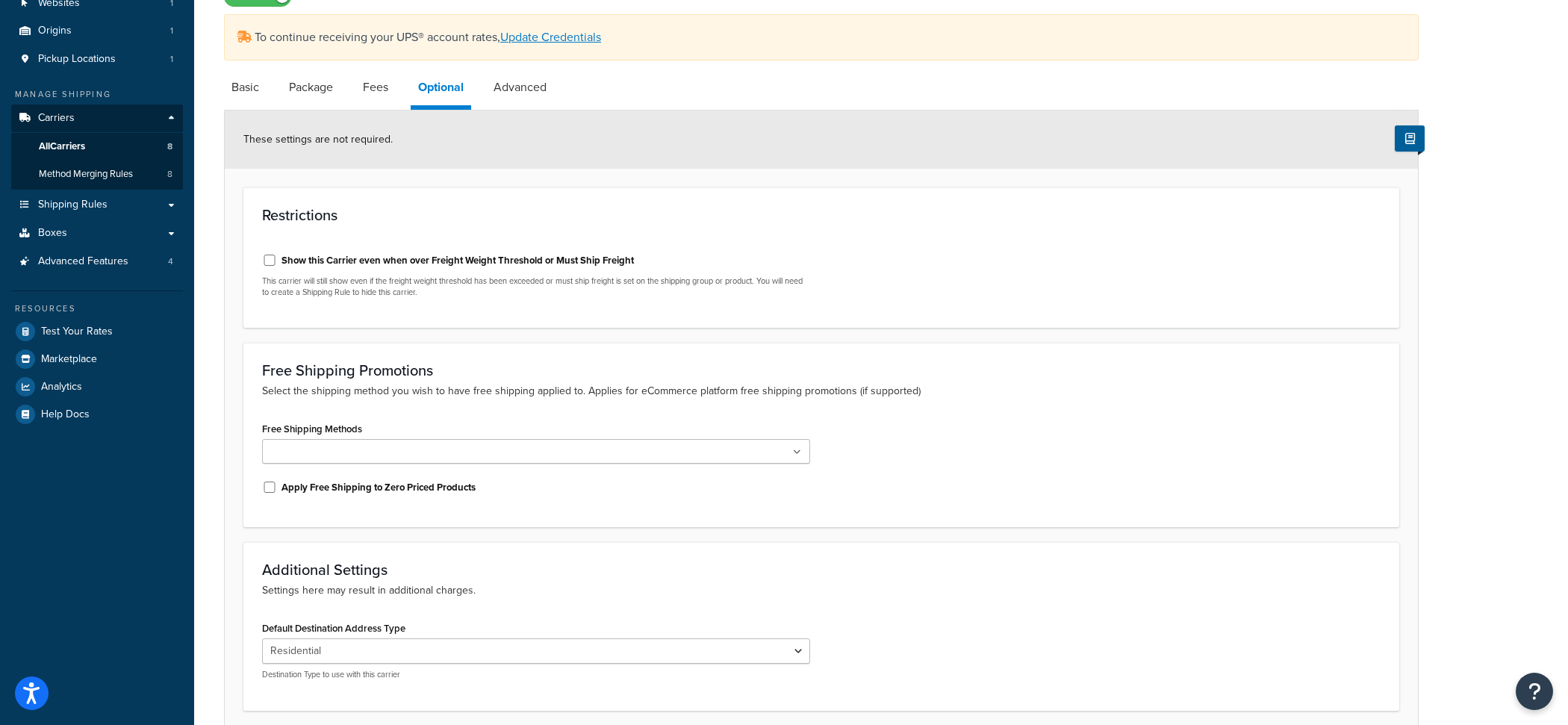
click at [467, 268] on div "Show this Carrier even when over Freight Weight Threshold or Must Ship Freight" at bounding box center [536, 259] width 548 height 22
click at [467, 263] on label "Show this Carrier even when over Freight Weight Threshold or Must Ship Freight" at bounding box center [458, 260] width 353 height 13
click at [277, 263] on input "Show this Carrier even when over Freight Weight Threshold or Must Ship Freight" at bounding box center [269, 260] width 15 height 12
checkbox input "true"
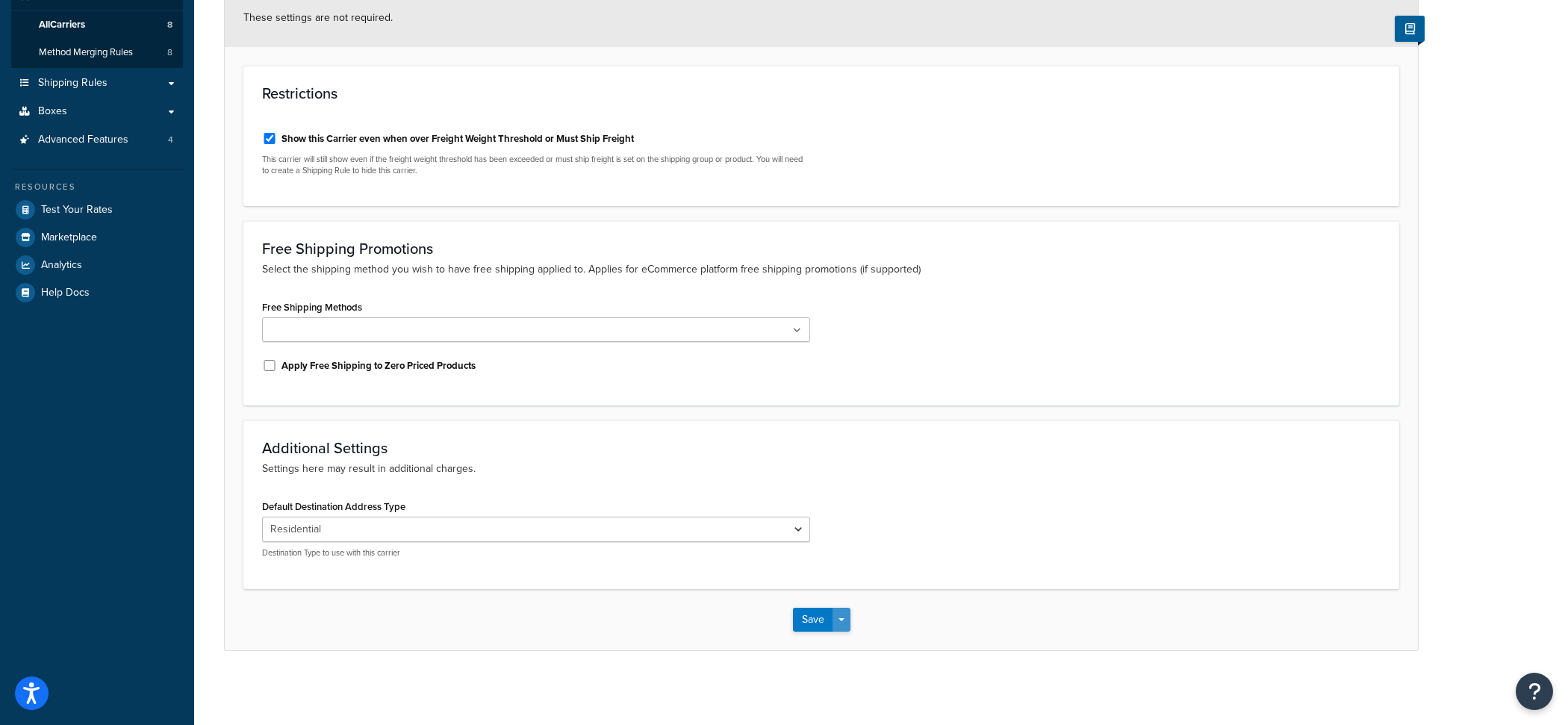
click at [846, 623] on button "Save Dropdown" at bounding box center [841, 620] width 18 height 24
click at [846, 634] on button "Save and Edit" at bounding box center [846, 647] width 109 height 31
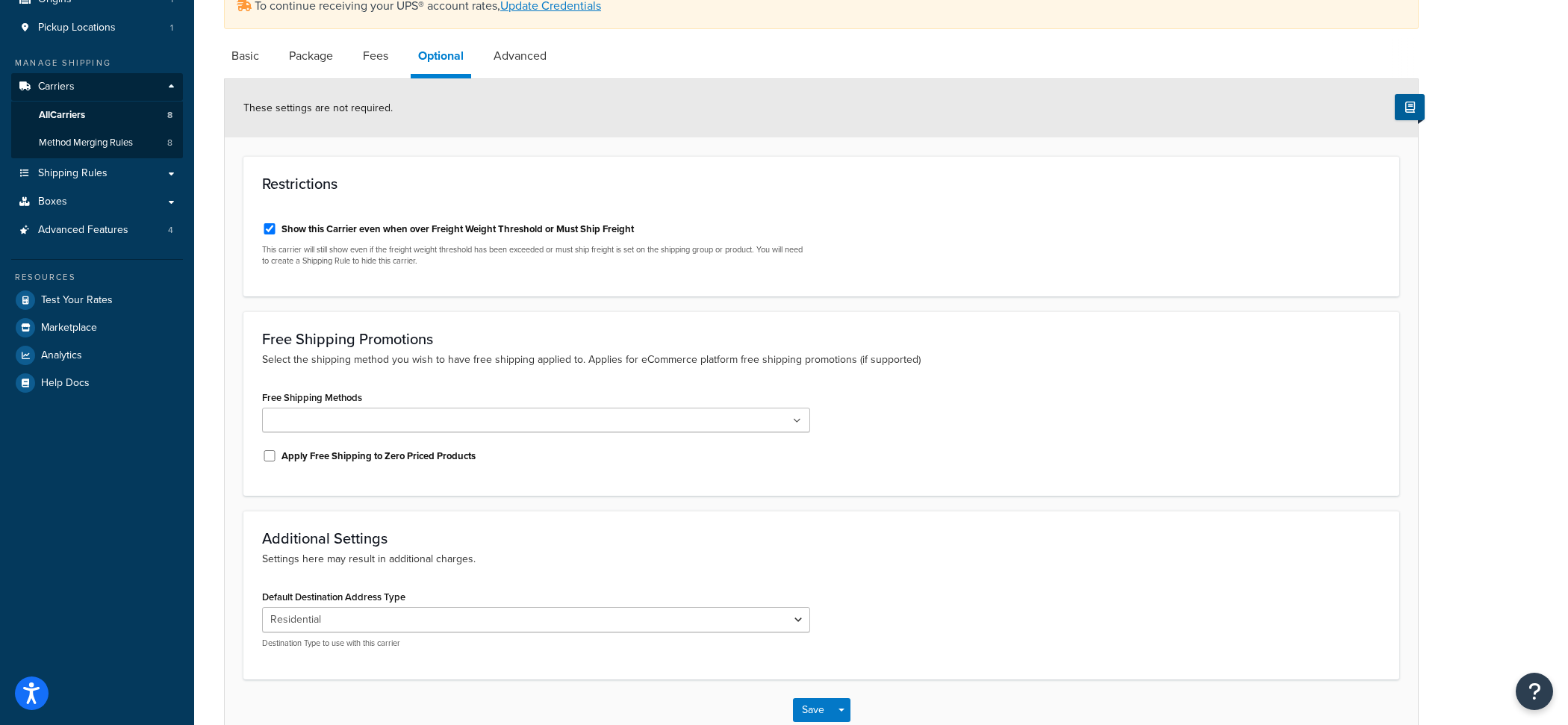
scroll to position [158, 0]
click at [558, 231] on div "Show this Carrier even when over Freight Weight Threshold or Must Ship Freight" at bounding box center [536, 222] width 548 height 22
click at [527, 218] on label "Show this Carrier even when over Freight Weight Threshold or Must Ship Freight" at bounding box center [458, 224] width 353 height 13
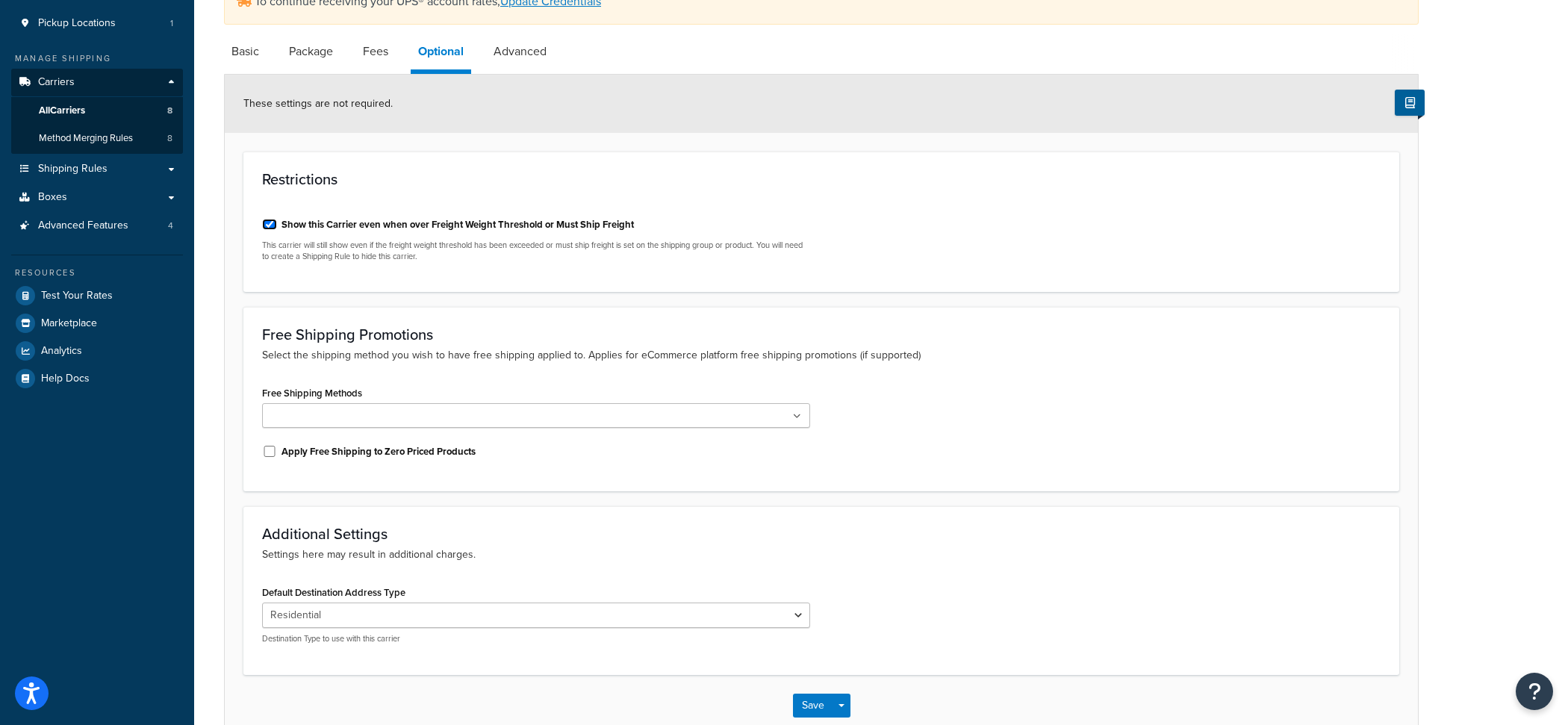
click at [277, 219] on input "Show this Carrier even when over Freight Weight Threshold or Must Ship Freight" at bounding box center [269, 224] width 15 height 12
checkbox input "false"
click at [329, 57] on link "Package" at bounding box center [311, 51] width 59 height 35
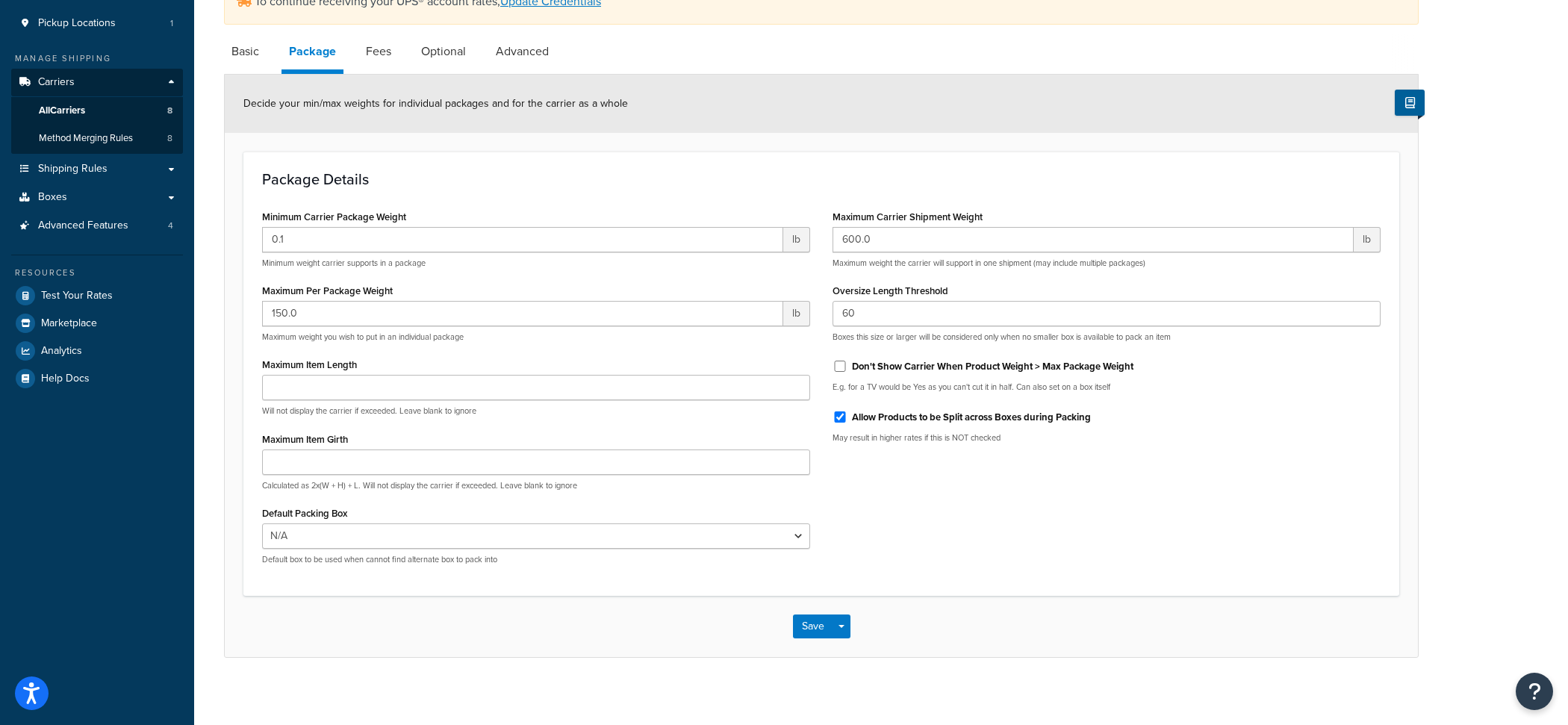
click at [860, 364] on label "Don't Show Carrier When Product Weight > Max Package Weight" at bounding box center [993, 366] width 282 height 13
click at [847, 364] on input "Don't Show Carrier When Product Weight > Max Package Weight" at bounding box center [839, 366] width 15 height 12
checkbox input "true"
click at [864, 244] on input "600.0" at bounding box center [1093, 239] width 521 height 26
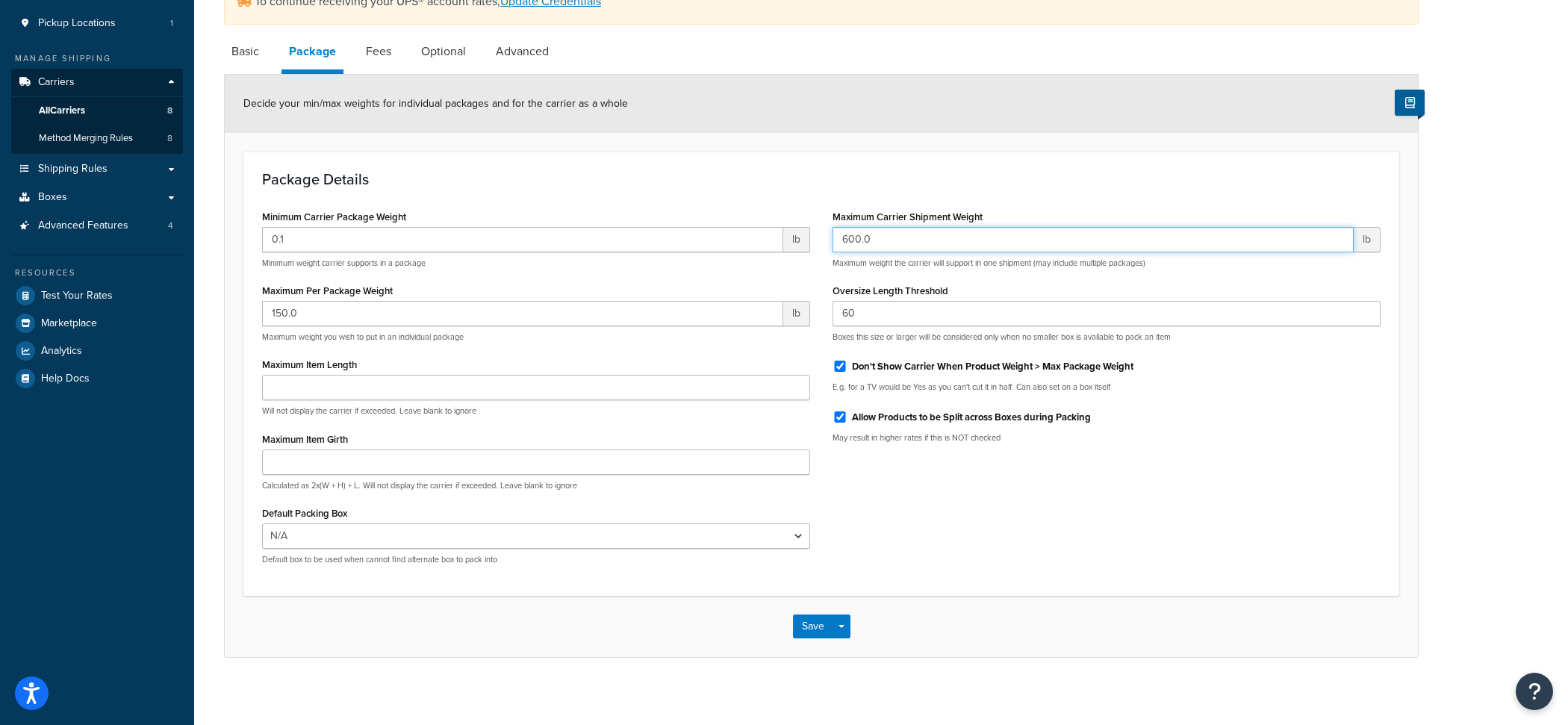
click at [864, 244] on input "600.0" at bounding box center [1093, 239] width 521 height 26
type input "500"
click at [848, 628] on button "Save Dropdown" at bounding box center [841, 626] width 18 height 24
click at [848, 647] on button "Save and Edit" at bounding box center [846, 653] width 109 height 31
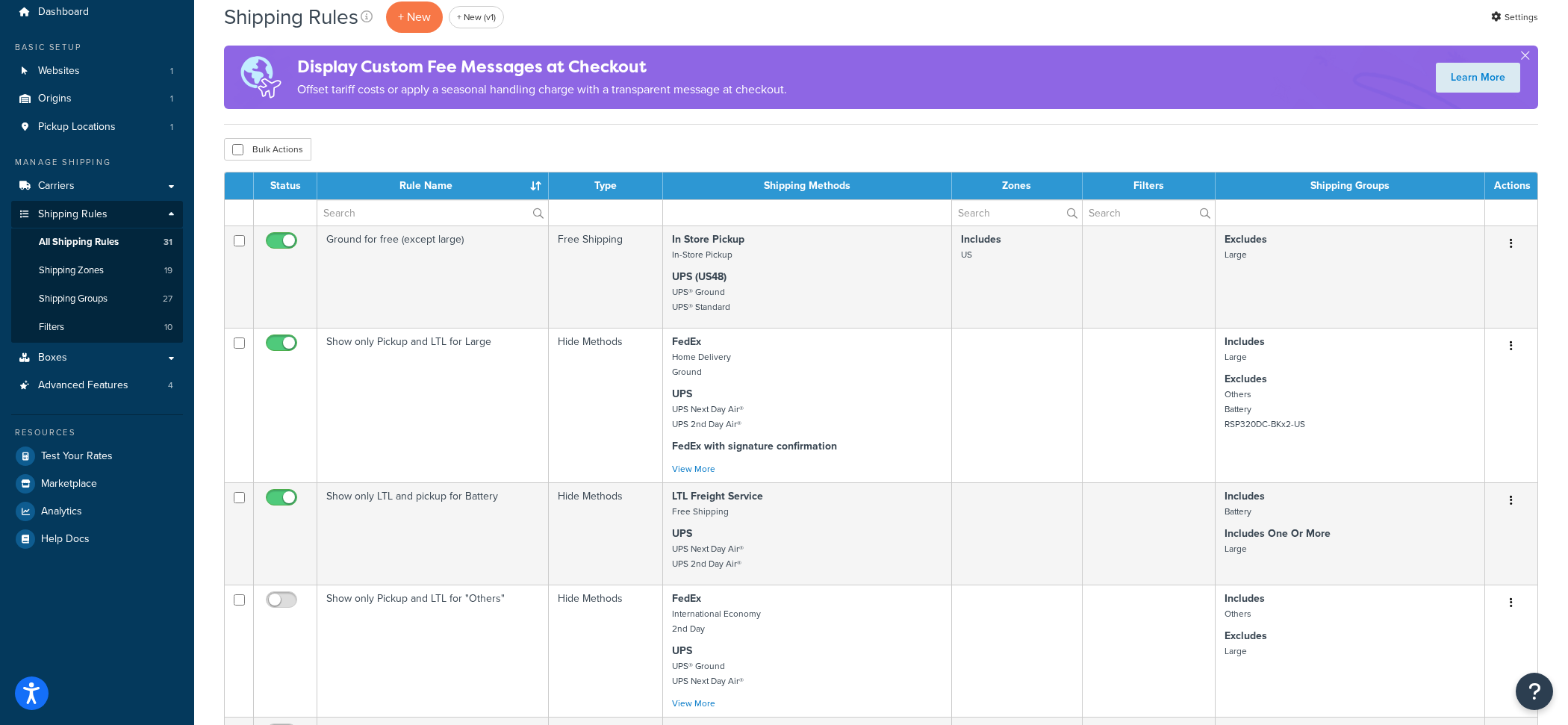
scroll to position [61, 0]
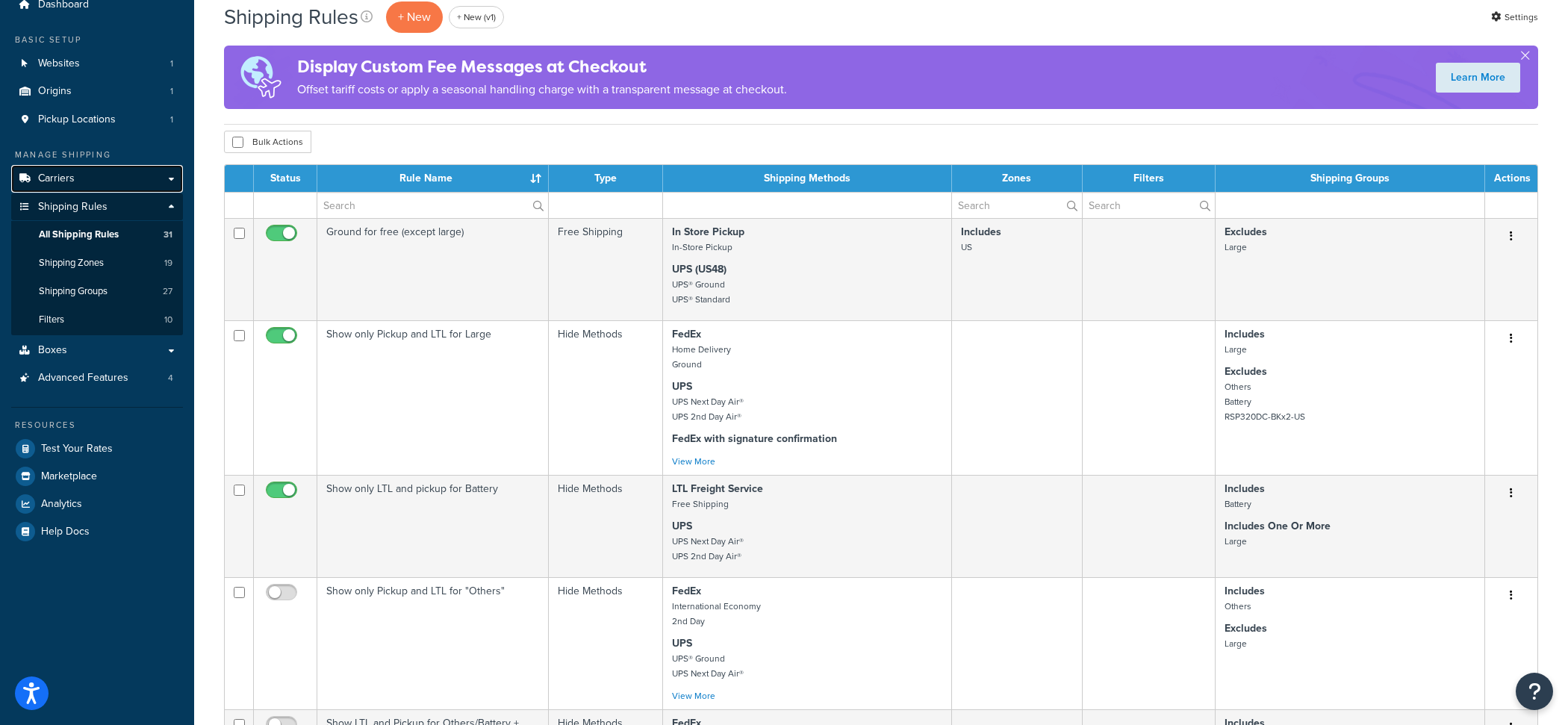
click at [141, 181] on link "Carriers" at bounding box center [98, 178] width 172 height 27
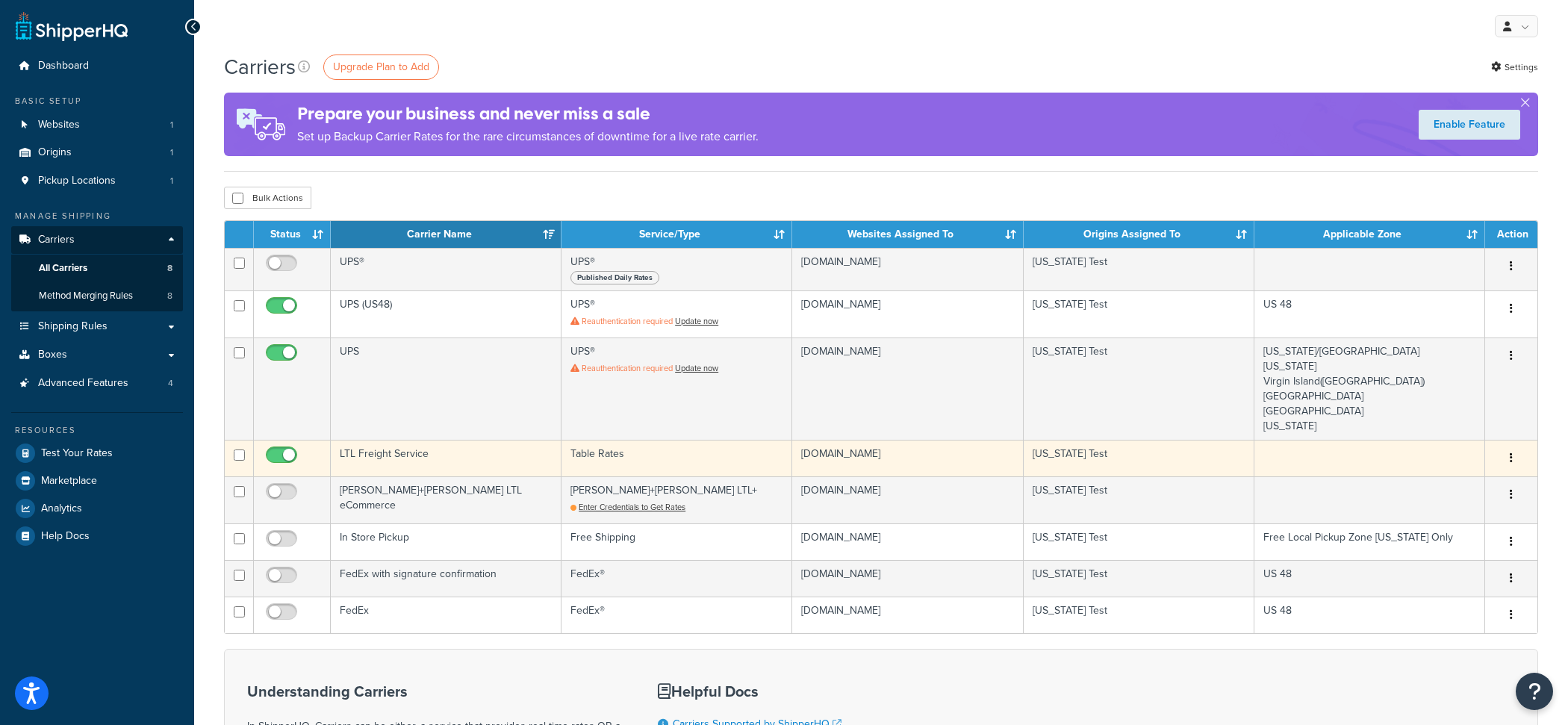
click at [677, 448] on td "Table Rates" at bounding box center [676, 457] width 230 height 36
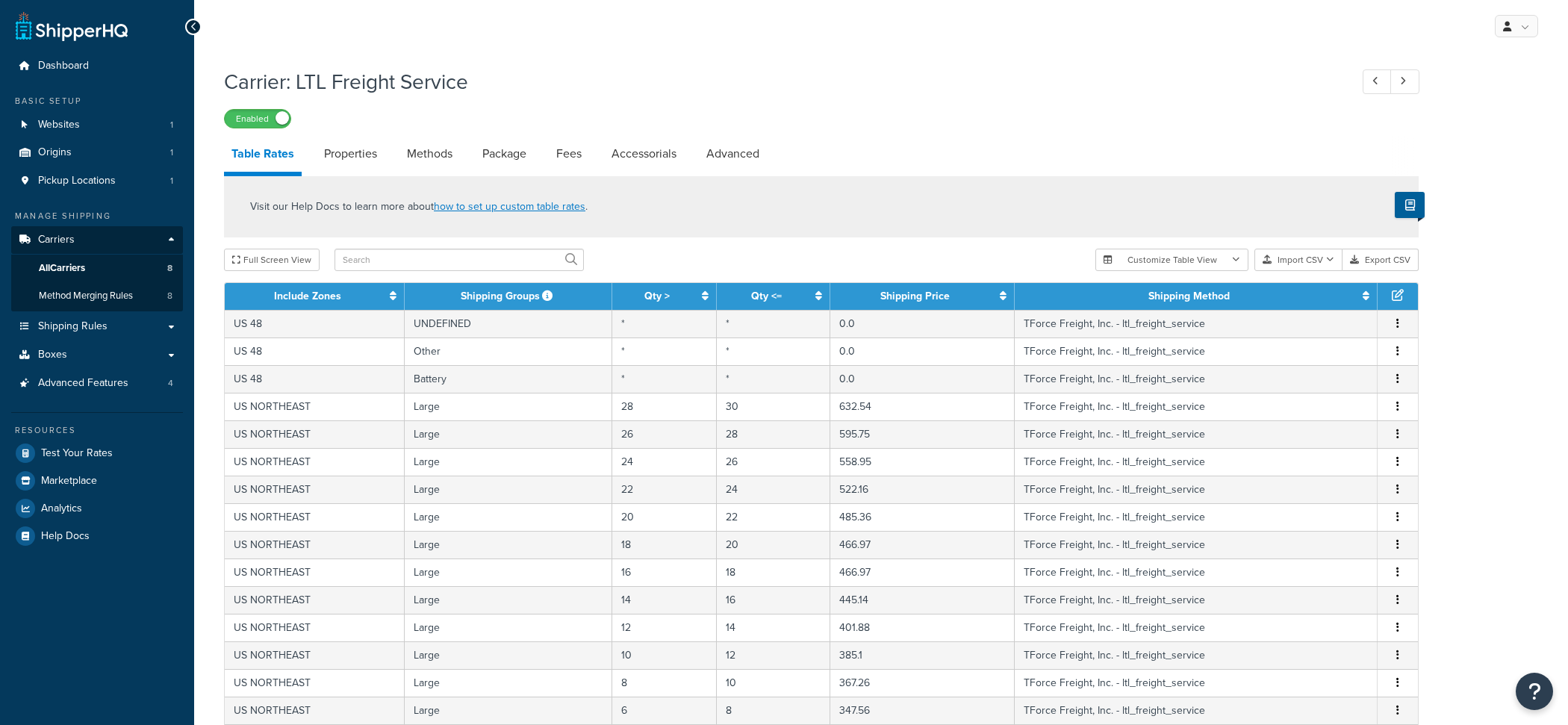
select select "25"
